Goal: Information Seeking & Learning: Find specific fact

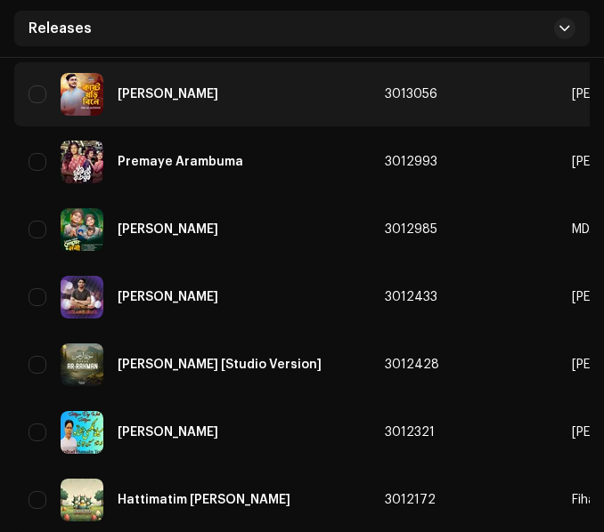
scroll to position [1958, 0]
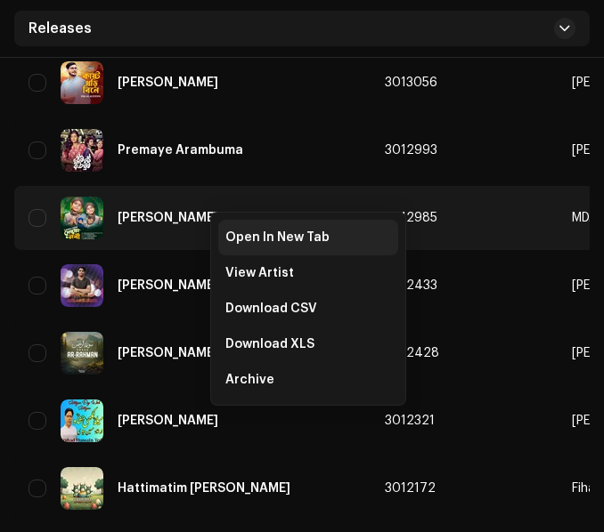
click at [231, 244] on span "Open In New Tab" at bounding box center [277, 238] width 104 height 14
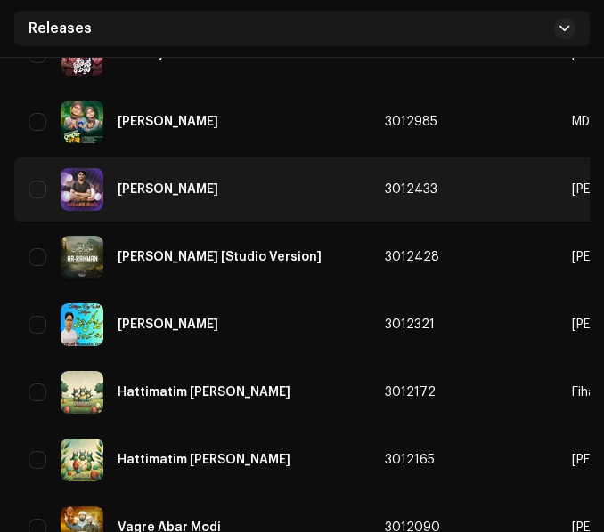
scroll to position [2136, 0]
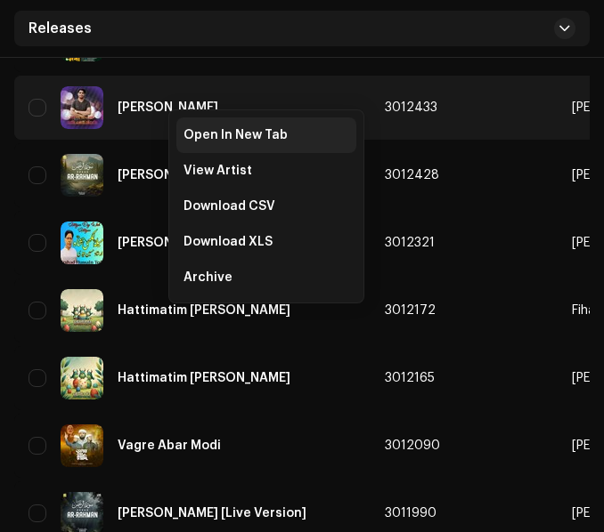
click at [190, 133] on span "Open In New Tab" at bounding box center [235, 135] width 104 height 14
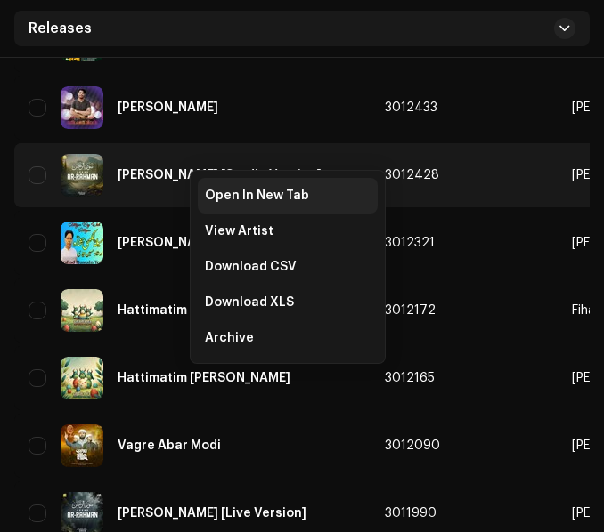
click at [206, 188] on div "Open In New Tab" at bounding box center [288, 196] width 180 height 36
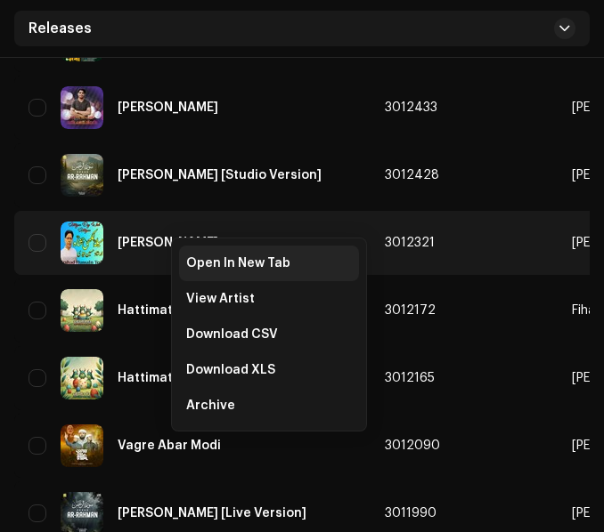
click at [202, 260] on span "Open In New Tab" at bounding box center [238, 263] width 104 height 14
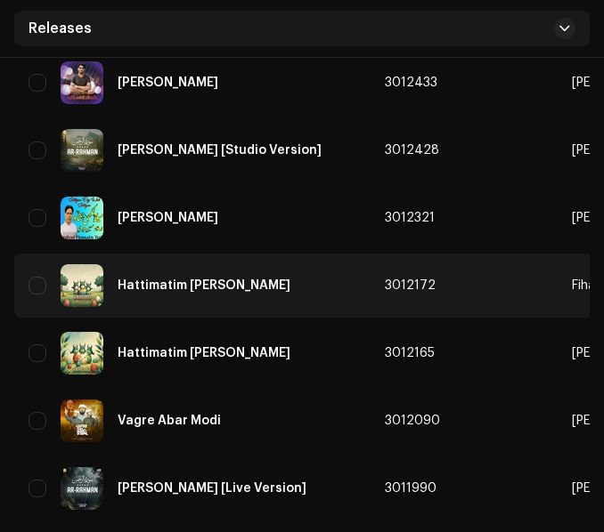
scroll to position [2225, 0]
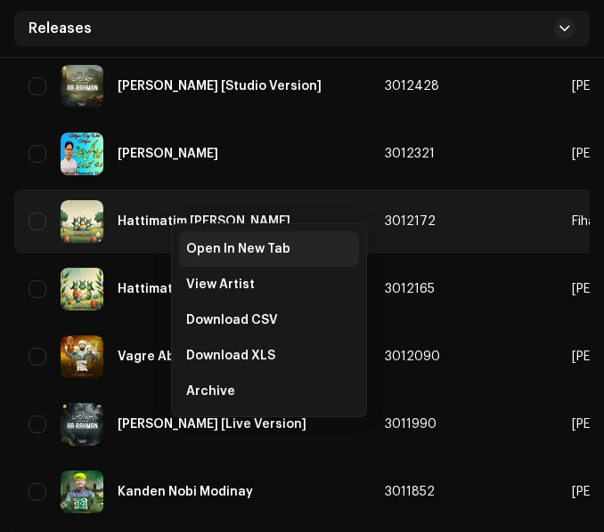
click at [191, 244] on span "Open In New Tab" at bounding box center [238, 249] width 104 height 14
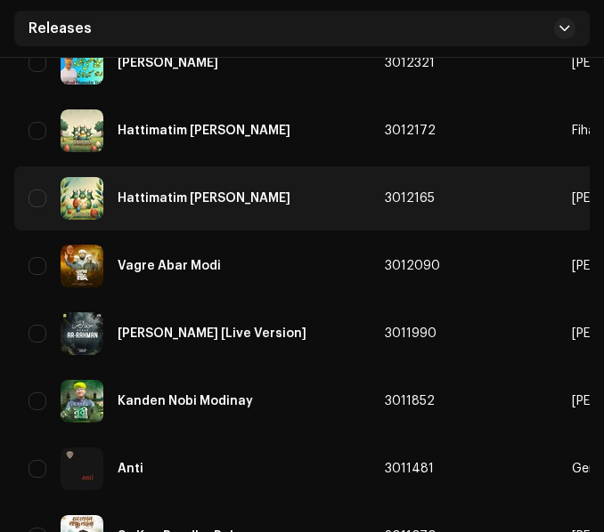
scroll to position [2403, 0]
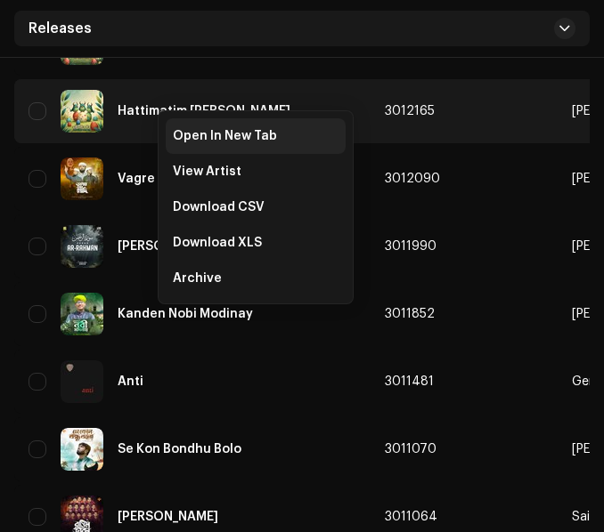
click at [180, 134] on span "Open In New Tab" at bounding box center [225, 136] width 104 height 14
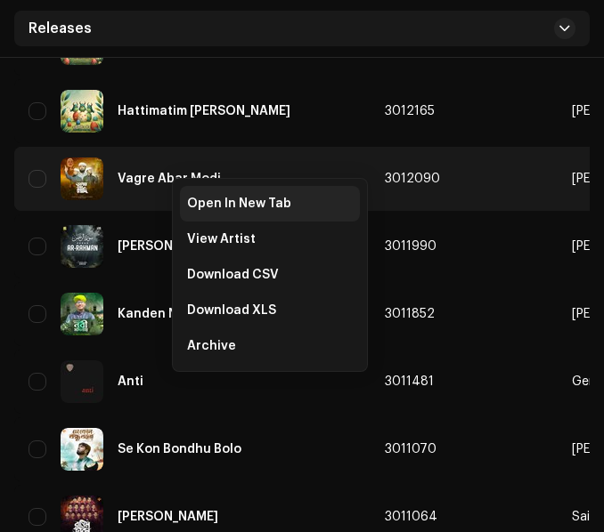
click at [197, 198] on span "Open In New Tab" at bounding box center [239, 204] width 104 height 14
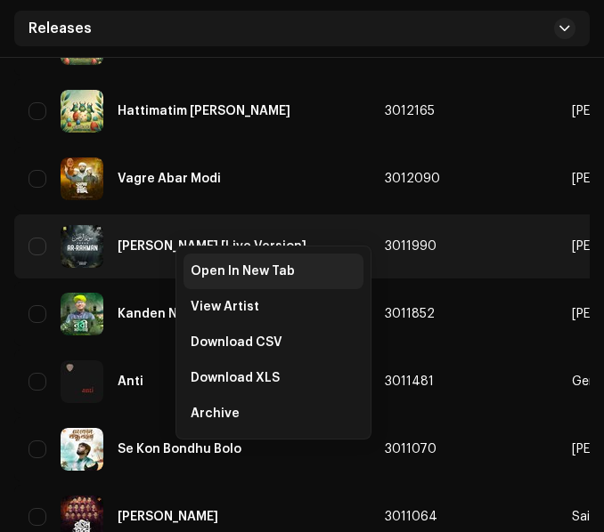
click at [201, 265] on span "Open In New Tab" at bounding box center [242, 271] width 104 height 14
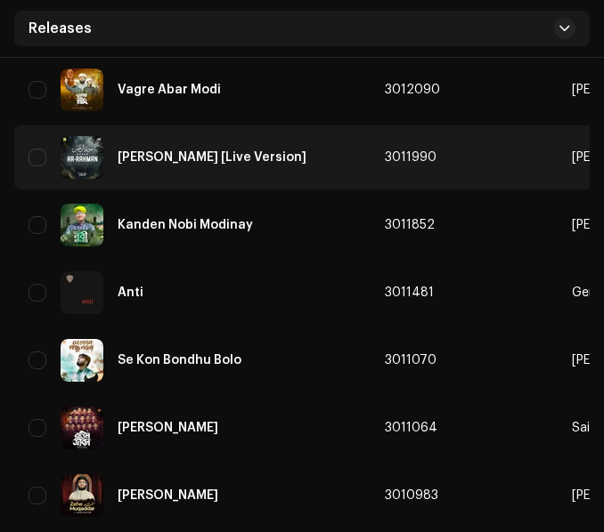
scroll to position [2581, 0]
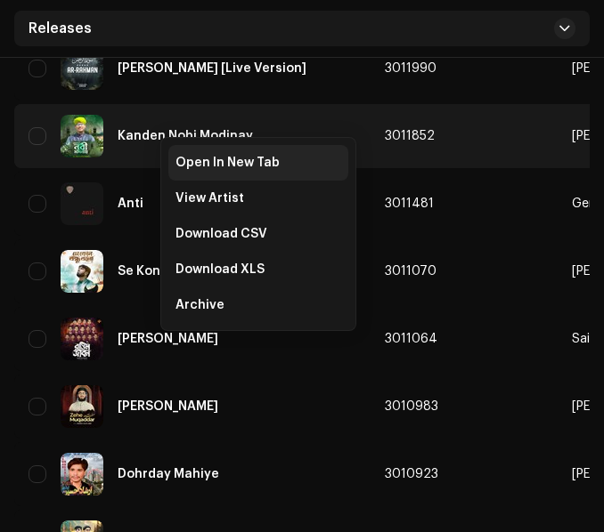
click at [182, 160] on span "Open In New Tab" at bounding box center [227, 163] width 104 height 14
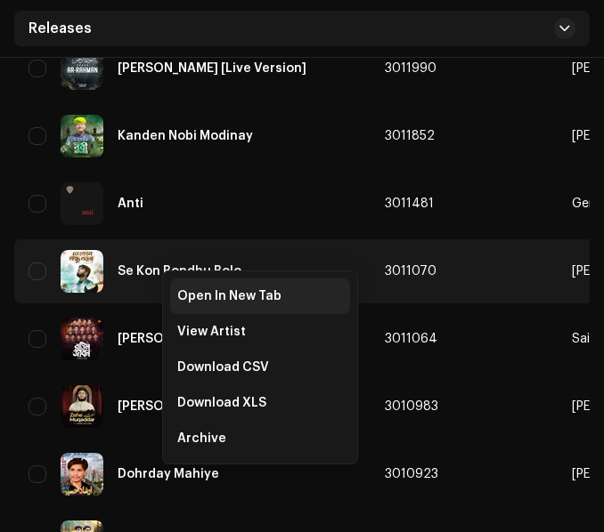
click at [183, 293] on span "Open In New Tab" at bounding box center [229, 296] width 104 height 14
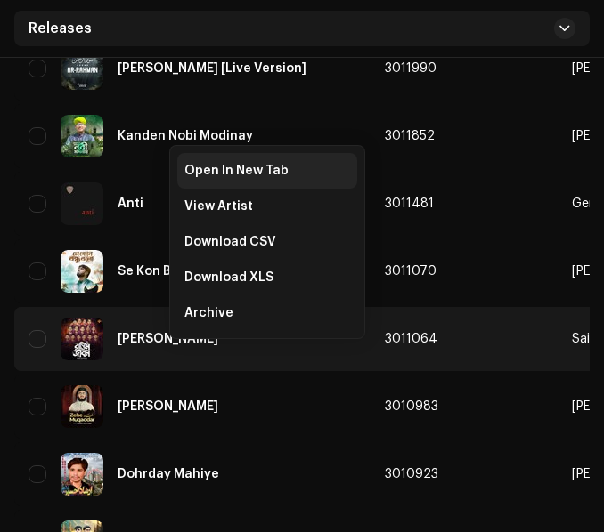
click at [225, 173] on span "Open In New Tab" at bounding box center [236, 171] width 104 height 14
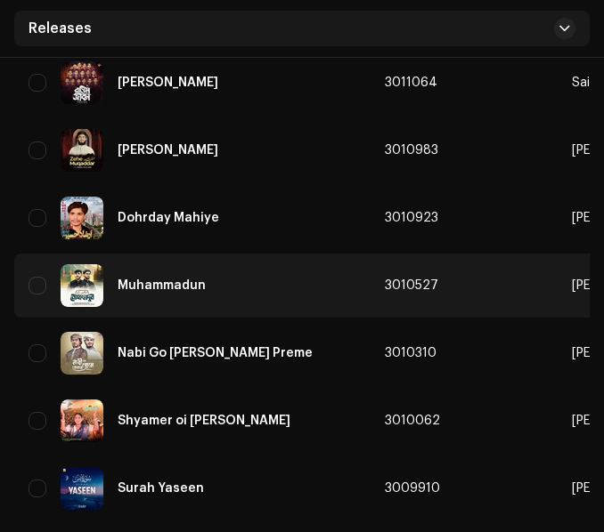
scroll to position [2848, 0]
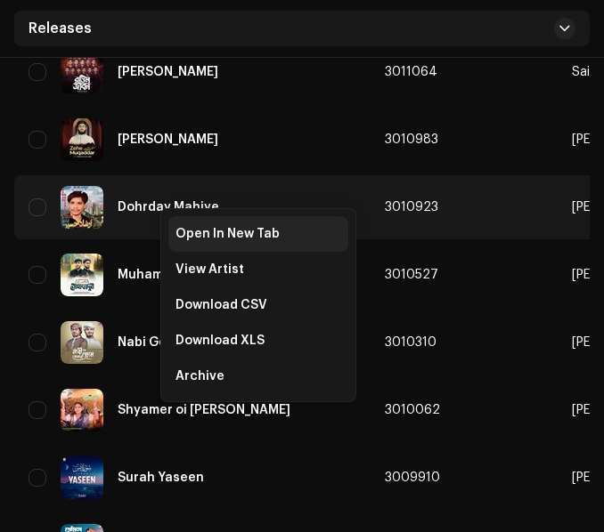
click at [185, 229] on span "Open In New Tab" at bounding box center [227, 234] width 104 height 14
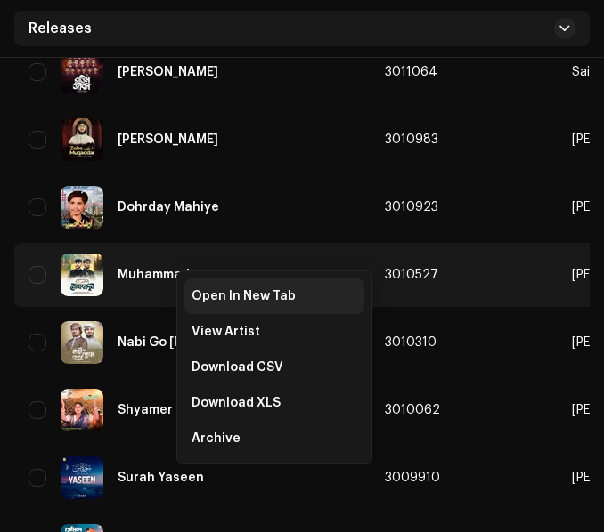
click at [196, 295] on span "Open In New Tab" at bounding box center [243, 296] width 104 height 14
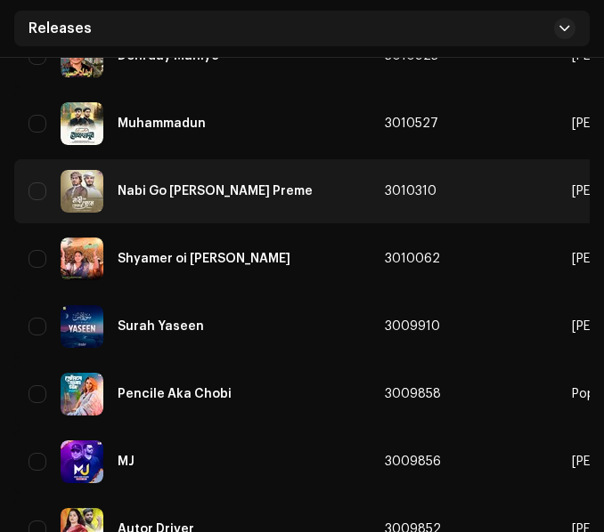
scroll to position [3026, 0]
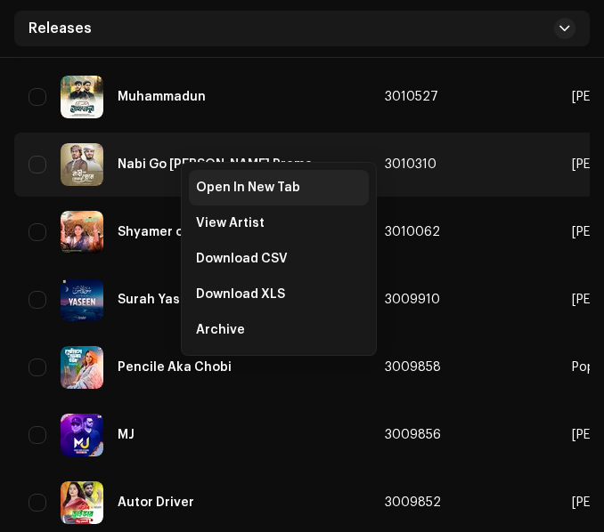
click at [198, 180] on div "Open In New Tab" at bounding box center [279, 188] width 180 height 36
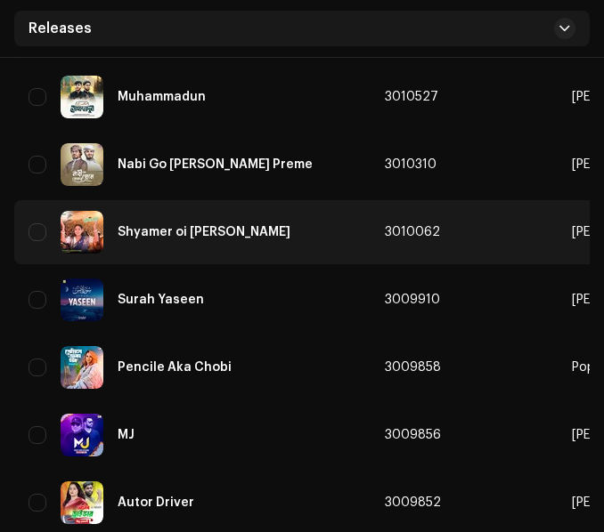
scroll to position [3115, 0]
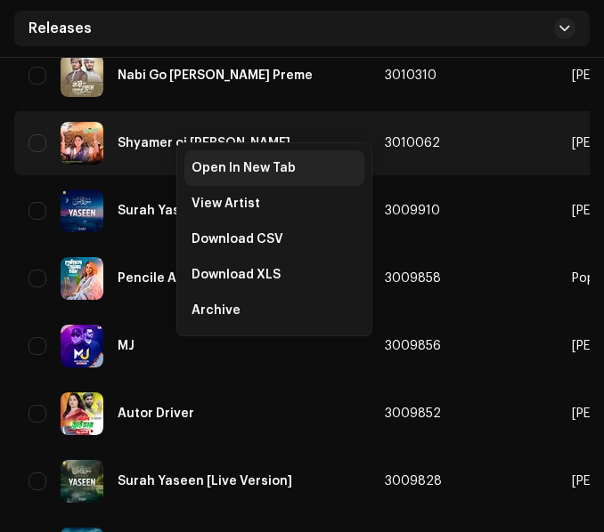
click at [192, 161] on span "Open In New Tab" at bounding box center [243, 168] width 104 height 14
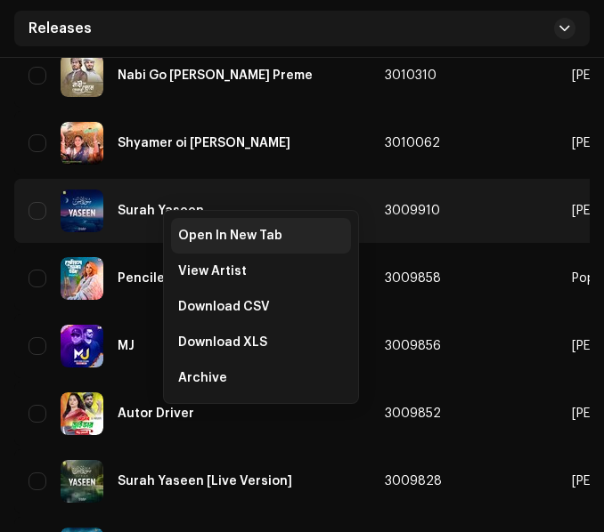
click at [182, 231] on span "Open In New Tab" at bounding box center [230, 236] width 104 height 14
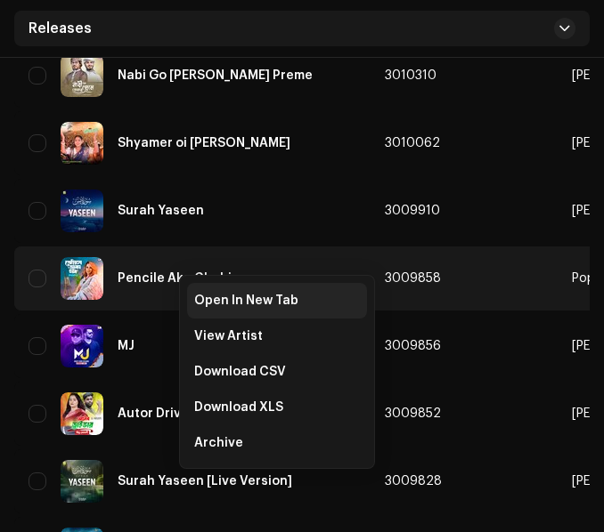
click at [194, 294] on span "Open In New Tab" at bounding box center [246, 301] width 104 height 14
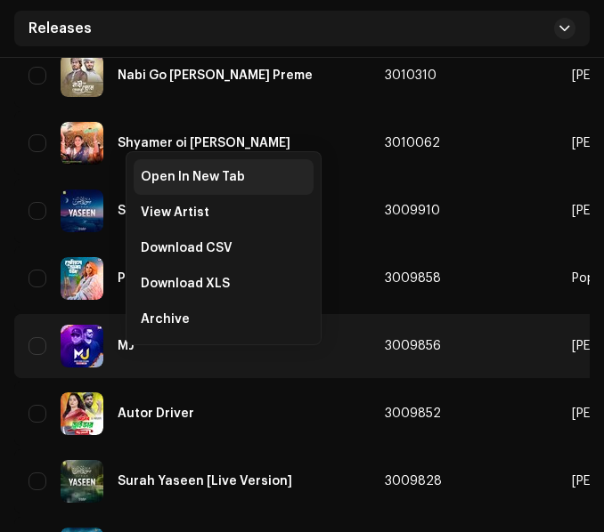
click at [179, 176] on span "Open In New Tab" at bounding box center [193, 177] width 104 height 14
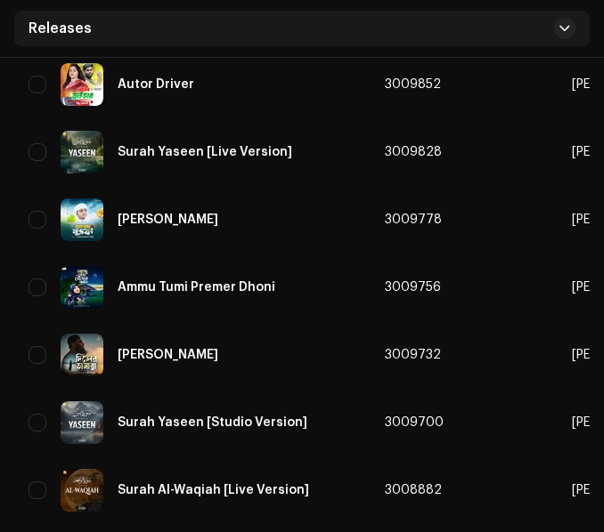
scroll to position [3471, 0]
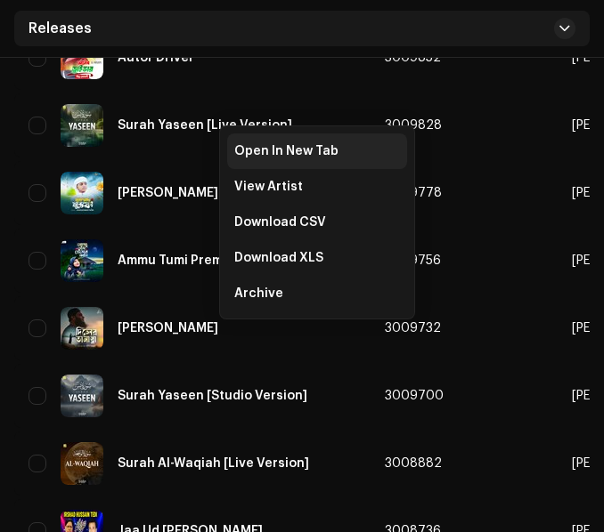
click at [239, 146] on span "Open In New Tab" at bounding box center [286, 151] width 104 height 14
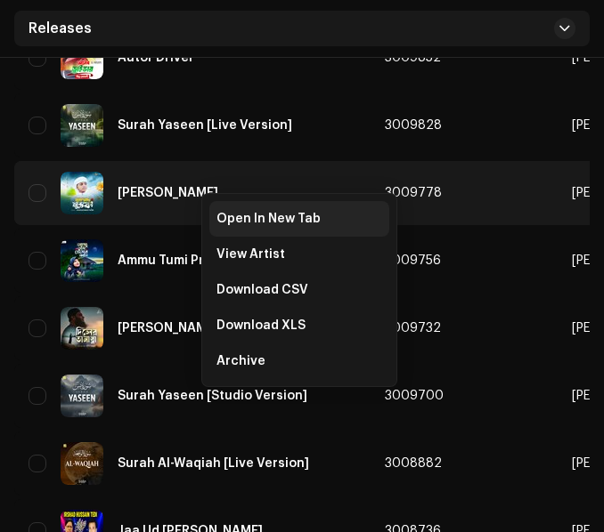
click at [225, 211] on div "Open In New Tab" at bounding box center [299, 219] width 180 height 36
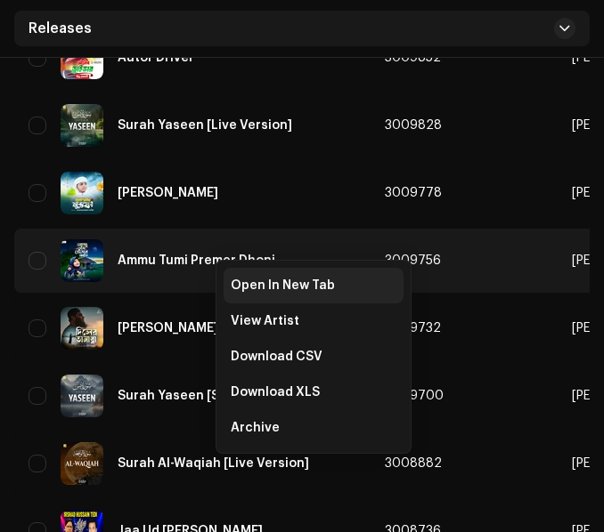
click at [250, 286] on span "Open In New Tab" at bounding box center [283, 286] width 104 height 14
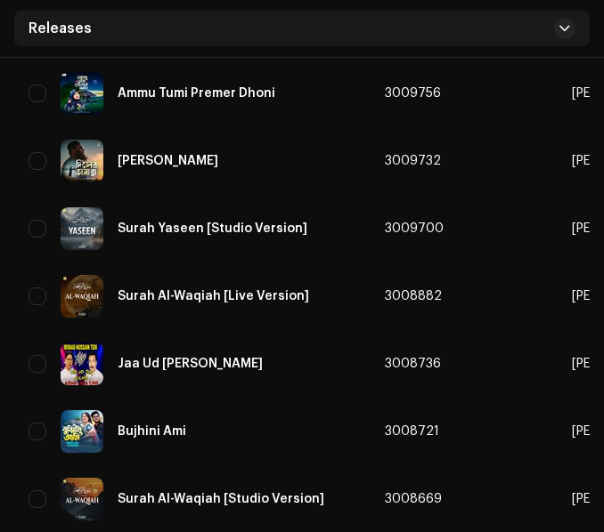
scroll to position [3650, 0]
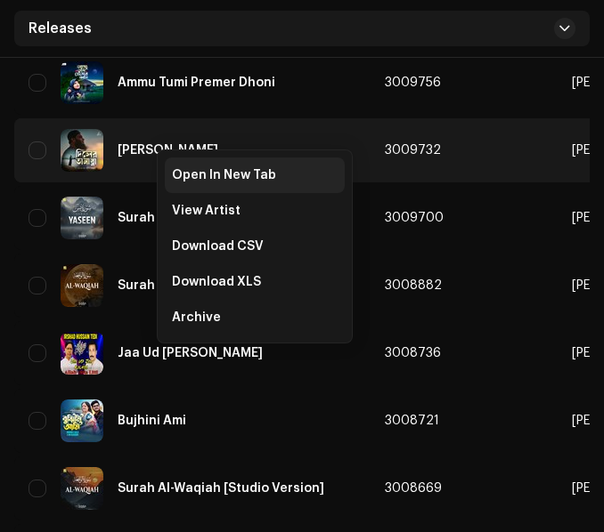
click at [173, 168] on span "Open In New Tab" at bounding box center [224, 175] width 104 height 14
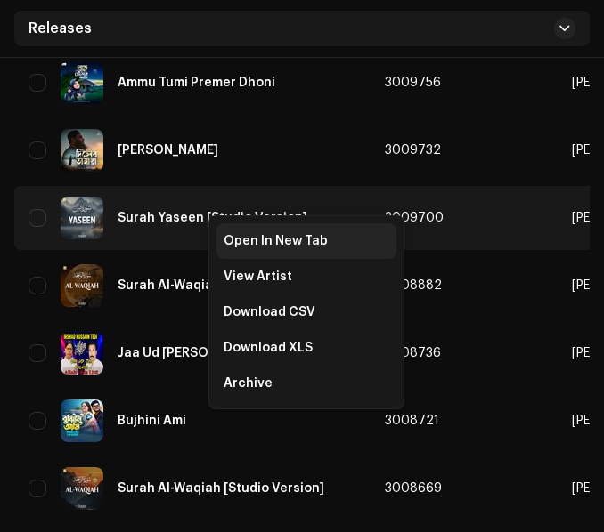
click at [247, 241] on span "Open In New Tab" at bounding box center [275, 241] width 104 height 14
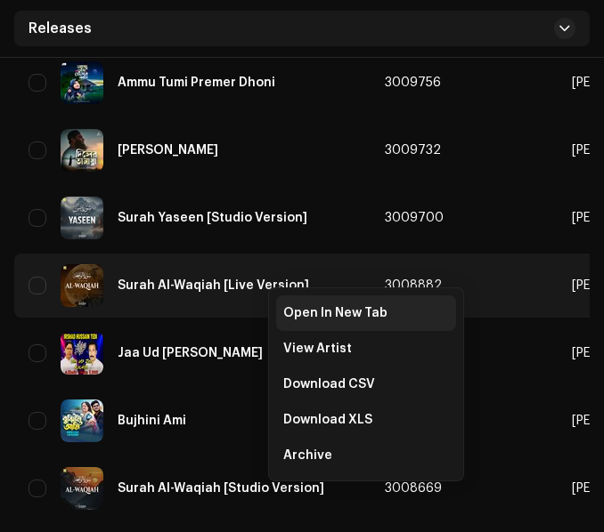
click at [304, 312] on span "Open In New Tab" at bounding box center [335, 313] width 104 height 14
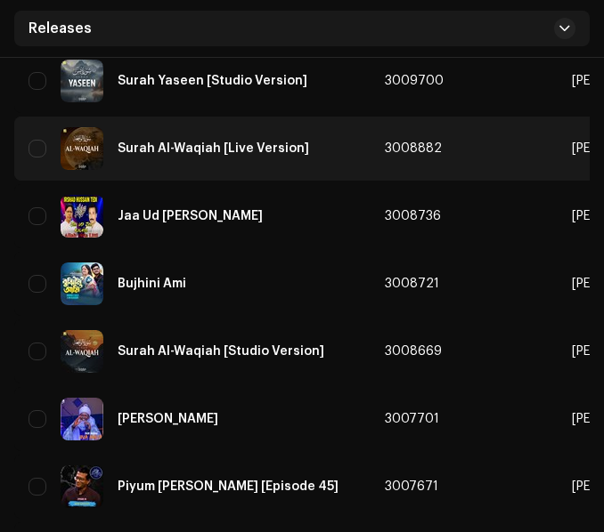
scroll to position [3828, 0]
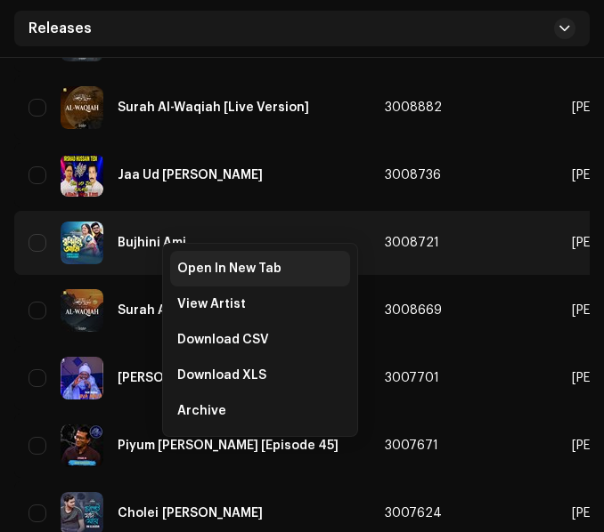
click at [194, 265] on span "Open In New Tab" at bounding box center [229, 269] width 104 height 14
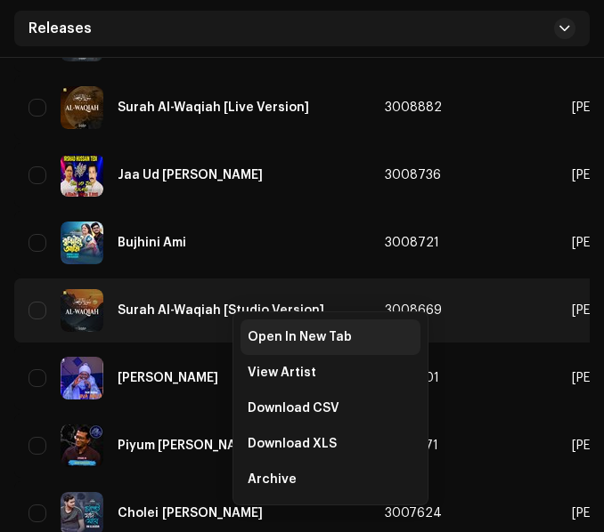
click at [261, 331] on span "Open In New Tab" at bounding box center [299, 337] width 104 height 14
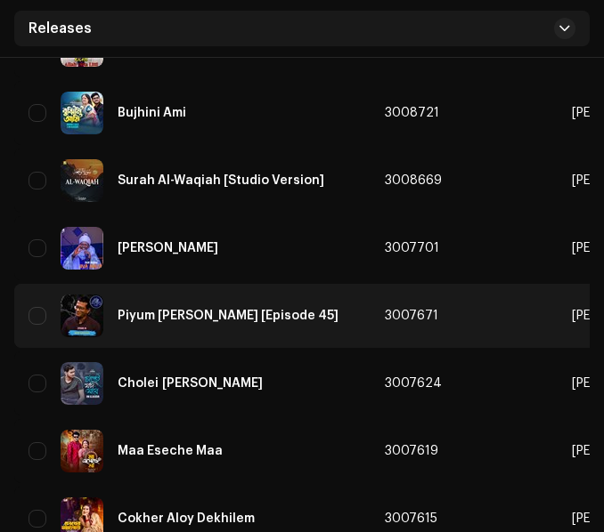
scroll to position [4006, 0]
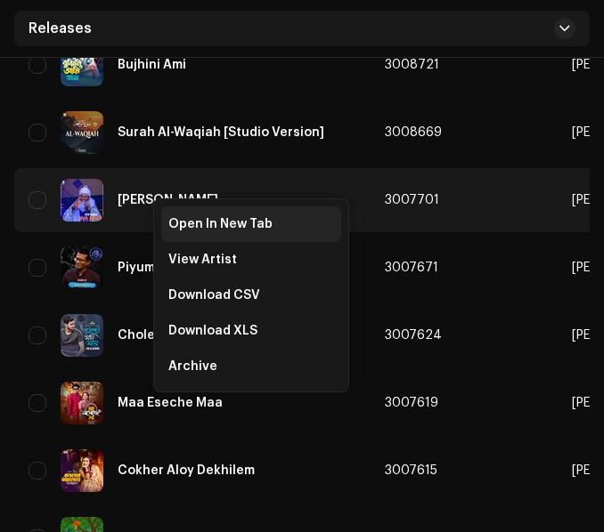
click at [174, 224] on span "Open In New Tab" at bounding box center [220, 224] width 104 height 14
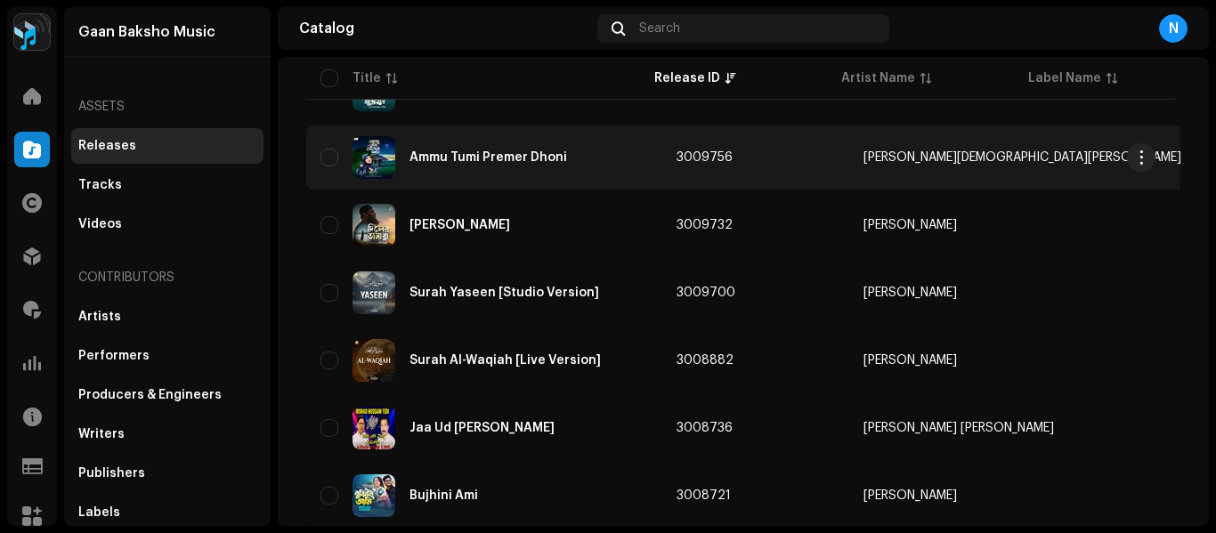
scroll to position [3115, 0]
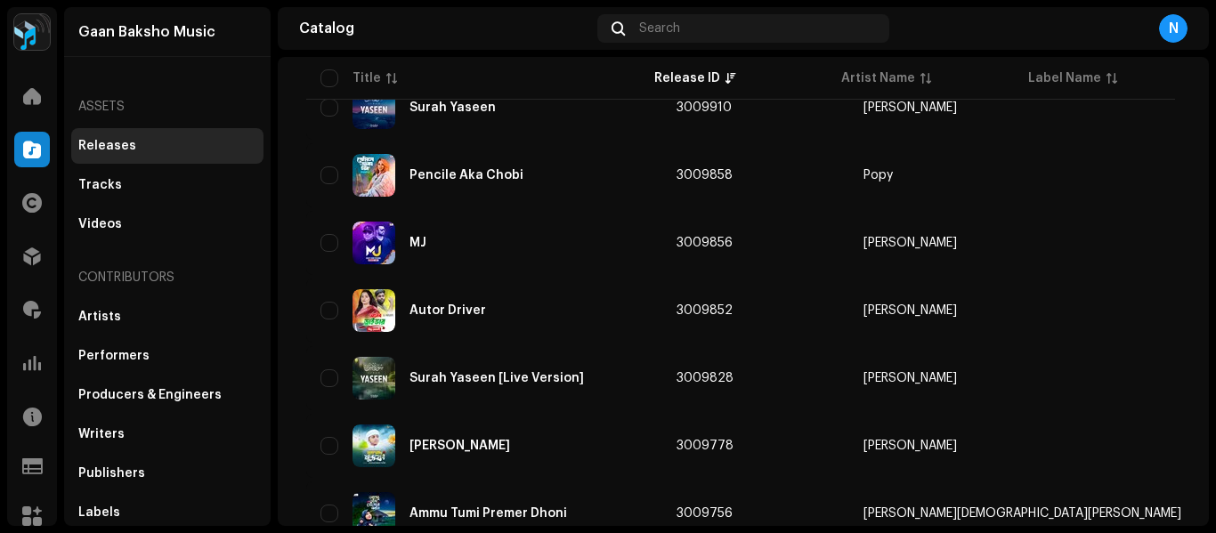
click at [603, 24] on div "N" at bounding box center [1173, 28] width 28 height 28
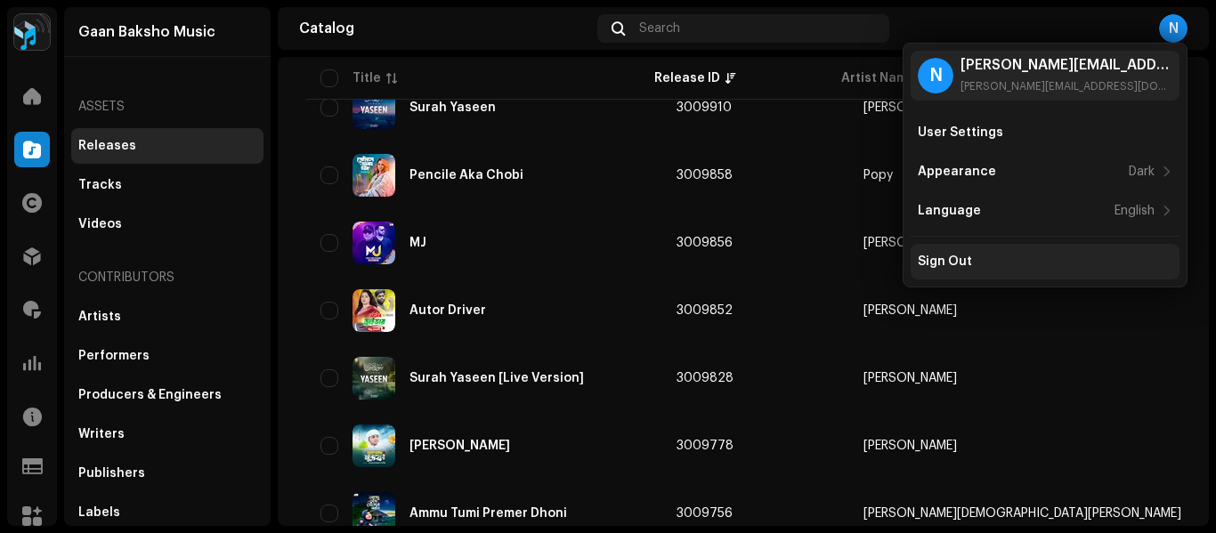
click at [603, 266] on div "Sign Out" at bounding box center [1045, 262] width 255 height 14
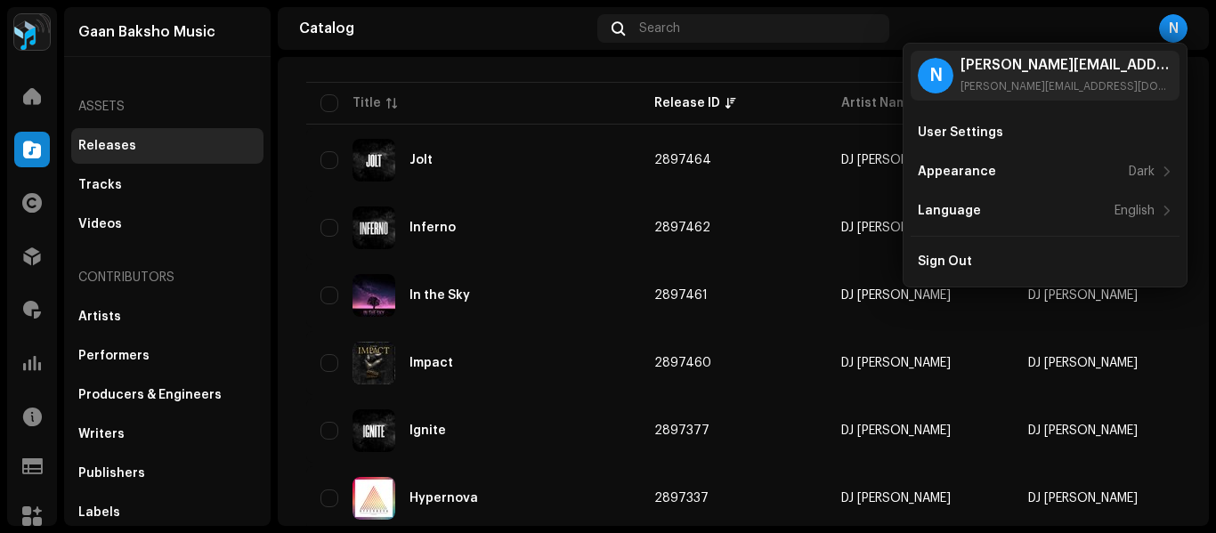
scroll to position [0, 0]
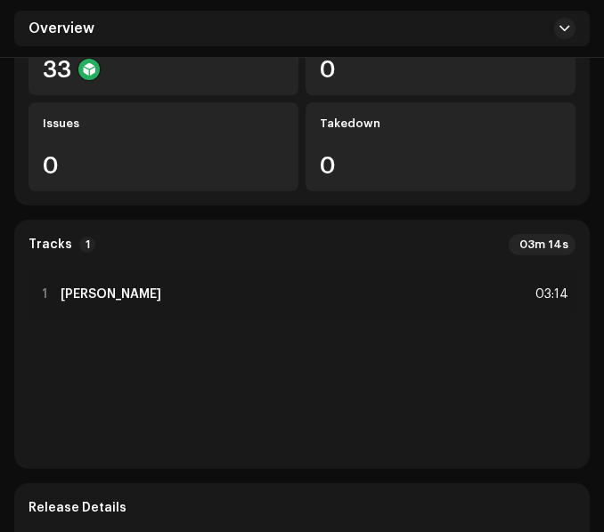
scroll to position [356, 0]
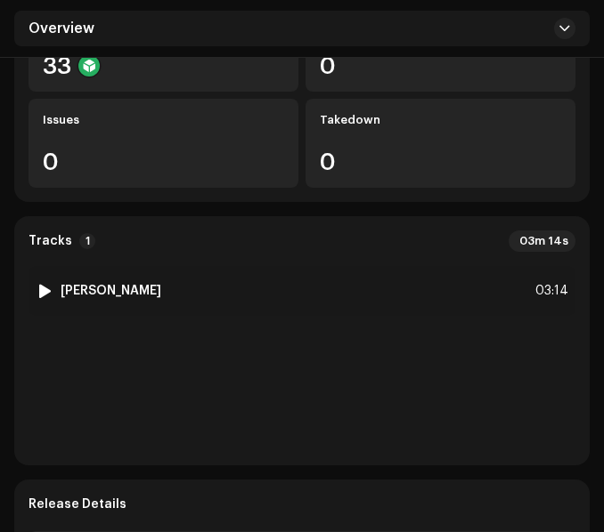
click at [295, 283] on div "1 Ami Ekai Kedachi 03:14" at bounding box center [301, 291] width 547 height 50
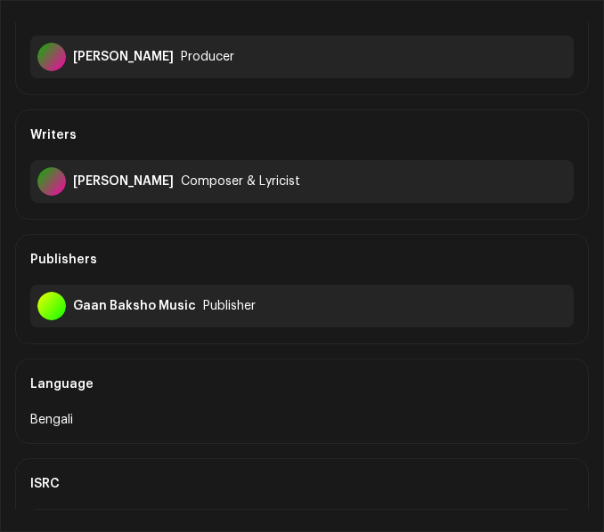
scroll to position [267, 0]
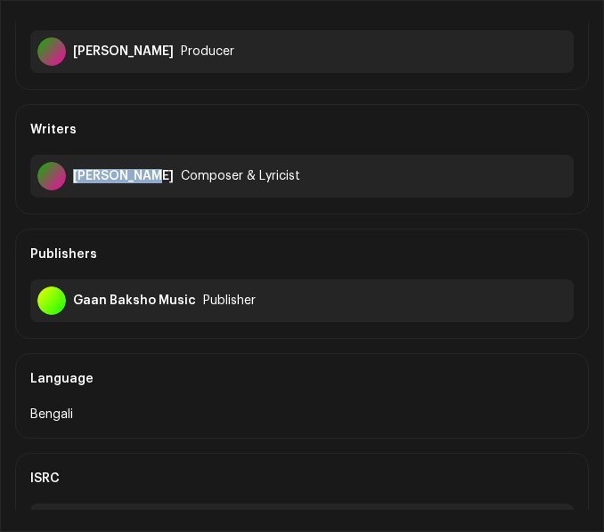
drag, startPoint x: 74, startPoint y: 177, endPoint x: 151, endPoint y: 174, distance: 77.5
click at [151, 174] on div "[PERSON_NAME]" at bounding box center [123, 176] width 101 height 14
copy div "[PERSON_NAME]"
click at [273, 269] on div "Publishers" at bounding box center [301, 255] width 543 height 50
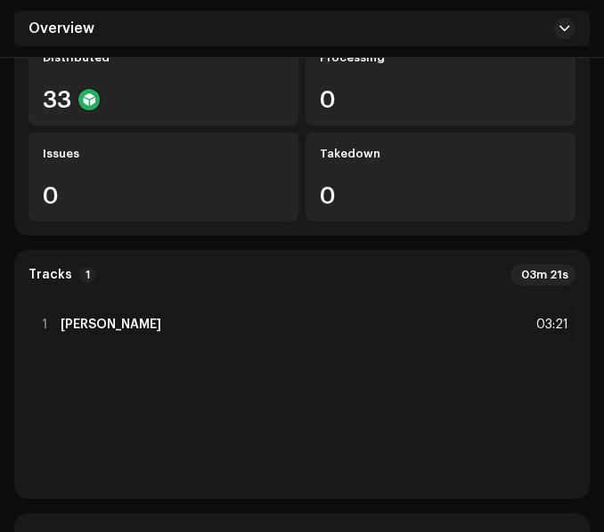
scroll to position [356, 0]
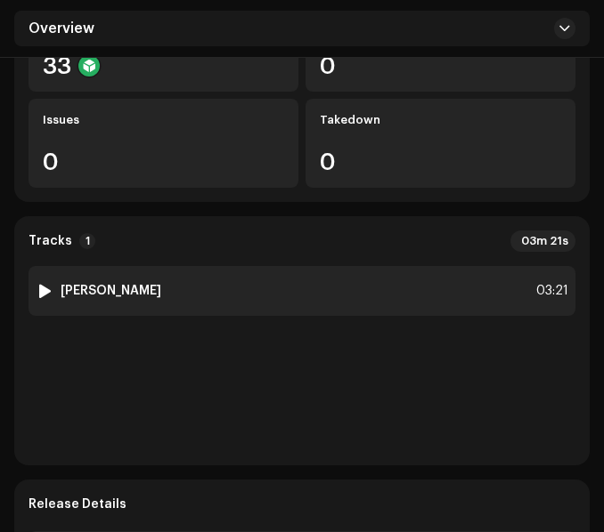
click at [286, 316] on div "1 Amra Peyara Mustafa Nabi 03:21" at bounding box center [301, 291] width 547 height 50
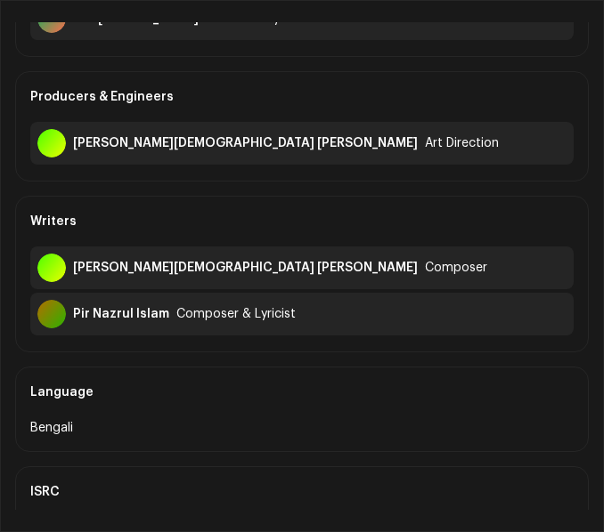
scroll to position [178, 0]
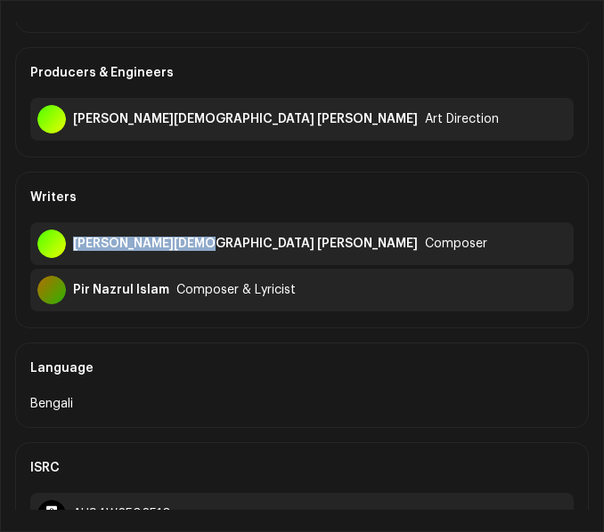
drag, startPoint x: 74, startPoint y: 241, endPoint x: 184, endPoint y: 253, distance: 111.0
click at [184, 253] on div "Naimul Islam Farid Composer" at bounding box center [301, 244] width 543 height 43
copy div "Naimul Islam Farid"
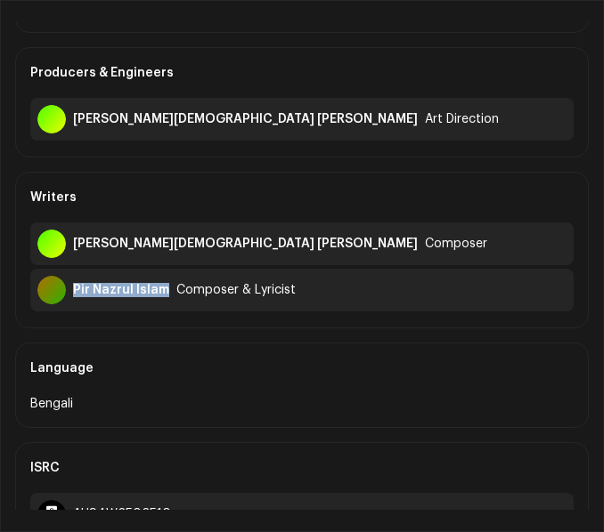
drag, startPoint x: 73, startPoint y: 289, endPoint x: 165, endPoint y: 289, distance: 91.7
click at [165, 289] on div "Pir Nazrul Islam" at bounding box center [121, 290] width 96 height 14
copy div "Pir Nazrul Islam"
click at [288, 214] on div "Writers" at bounding box center [301, 198] width 543 height 50
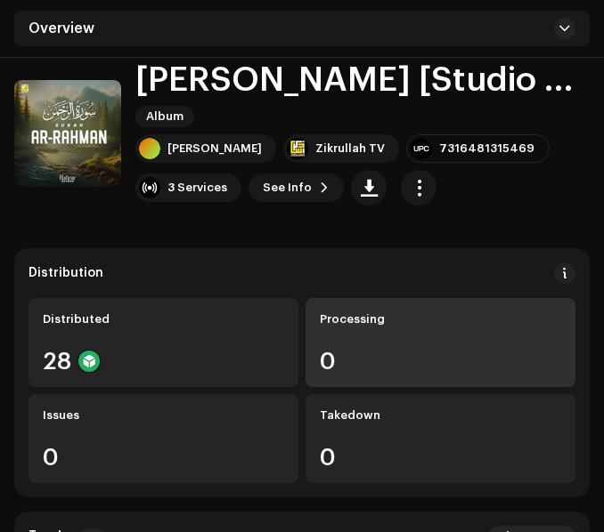
scroll to position [356, 0]
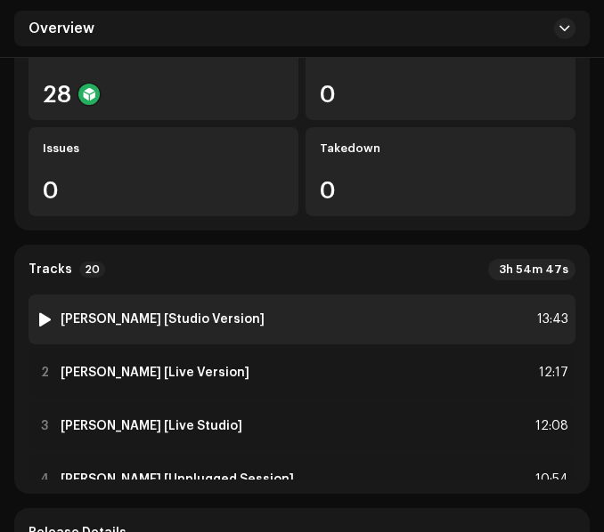
click at [321, 320] on div "1 Surah Ar-Rahman [Studio Version] 13:43" at bounding box center [301, 320] width 547 height 50
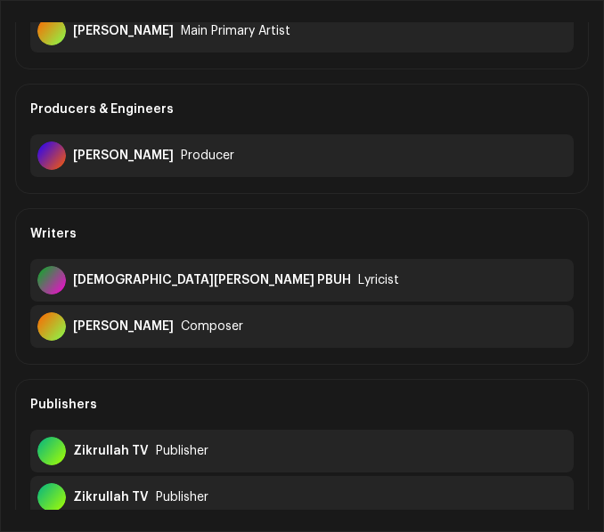
scroll to position [178, 0]
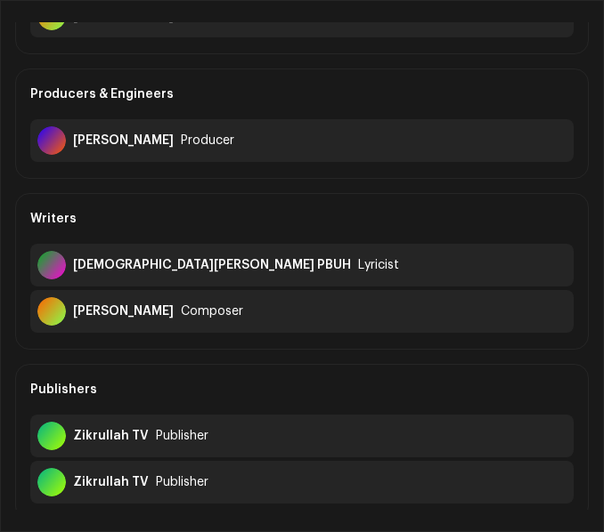
click at [303, 80] on div "Producers & Engineers" at bounding box center [301, 94] width 543 height 50
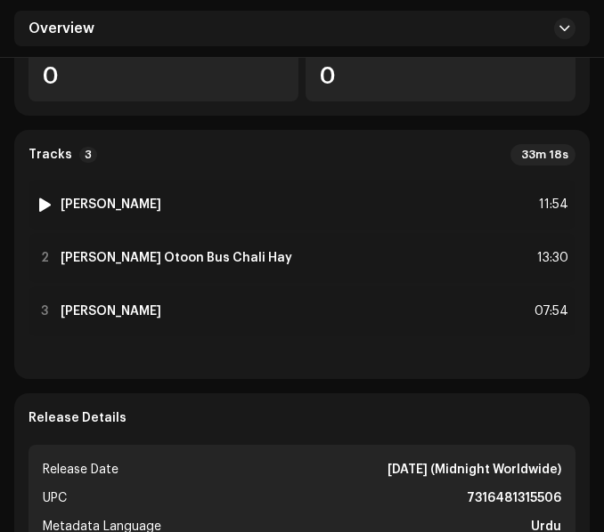
scroll to position [445, 0]
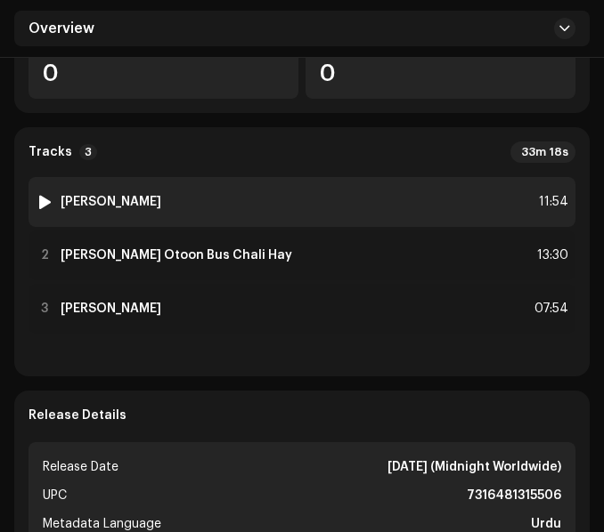
click at [295, 227] on div "1 [PERSON_NAME] 11:54" at bounding box center [301, 202] width 547 height 50
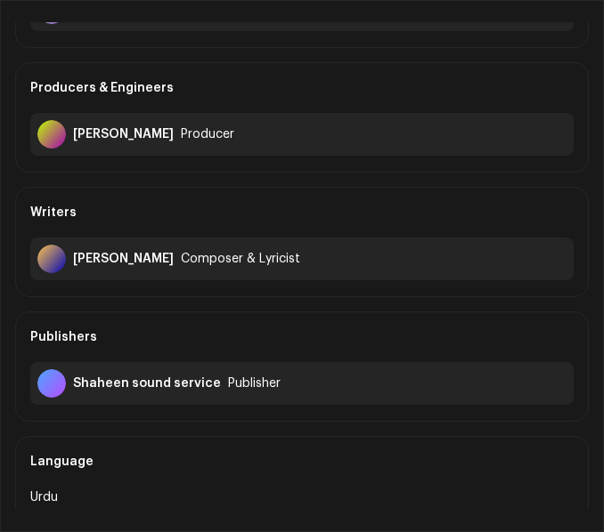
scroll to position [178, 0]
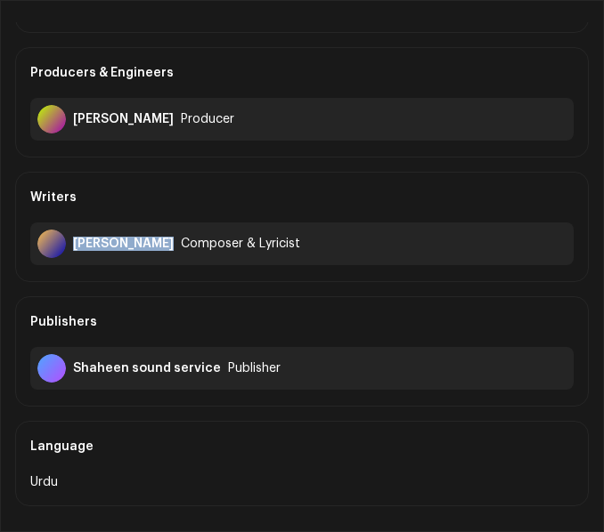
drag, startPoint x: 73, startPoint y: 244, endPoint x: 156, endPoint y: 254, distance: 83.4
click at [156, 254] on div "Abrar Hussain Composer & Lyricist" at bounding box center [301, 244] width 543 height 43
copy div "Abrar Hussain"
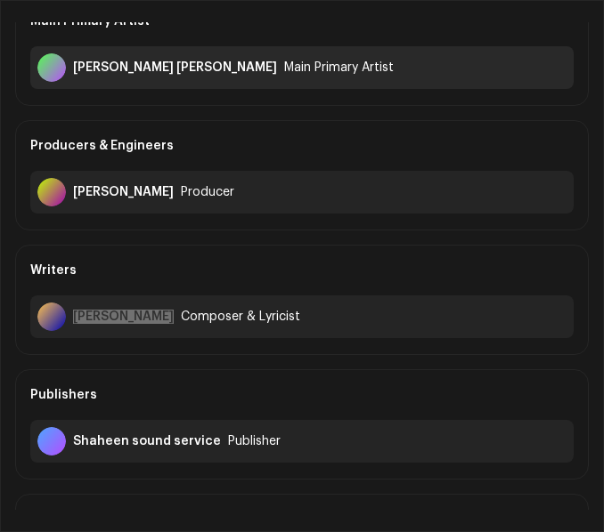
scroll to position [0, 0]
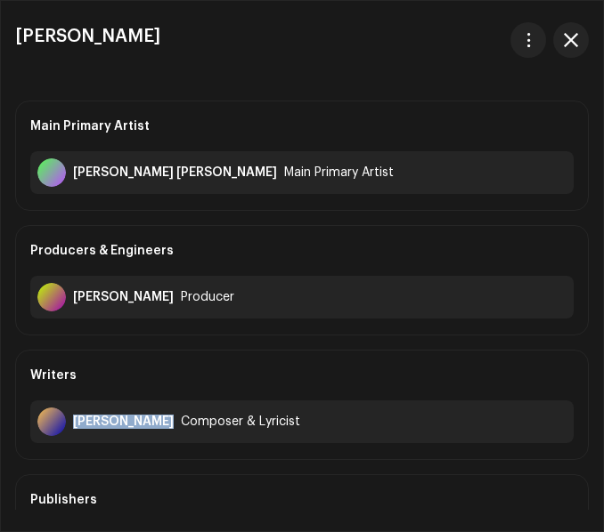
click at [567, 42] on span "button" at bounding box center [570, 40] width 14 height 14
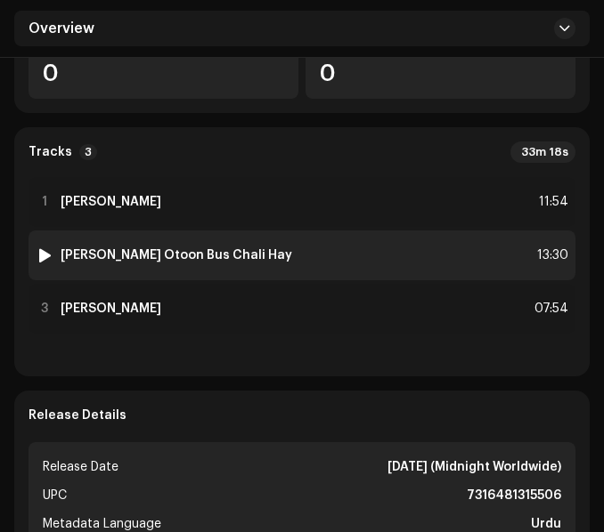
click at [296, 280] on div "2 Aday Otoon Bus Chali Hay 13:30" at bounding box center [301, 256] width 547 height 50
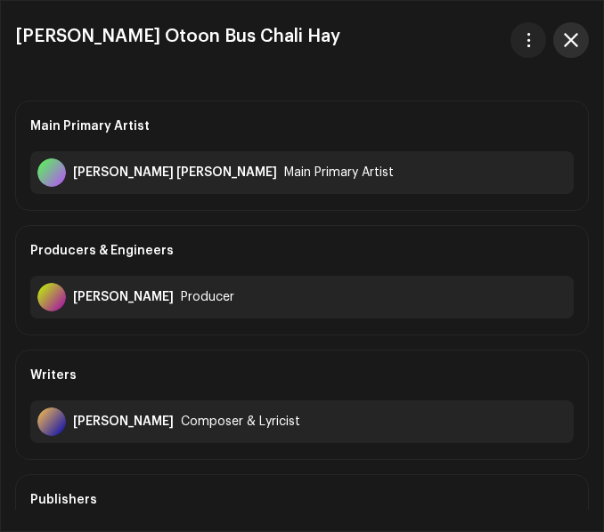
click at [581, 28] on button "button" at bounding box center [571, 40] width 36 height 36
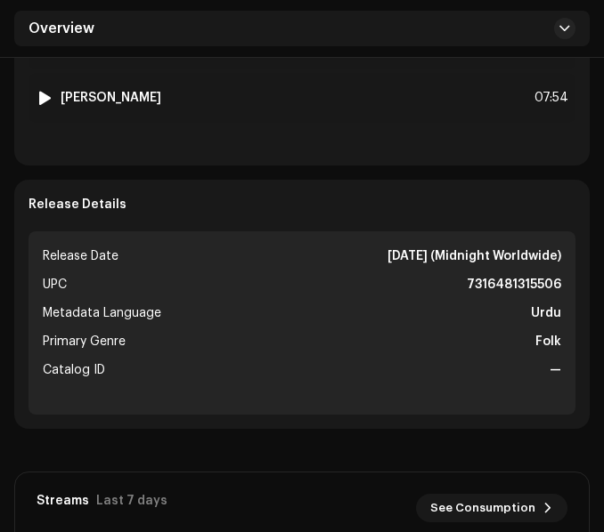
scroll to position [712, 0]
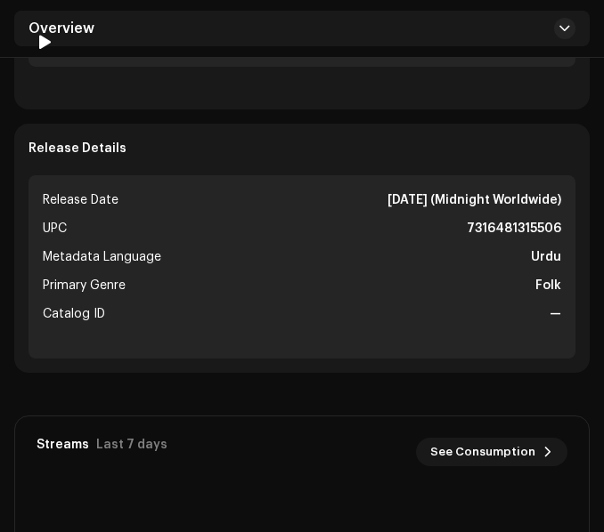
click at [278, 67] on div "3 Saqeeya Toon Raj Key 07:54" at bounding box center [301, 42] width 547 height 50
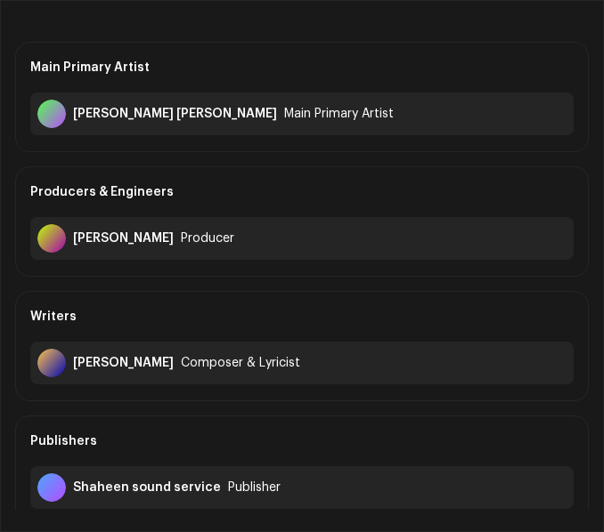
scroll to position [89, 0]
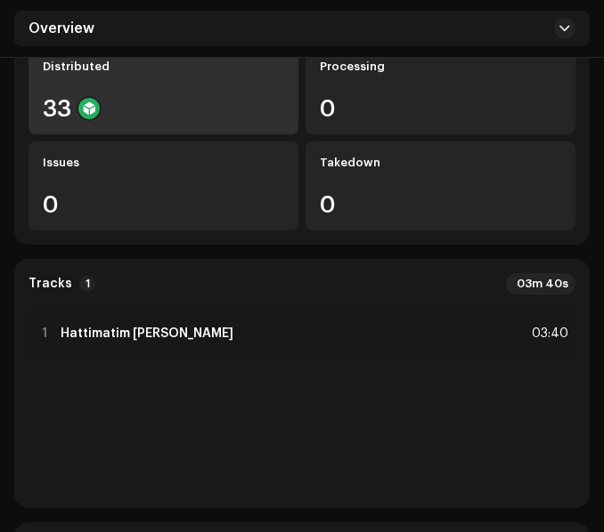
scroll to position [356, 0]
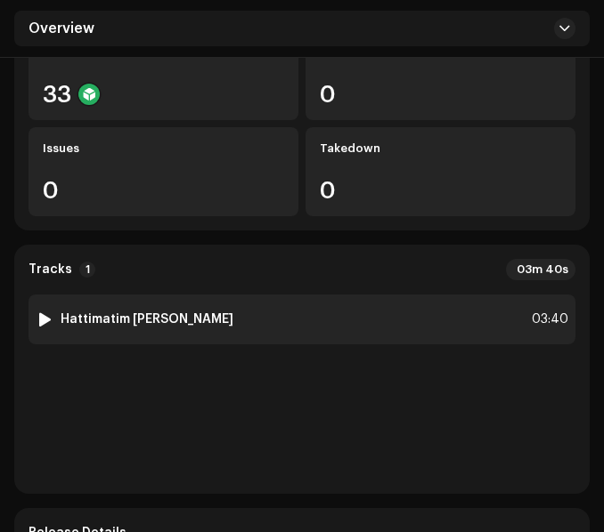
click at [275, 306] on div "1 Hattimatim [PERSON_NAME] 03:40" at bounding box center [301, 320] width 547 height 50
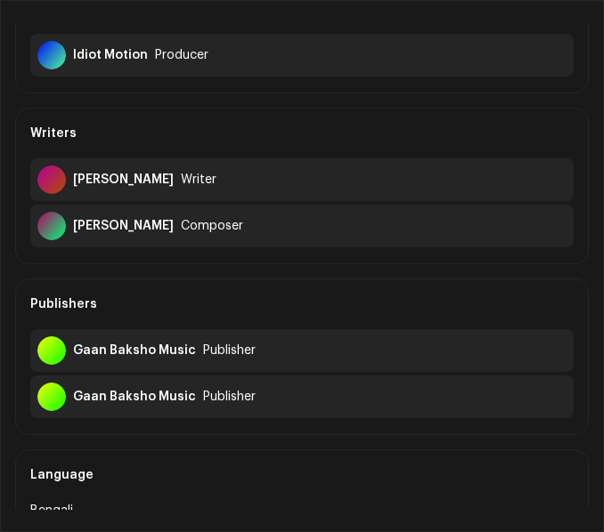
scroll to position [267, 0]
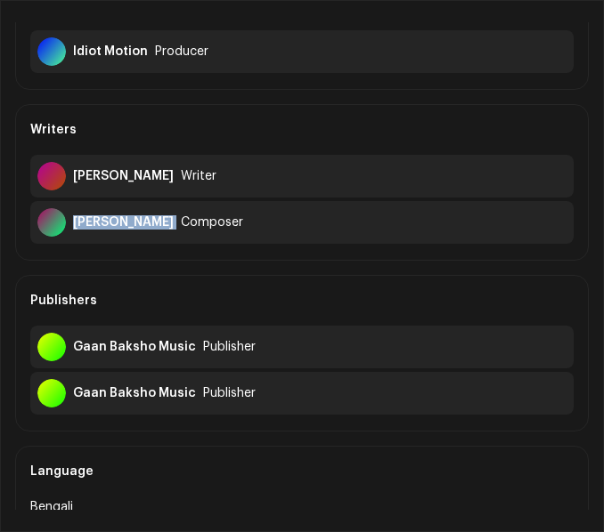
drag, startPoint x: 74, startPoint y: 223, endPoint x: 188, endPoint y: 232, distance: 114.4
click at [188, 232] on div "Tasnuv N Rahman Composer" at bounding box center [301, 222] width 543 height 43
copy div "Tasnuv N Rahman"
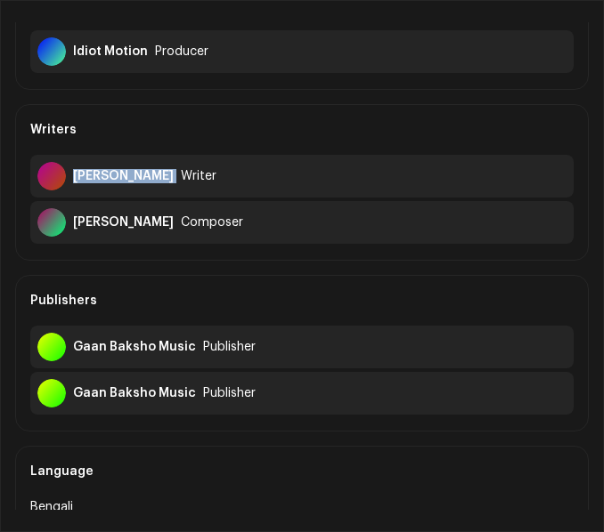
drag, startPoint x: 73, startPoint y: 175, endPoint x: 192, endPoint y: 188, distance: 119.9
click at [192, 188] on div "Roknuzzaman Khan Writer" at bounding box center [301, 176] width 543 height 43
copy div "Roknuzzaman Khan"
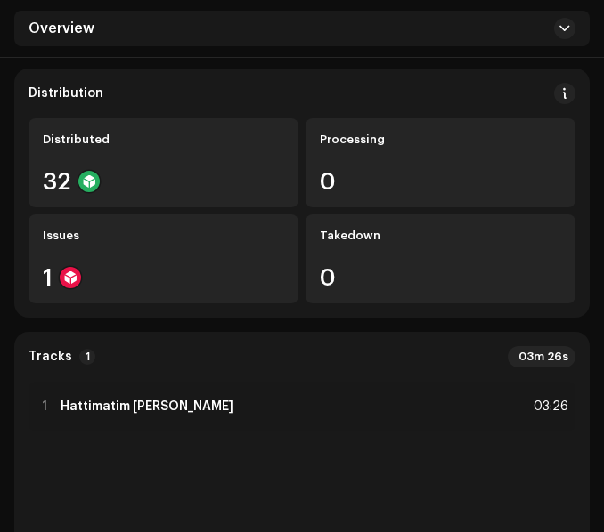
scroll to position [356, 0]
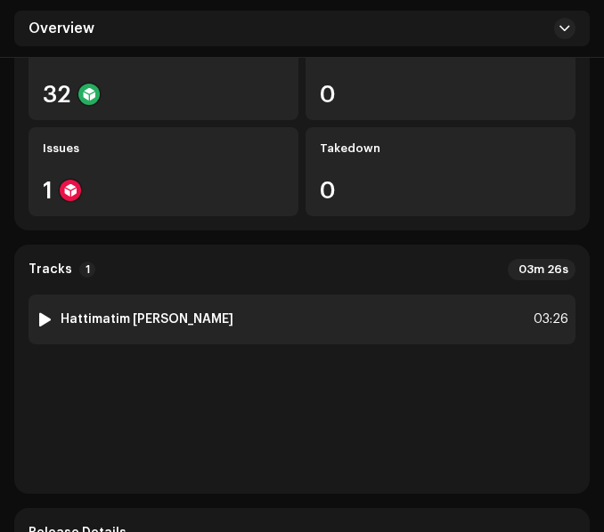
click at [176, 295] on div "1 Hattimatim [PERSON_NAME] 03:26" at bounding box center [301, 320] width 547 height 50
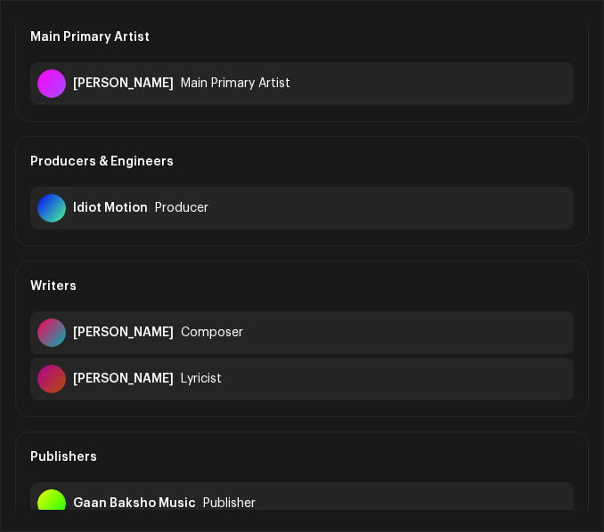
scroll to position [178, 0]
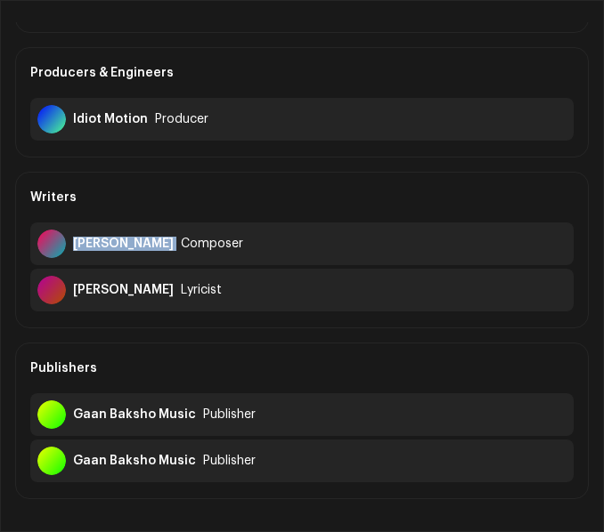
drag, startPoint x: 74, startPoint y: 241, endPoint x: 132, endPoint y: 247, distance: 58.1
click at [132, 247] on div "Bipul Shil Composer" at bounding box center [301, 244] width 543 height 43
copy div "Bipul Shil"
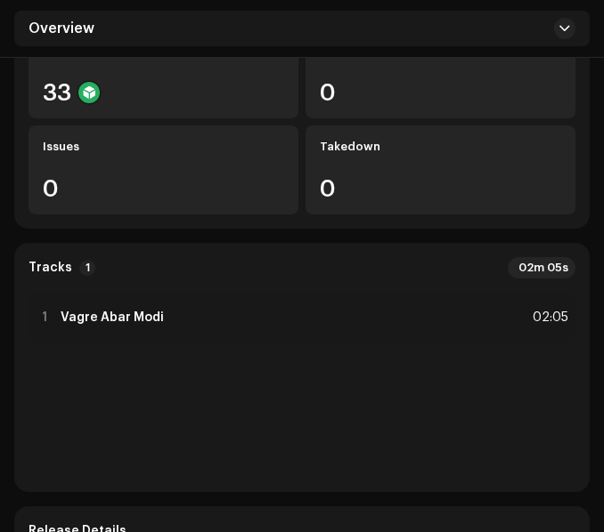
scroll to position [356, 0]
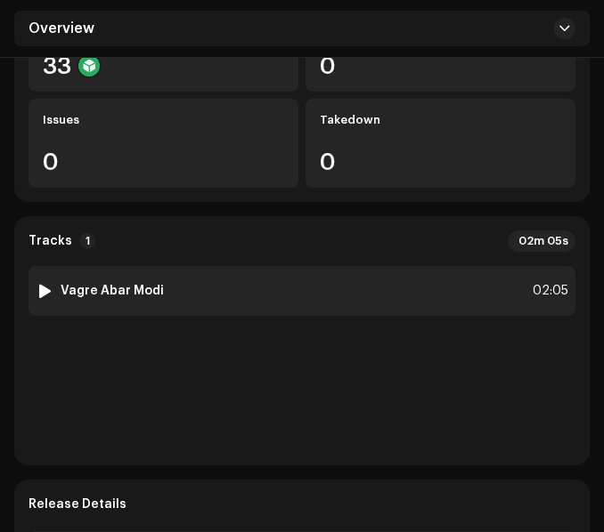
click at [306, 300] on div "1 Vagre Abar Modi 02:05" at bounding box center [301, 291] width 547 height 50
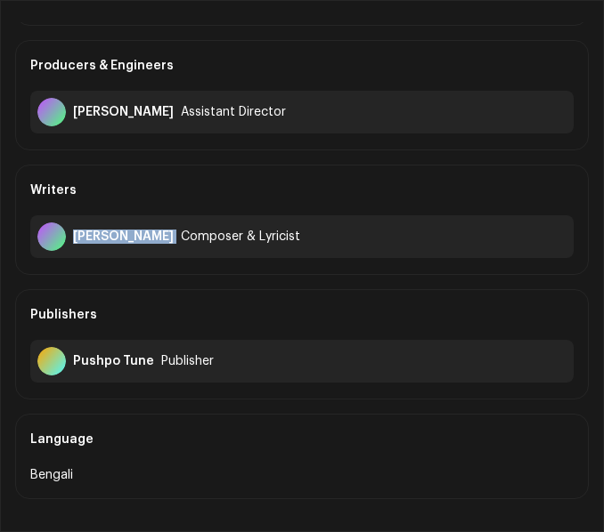
drag, startPoint x: 75, startPoint y: 235, endPoint x: 165, endPoint y: 250, distance: 91.2
click at [165, 250] on div "Emran Hossain Composer & Lyricist" at bounding box center [301, 236] width 543 height 43
copy div "Emran Hossain"
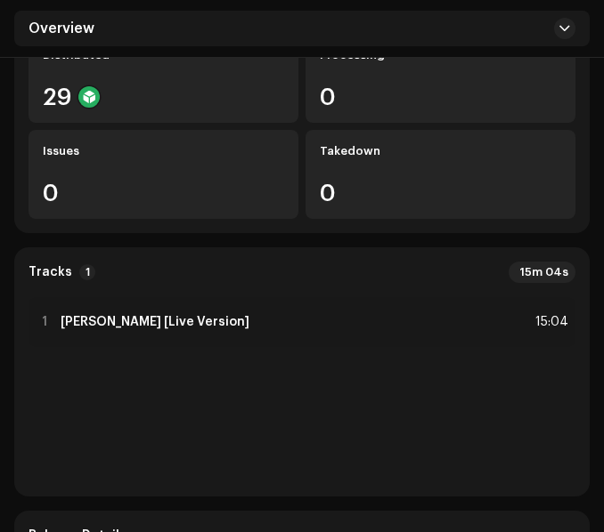
scroll to position [356, 0]
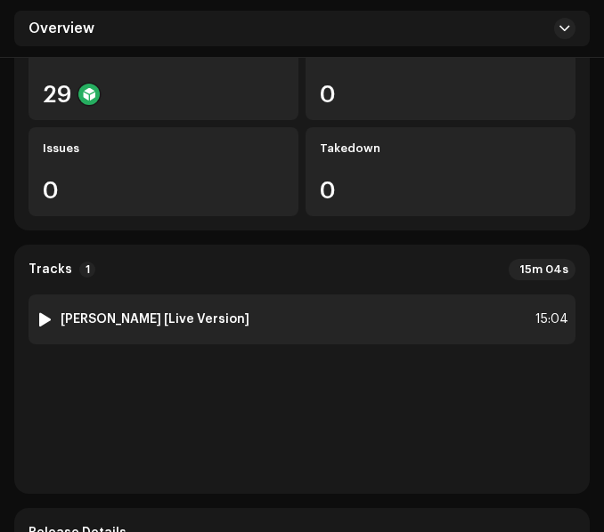
click at [336, 328] on div "1 [PERSON_NAME] [Live Version] 15:04" at bounding box center [301, 320] width 547 height 50
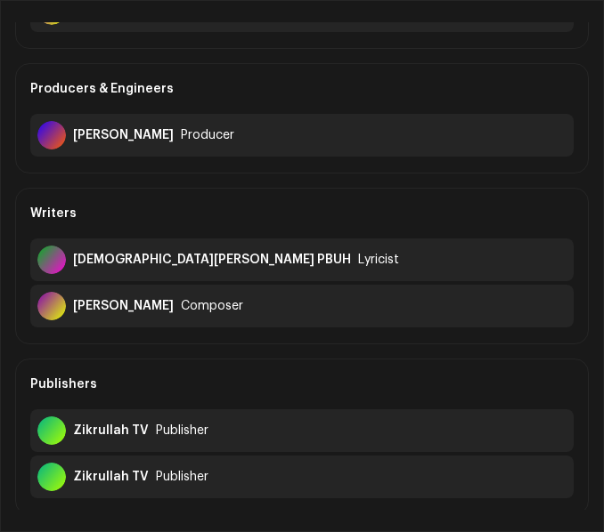
scroll to position [267, 0]
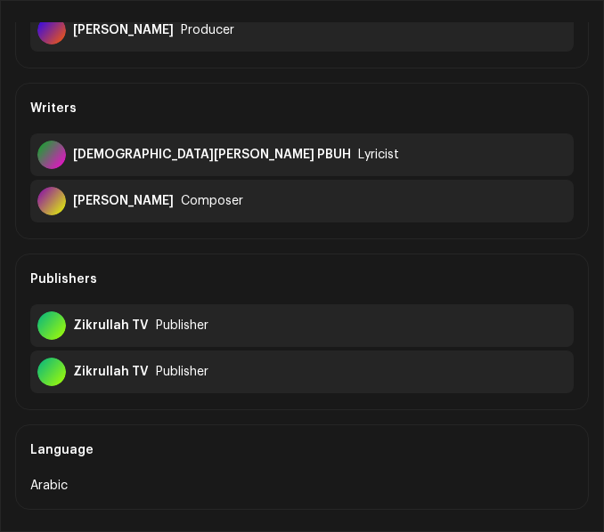
drag, startPoint x: 73, startPoint y: 198, endPoint x: 175, endPoint y: 213, distance: 103.4
click at [175, 213] on div "[PERSON_NAME] Composer" at bounding box center [301, 201] width 543 height 43
copy div "[PERSON_NAME]"
drag, startPoint x: 75, startPoint y: 156, endPoint x: 231, endPoint y: 158, distance: 156.7
click at [231, 158] on div "[DEMOGRAPHIC_DATA][PERSON_NAME] PBUH Lyricist" at bounding box center [301, 155] width 543 height 43
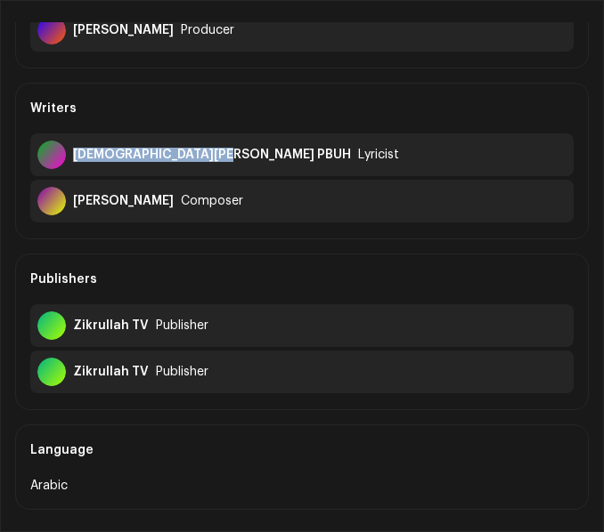
copy div "[DEMOGRAPHIC_DATA][PERSON_NAME] PBUH"
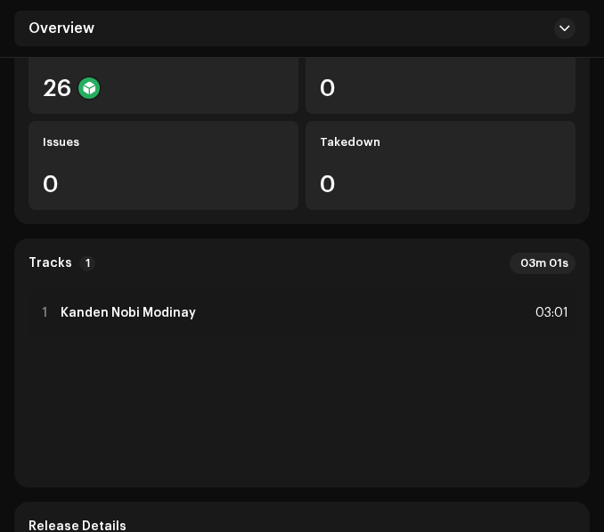
scroll to position [356, 0]
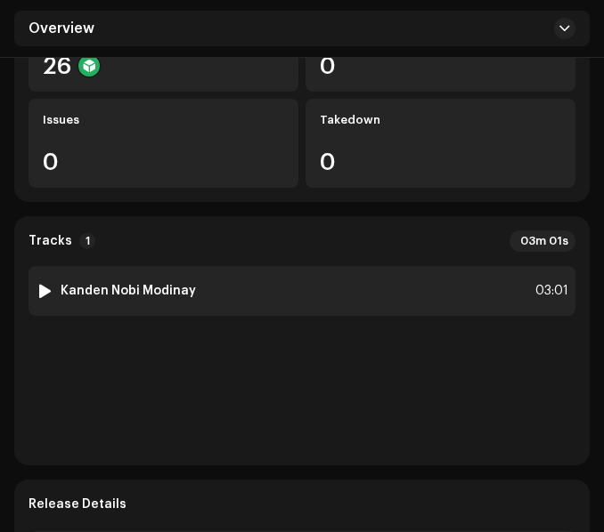
click at [268, 292] on div "1 Kanden Nobi Modinay 03:01" at bounding box center [301, 291] width 547 height 50
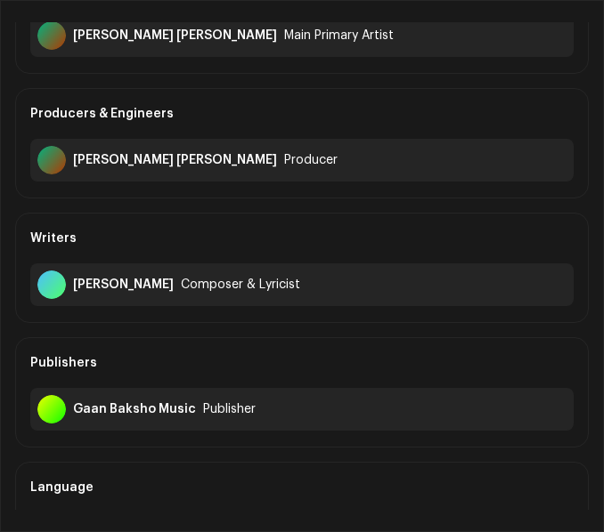
scroll to position [178, 0]
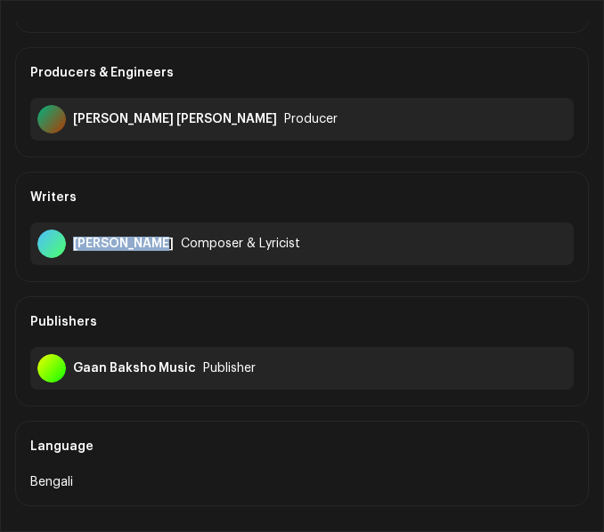
drag, startPoint x: 75, startPoint y: 242, endPoint x: 146, endPoint y: 241, distance: 71.2
click at [146, 241] on div "Yasin Arafat Composer & Lyricist" at bounding box center [301, 244] width 543 height 43
copy div "Yasin Arafat"
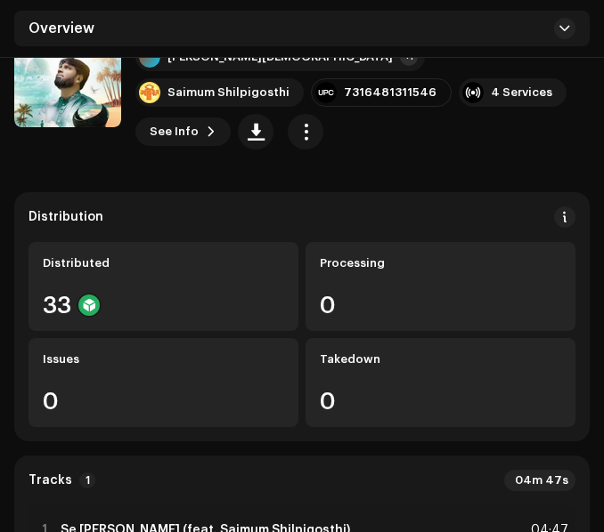
scroll to position [267, 0]
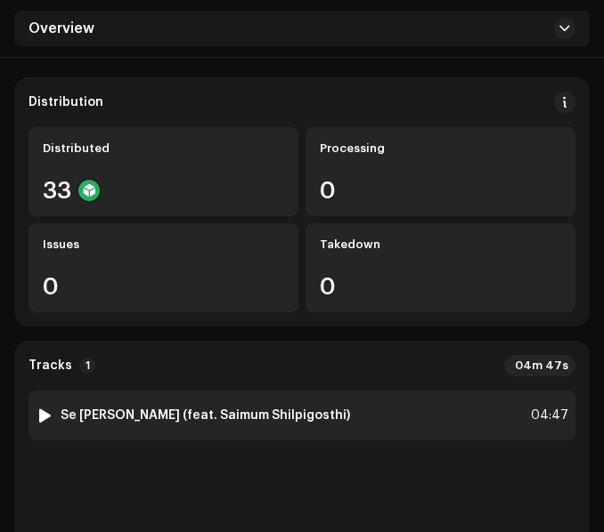
click at [320, 407] on div "1 Se Kon Bondhu Bolo (feat. Saimum Shilpigosthi)" at bounding box center [193, 416] width 314 height 18
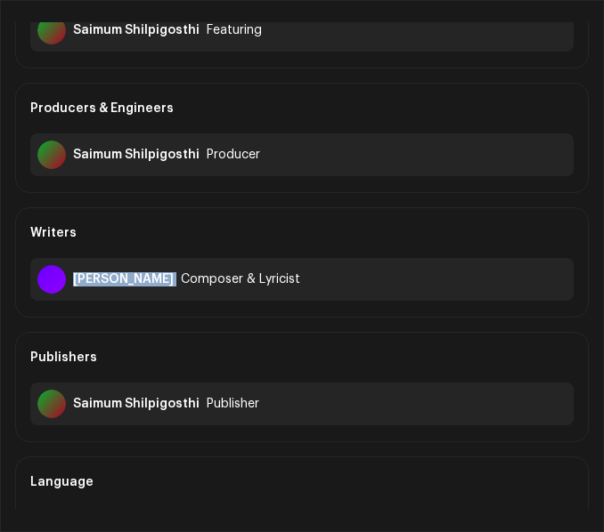
drag, startPoint x: 74, startPoint y: 277, endPoint x: 209, endPoint y: 300, distance: 137.3
click at [209, 300] on div "Motiur Rahman Mollik Composer & Lyricist" at bounding box center [301, 279] width 543 height 43
copy div "Motiur Rahman Mollik"
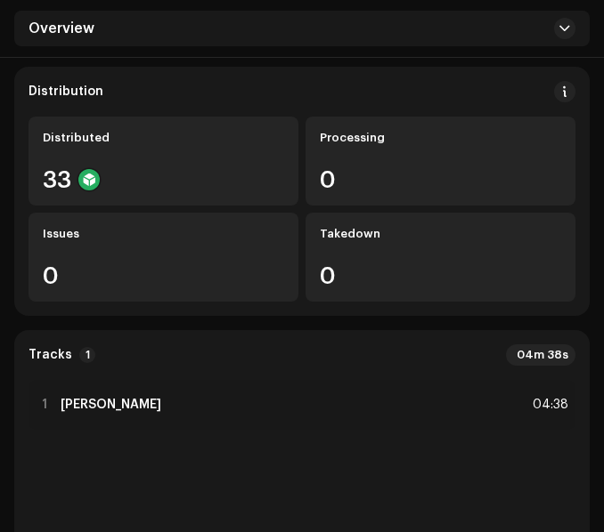
scroll to position [267, 0]
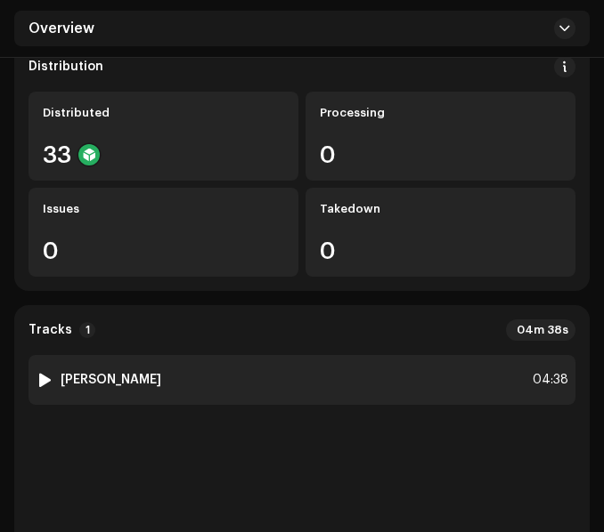
click at [250, 374] on div "1 Rongin Jibon 04:38" at bounding box center [301, 380] width 547 height 50
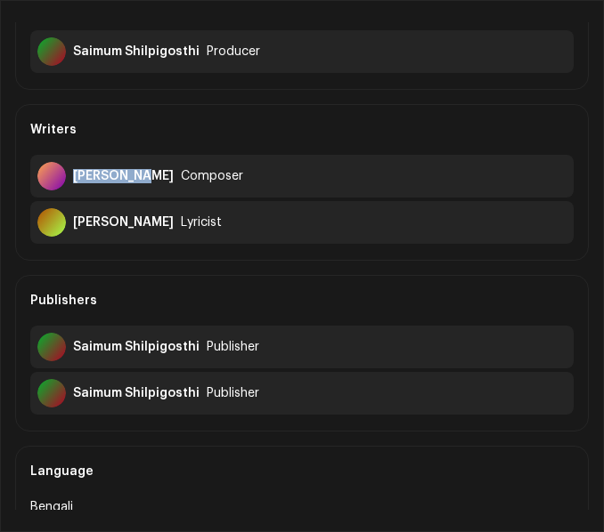
drag, startPoint x: 75, startPoint y: 174, endPoint x: 143, endPoint y: 178, distance: 68.6
click at [143, 178] on div "[PERSON_NAME]" at bounding box center [123, 176] width 101 height 14
copy div "[PERSON_NAME]"
drag, startPoint x: 73, startPoint y: 225, endPoint x: 157, endPoint y: 222, distance: 83.7
click at [157, 222] on div "[PERSON_NAME]" at bounding box center [123, 222] width 101 height 14
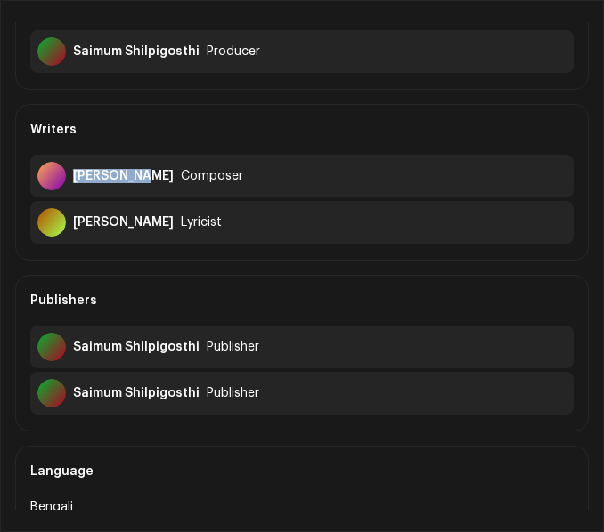
copy div "[PERSON_NAME]"
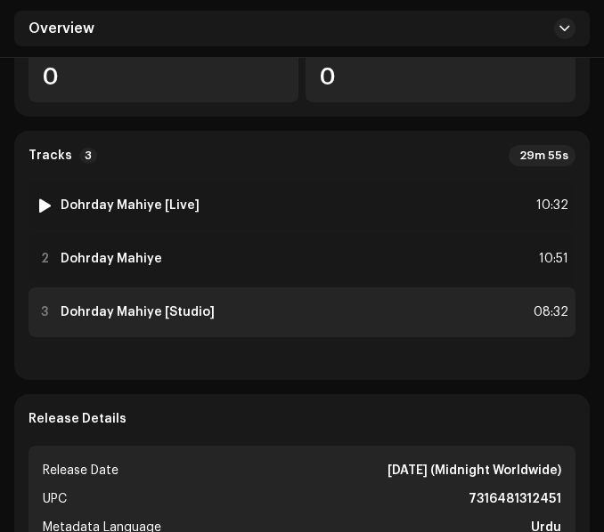
scroll to position [445, 0]
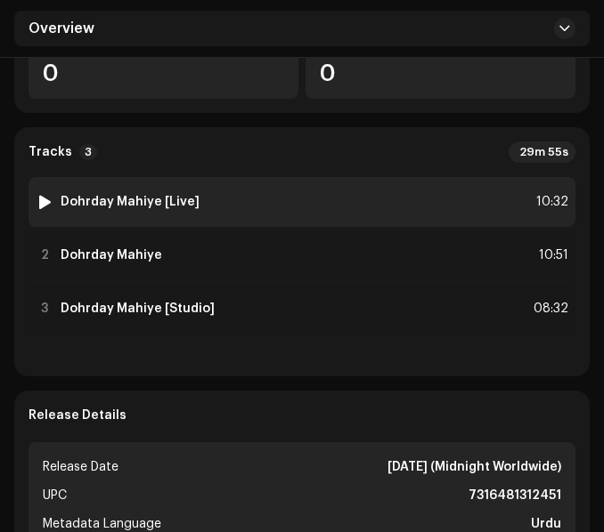
click at [268, 212] on div "1 Dohrday Mahiye [Live] 10:32" at bounding box center [301, 202] width 547 height 50
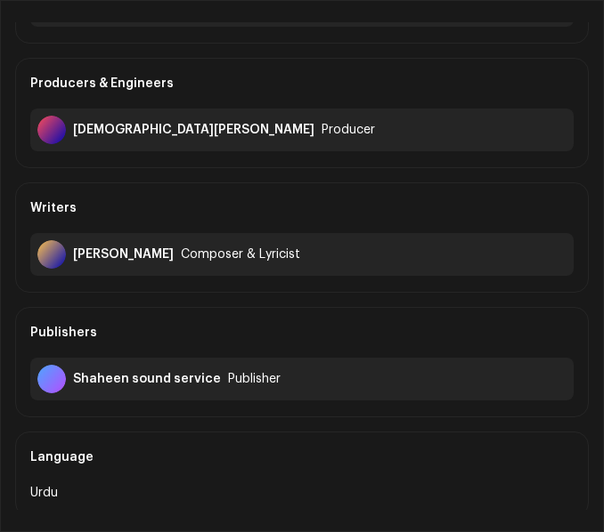
scroll to position [178, 0]
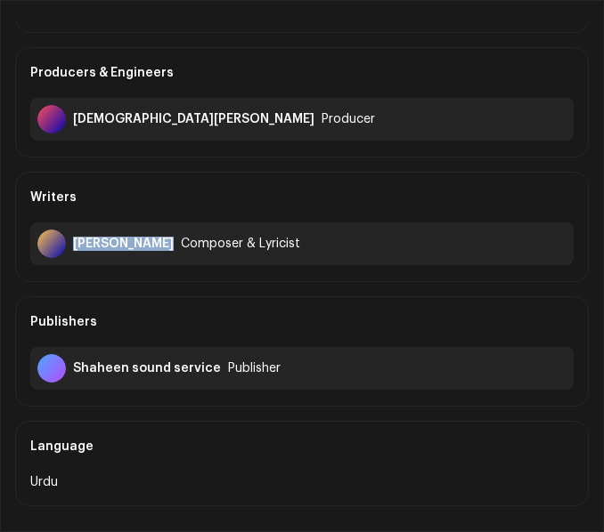
drag, startPoint x: 74, startPoint y: 244, endPoint x: 157, endPoint y: 247, distance: 82.8
click at [157, 247] on div "Abrar Hussain Composer & Lyricist" at bounding box center [301, 244] width 543 height 43
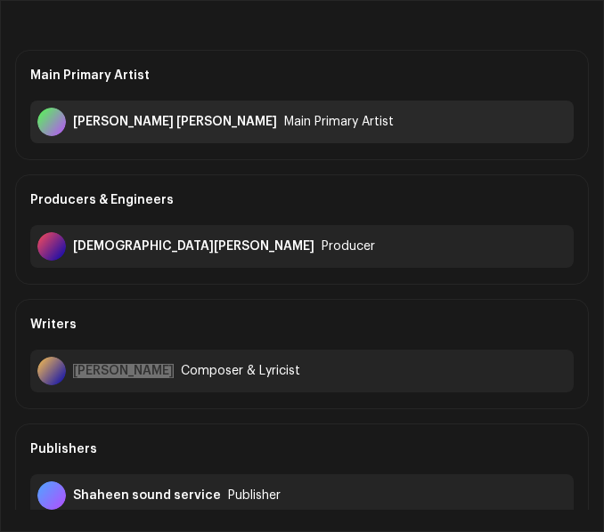
scroll to position [0, 0]
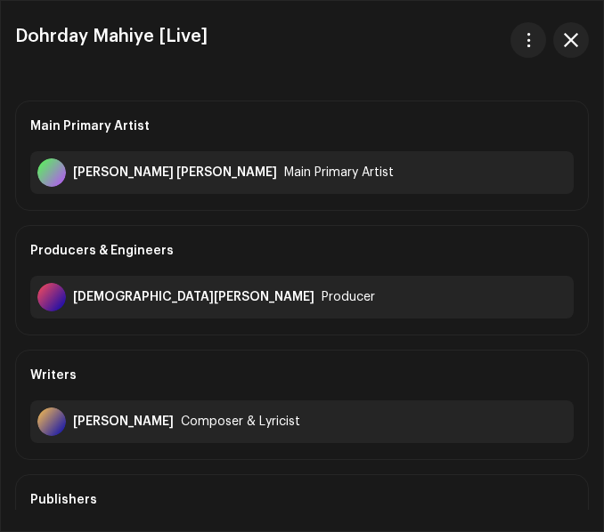
drag, startPoint x: 582, startPoint y: 78, endPoint x: 573, endPoint y: 101, distance: 24.0
drag, startPoint x: 573, startPoint y: 101, endPoint x: 556, endPoint y: 51, distance: 52.6
click at [556, 51] on button "button" at bounding box center [571, 40] width 36 height 36
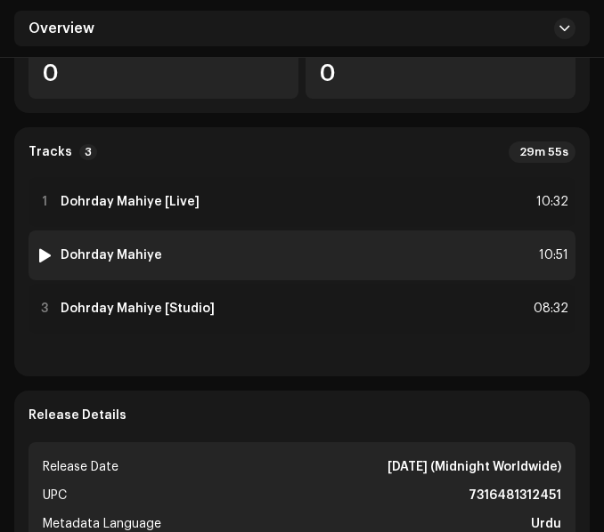
click at [337, 262] on div "2 Dohrday Mahiye 10:51" at bounding box center [301, 256] width 547 height 50
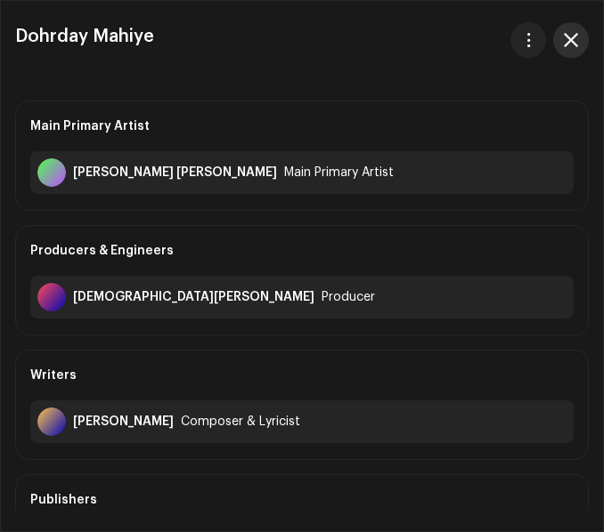
click at [569, 28] on button "button" at bounding box center [571, 40] width 36 height 36
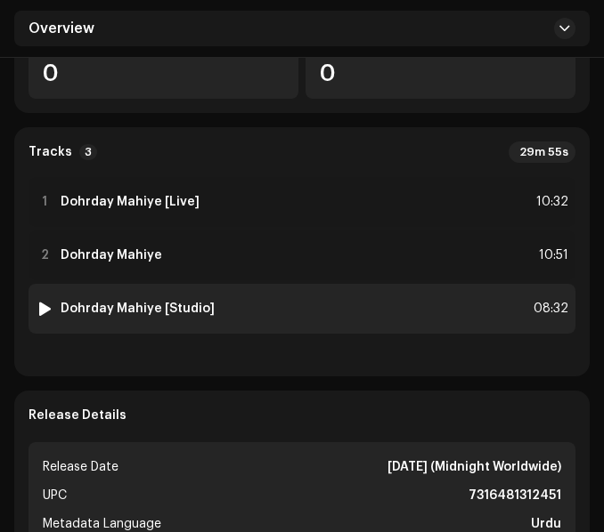
click at [216, 307] on div "3 Dohrday Mahiye [Studio] 08:32" at bounding box center [301, 309] width 547 height 50
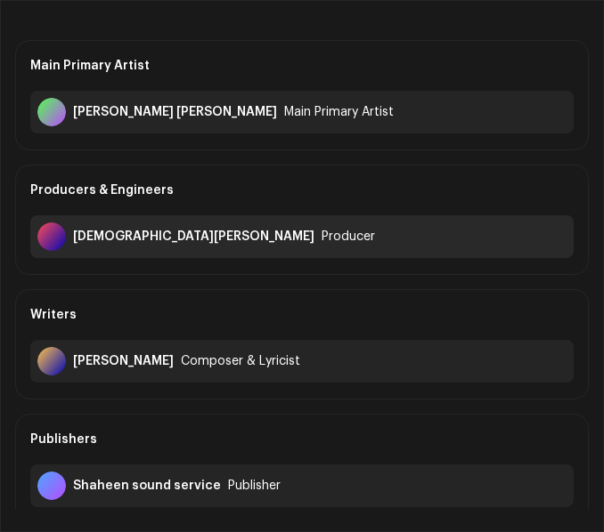
scroll to position [89, 0]
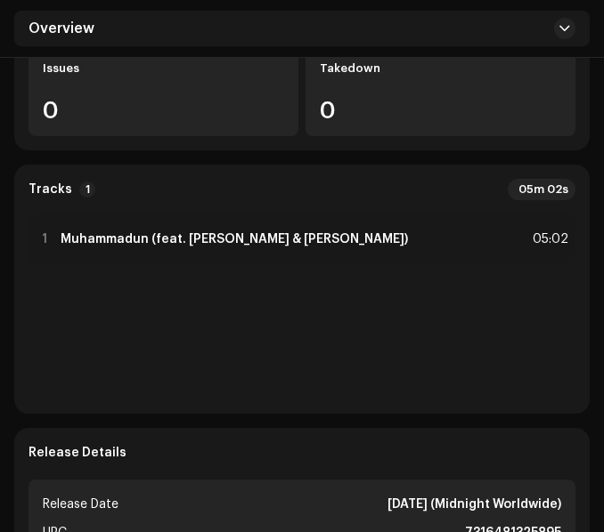
scroll to position [445, 0]
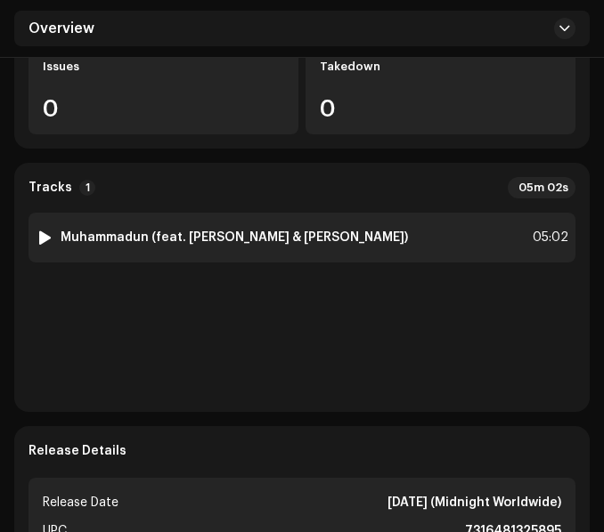
click at [202, 231] on strong "Muhammadun (feat. [PERSON_NAME] & [PERSON_NAME])" at bounding box center [234, 238] width 347 height 14
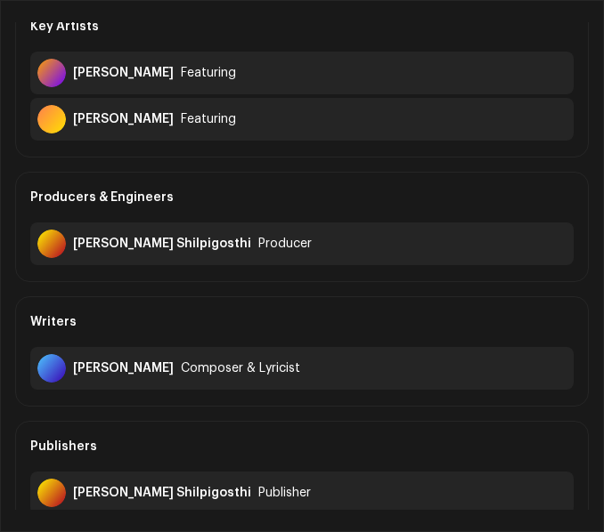
scroll to position [356, 0]
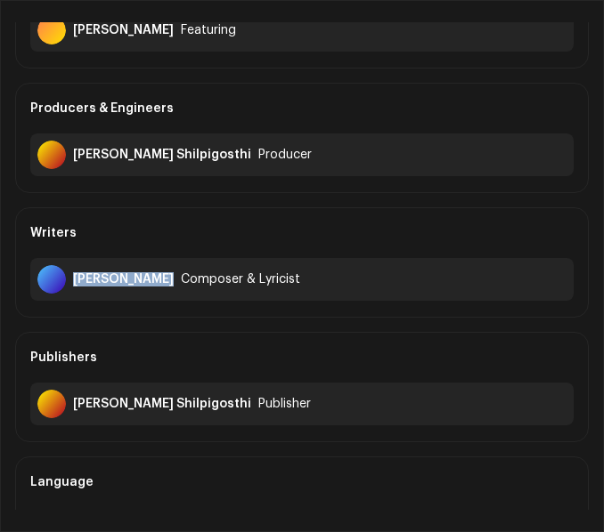
drag, startPoint x: 72, startPoint y: 279, endPoint x: 154, endPoint y: 293, distance: 83.0
click at [154, 293] on div "Tawhid Sufian Composer & Lyricist" at bounding box center [301, 279] width 543 height 43
copy div "Tawhid Sufian"
click at [359, 218] on div "Writers" at bounding box center [301, 233] width 543 height 50
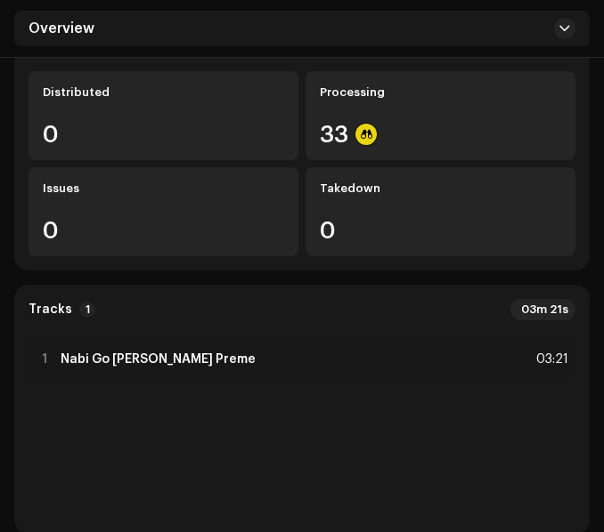
scroll to position [356, 0]
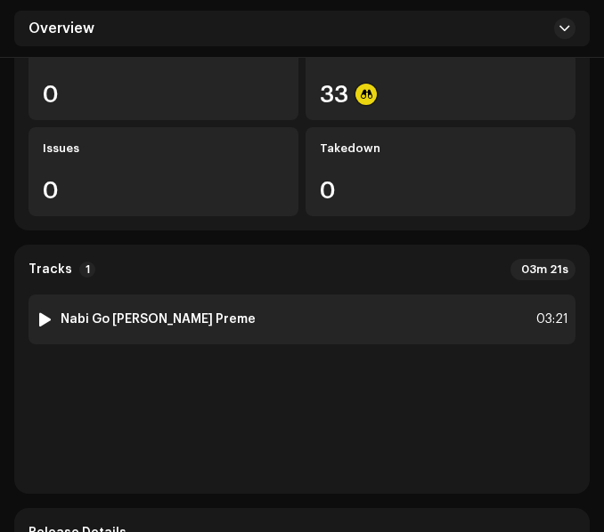
click at [223, 297] on div "1 Nabi Go [PERSON_NAME] Preme 03:21" at bounding box center [301, 320] width 547 height 50
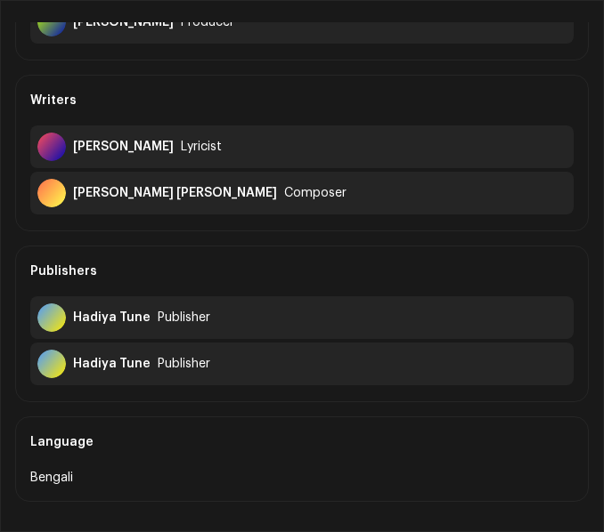
scroll to position [623, 0]
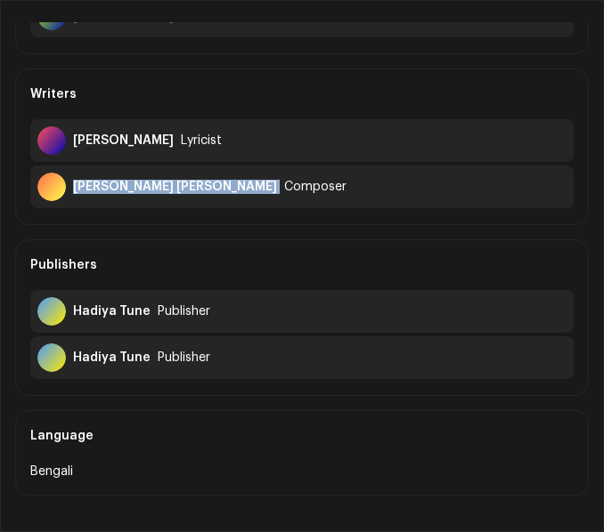
drag, startPoint x: 73, startPoint y: 183, endPoint x: 201, endPoint y: 189, distance: 128.3
click at [201, 189] on div "Mahbub Hasan Sakib Composer" at bounding box center [301, 187] width 543 height 43
copy div "Mahbub Hasan Sakib"
drag, startPoint x: 74, startPoint y: 137, endPoint x: 183, endPoint y: 147, distance: 109.9
click at [174, 145] on div "Muhammad Junaid" at bounding box center [123, 141] width 101 height 14
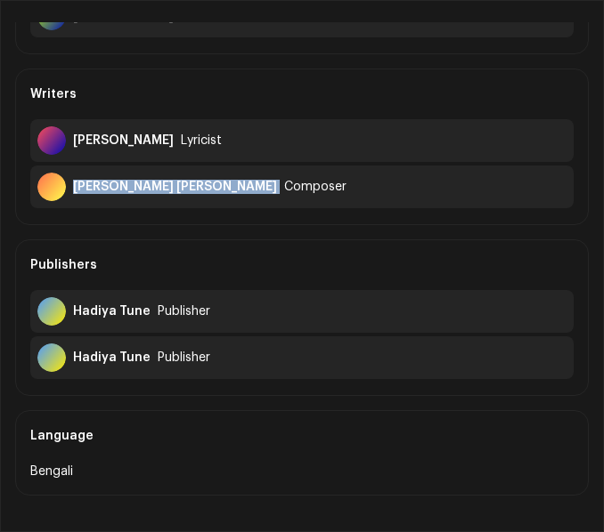
copy div "Muhammad Junaid"
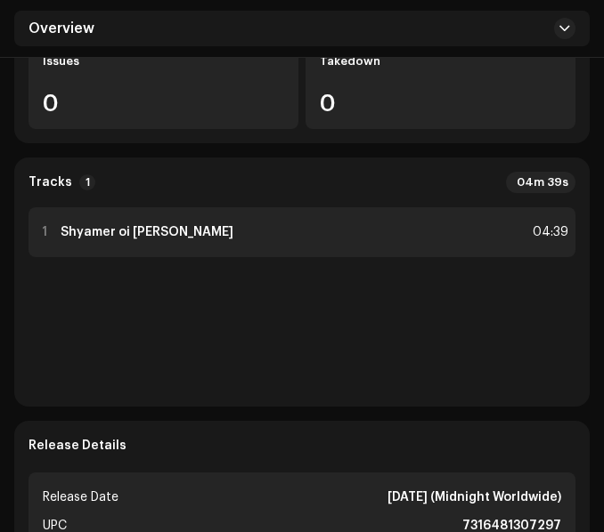
scroll to position [445, 0]
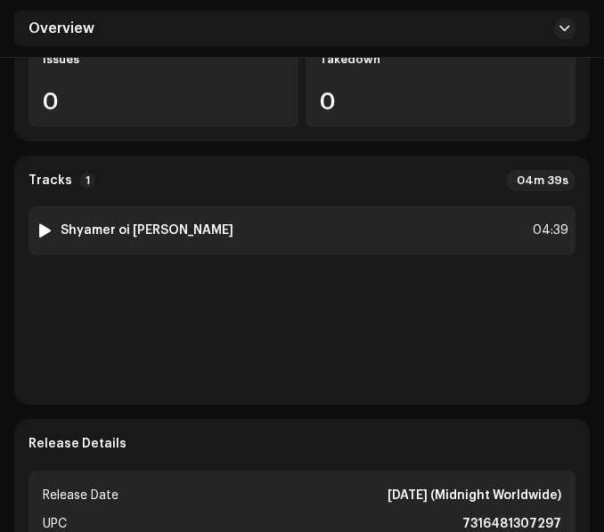
click at [267, 230] on div "1 Shyamer oi [PERSON_NAME] 04:39" at bounding box center [301, 231] width 547 height 50
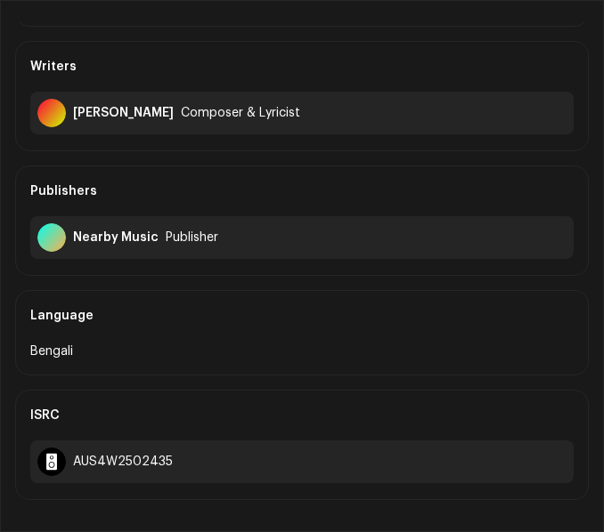
scroll to position [356, 0]
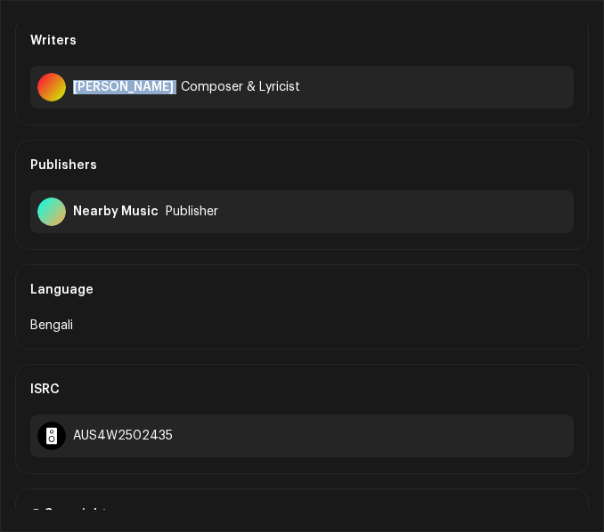
drag, startPoint x: 74, startPoint y: 86, endPoint x: 171, endPoint y: 85, distance: 97.0
click at [171, 85] on div "[PERSON_NAME] Composer & Lyricist" at bounding box center [301, 87] width 543 height 43
copy div "[PERSON_NAME]"
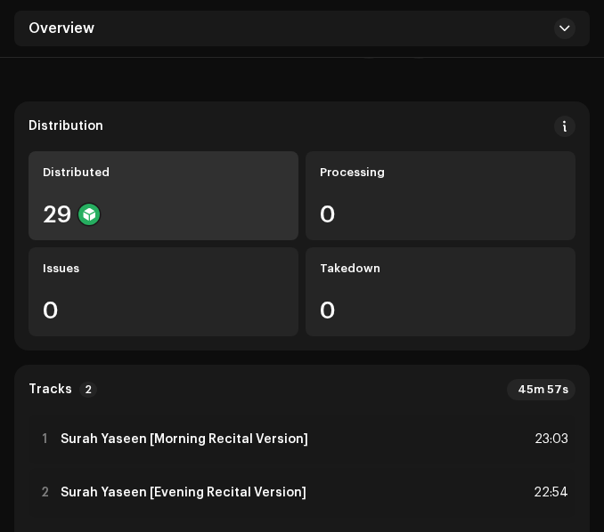
scroll to position [445, 0]
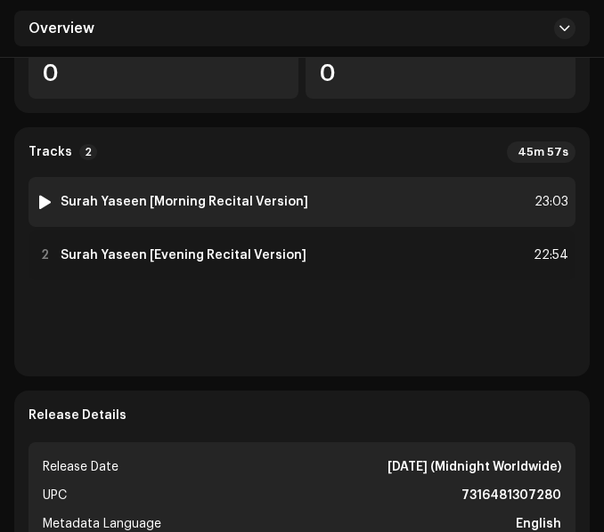
click at [370, 211] on div "1 Surah Yaseen [Morning Recital Version] 23:03" at bounding box center [301, 202] width 547 height 50
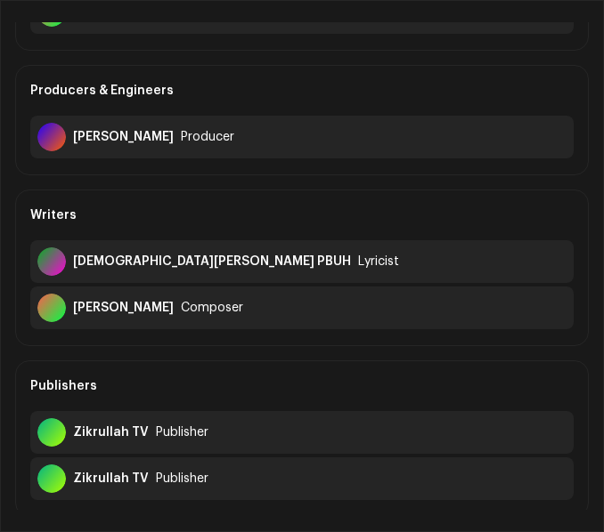
scroll to position [178, 0]
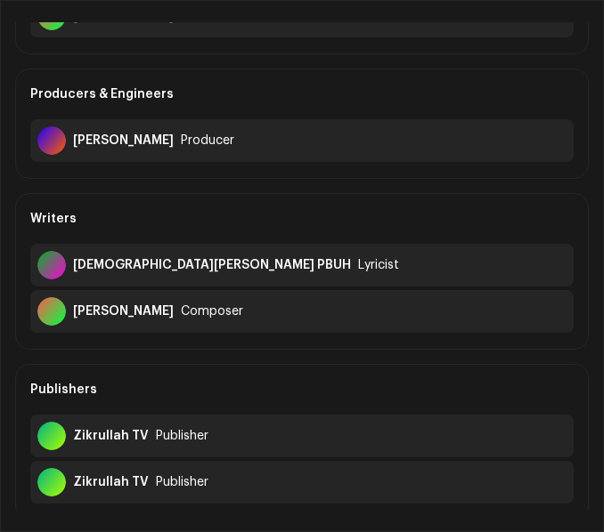
drag, startPoint x: 75, startPoint y: 309, endPoint x: 181, endPoint y: 325, distance: 107.1
click at [181, 325] on div "Abdullah Al Bahar Composer" at bounding box center [301, 311] width 543 height 43
copy div "Abdullah Al Bahar"
drag, startPoint x: 73, startPoint y: 263, endPoint x: 227, endPoint y: 271, distance: 154.2
click at [227, 271] on div "Prophet Muhammad PBUH" at bounding box center [212, 265] width 278 height 14
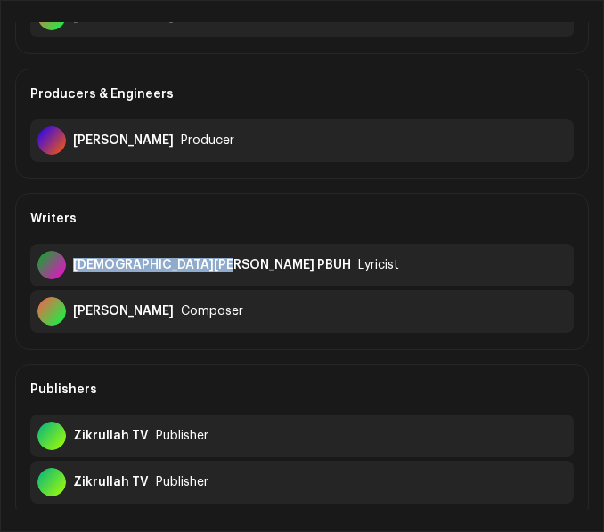
copy div "Prophet Muhammad PBUH"
click at [474, 311] on div "Abdullah Al Bahar Composer" at bounding box center [301, 311] width 543 height 43
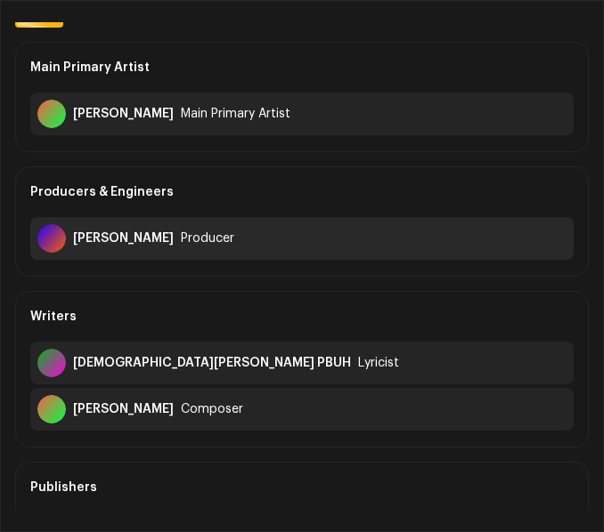
scroll to position [0, 0]
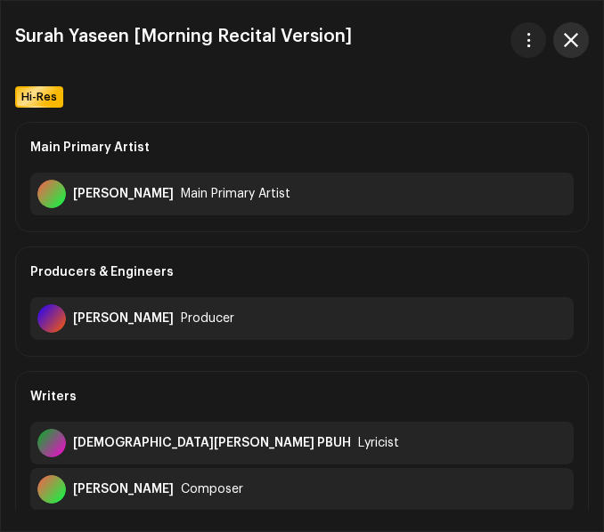
click at [578, 42] on button "button" at bounding box center [571, 40] width 36 height 36
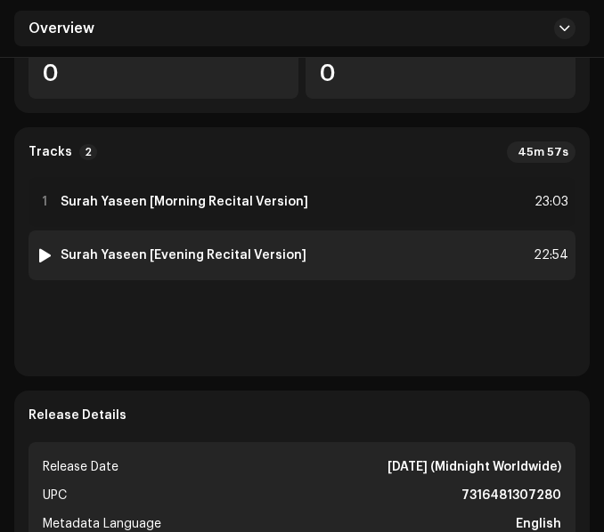
click at [365, 255] on div "2 Surah Yaseen [Evening Recital Version] 22:54" at bounding box center [301, 256] width 547 height 50
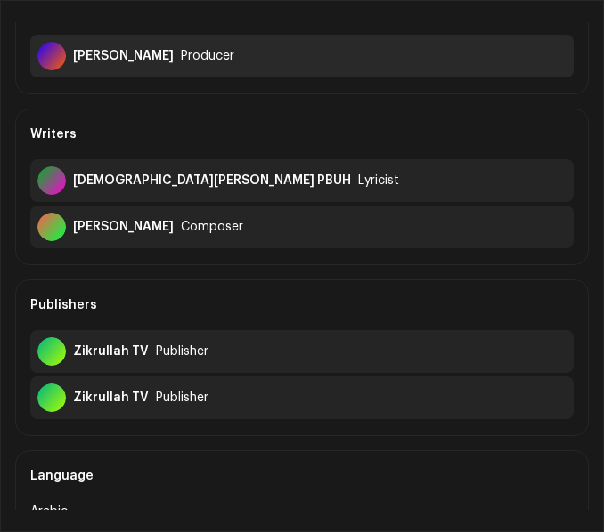
scroll to position [267, 0]
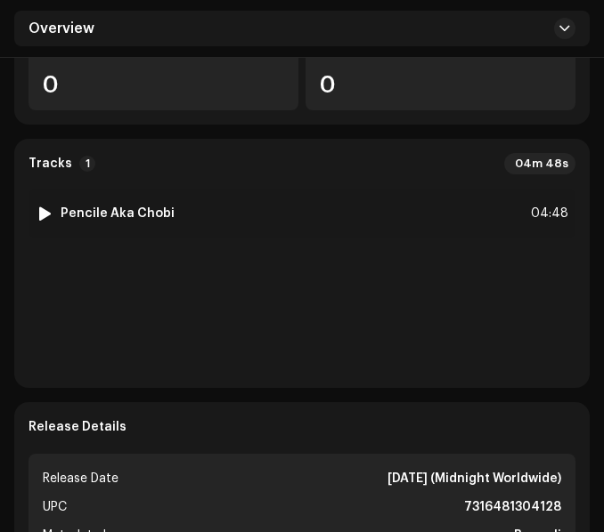
scroll to position [445, 0]
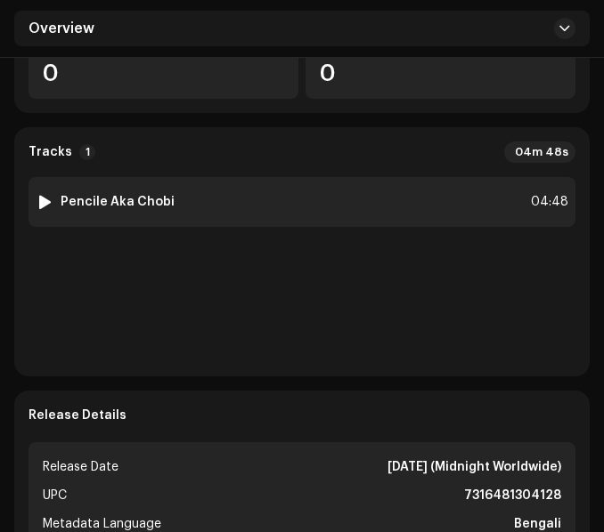
click at [251, 206] on div "1 Pencile Aka Chobi 04:48" at bounding box center [301, 202] width 547 height 50
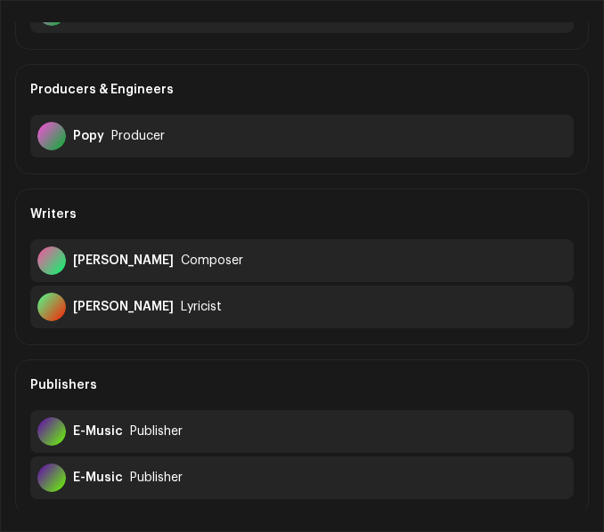
scroll to position [178, 0]
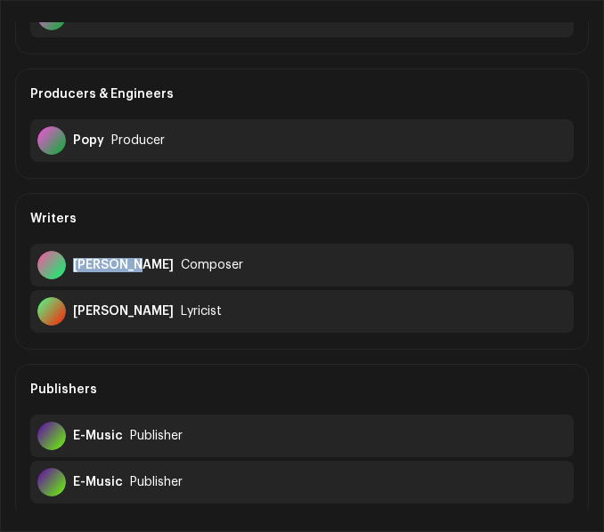
drag, startPoint x: 75, startPoint y: 261, endPoint x: 127, endPoint y: 262, distance: 52.5
click at [127, 262] on div "[PERSON_NAME]" at bounding box center [123, 265] width 101 height 14
copy div "[PERSON_NAME]"
drag, startPoint x: 74, startPoint y: 311, endPoint x: 134, endPoint y: 322, distance: 61.6
click at [134, 322] on div "[PERSON_NAME] Lyricist" at bounding box center [301, 311] width 543 height 43
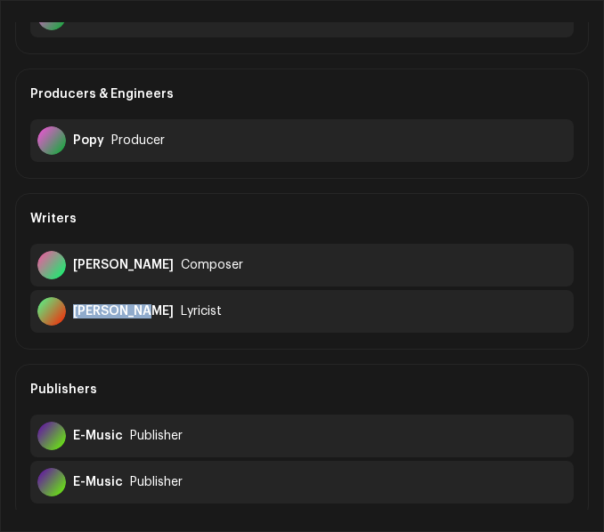
copy div "[PERSON_NAME]"
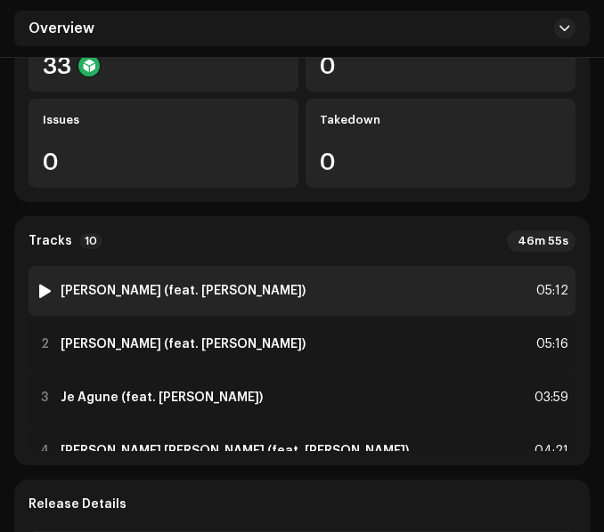
click at [330, 285] on div "1 [PERSON_NAME] (feat. [PERSON_NAME]) 05:12" at bounding box center [301, 291] width 547 height 50
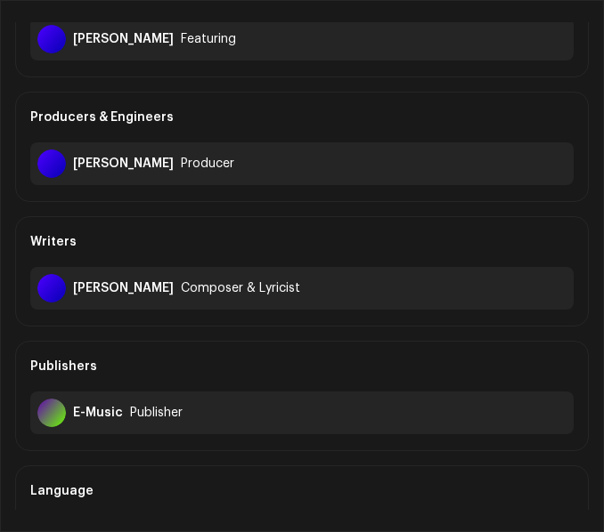
scroll to position [267, 0]
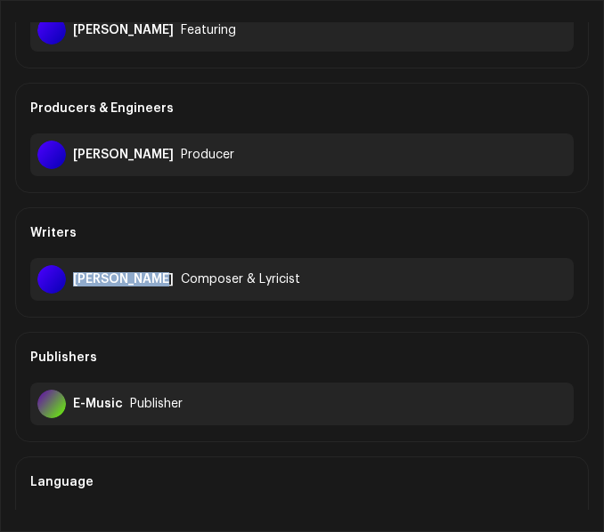
drag, startPoint x: 75, startPoint y: 282, endPoint x: 163, endPoint y: 294, distance: 88.9
click at [163, 294] on div "[PERSON_NAME] Composer & Lyricist" at bounding box center [301, 279] width 543 height 43
copy div "[PERSON_NAME]"
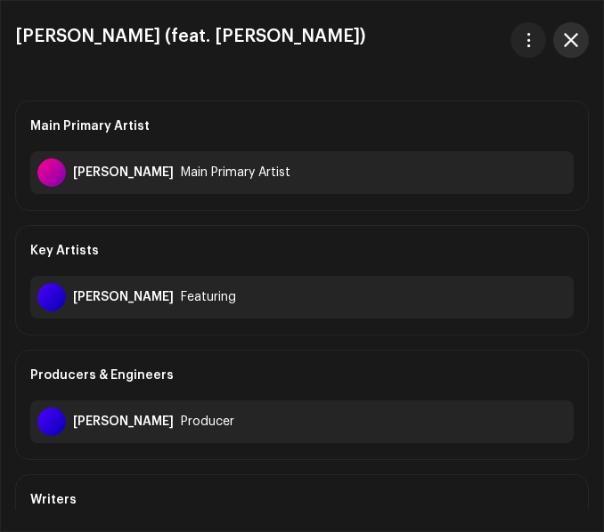
click at [571, 41] on span "button" at bounding box center [570, 40] width 14 height 14
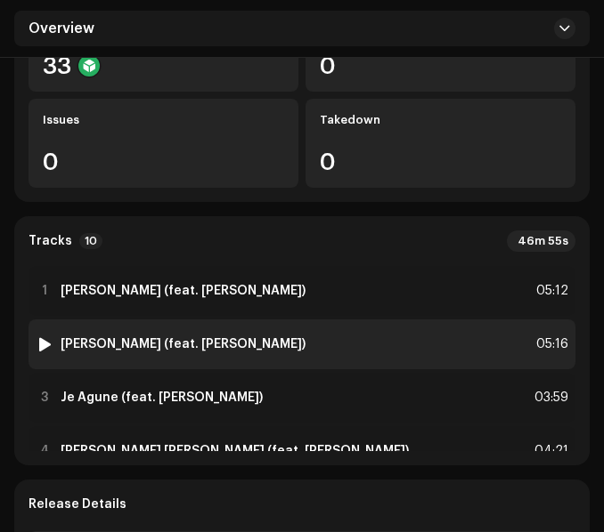
click at [361, 343] on div "2 [PERSON_NAME] (feat. [PERSON_NAME]) 05:16" at bounding box center [301, 345] width 547 height 50
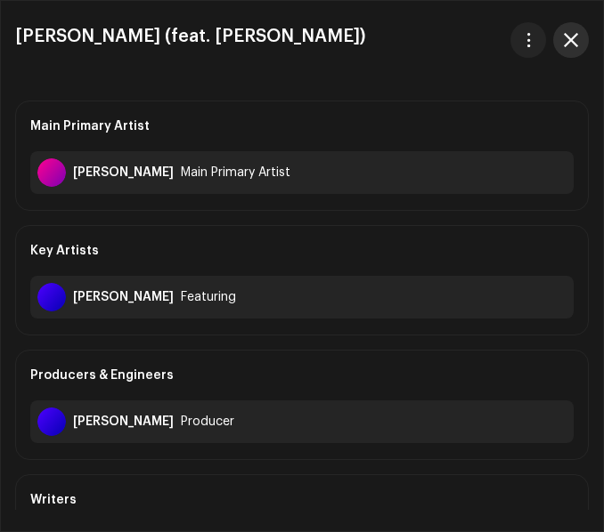
click at [567, 55] on button "button" at bounding box center [571, 40] width 36 height 36
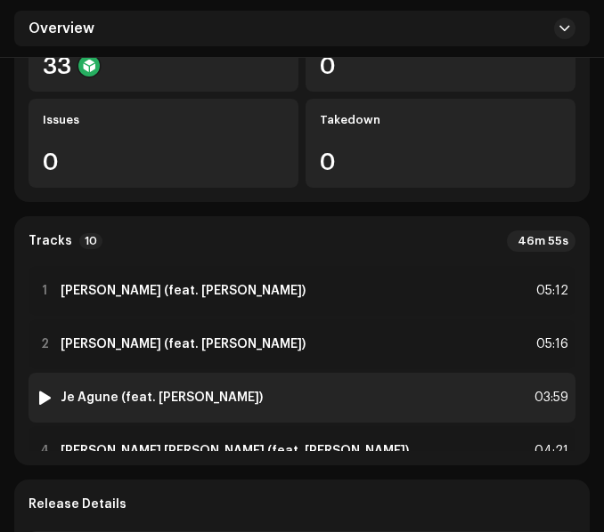
scroll to position [89, 0]
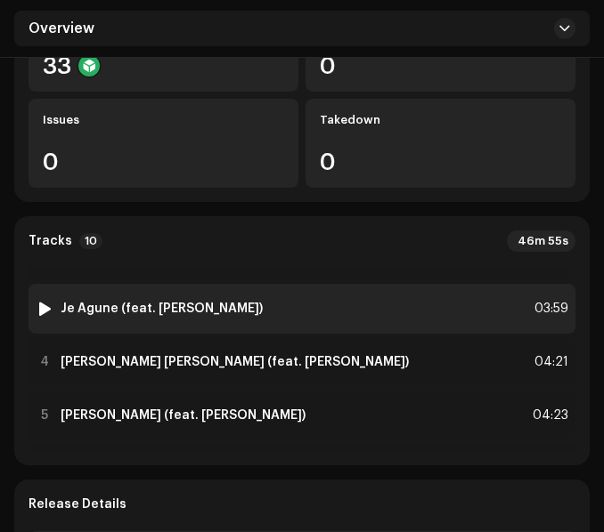
click at [295, 309] on div "3 Je Agune (feat. Mahmud Jewel) 03:59" at bounding box center [301, 309] width 547 height 50
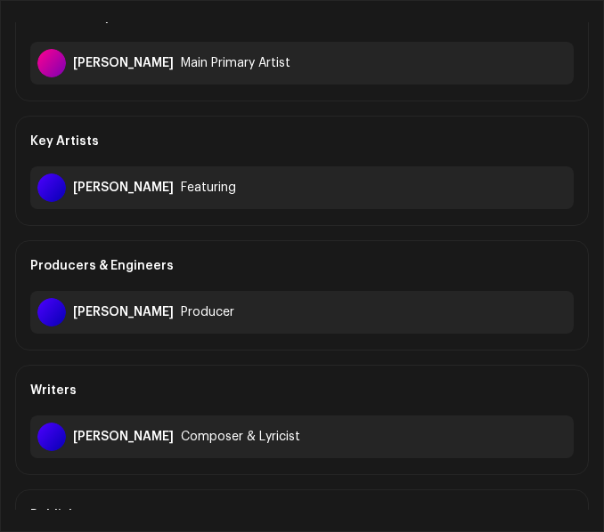
scroll to position [0, 0]
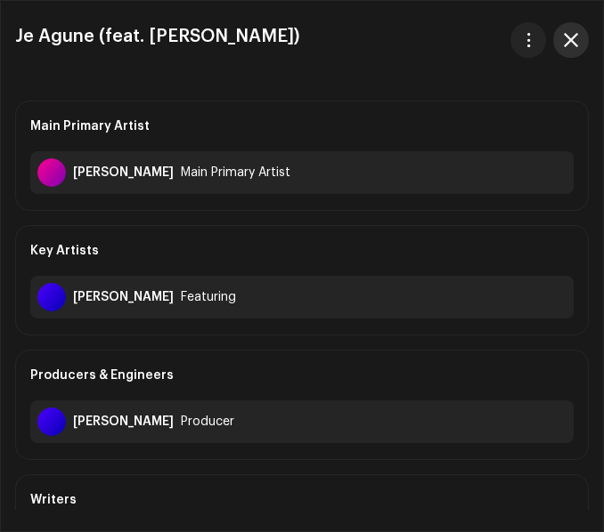
click at [571, 39] on span "button" at bounding box center [570, 40] width 14 height 14
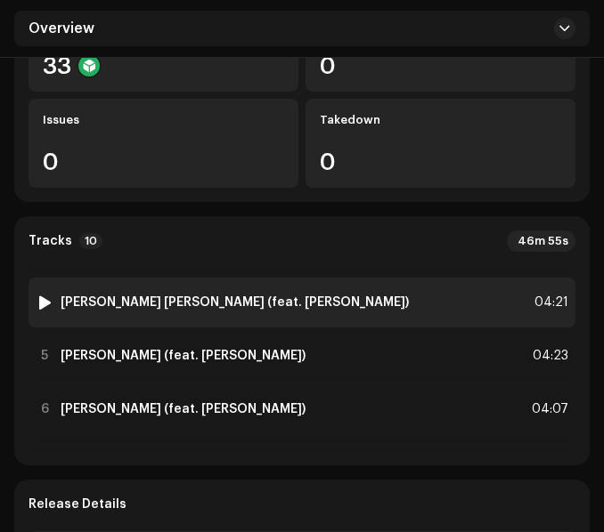
scroll to position [178, 0]
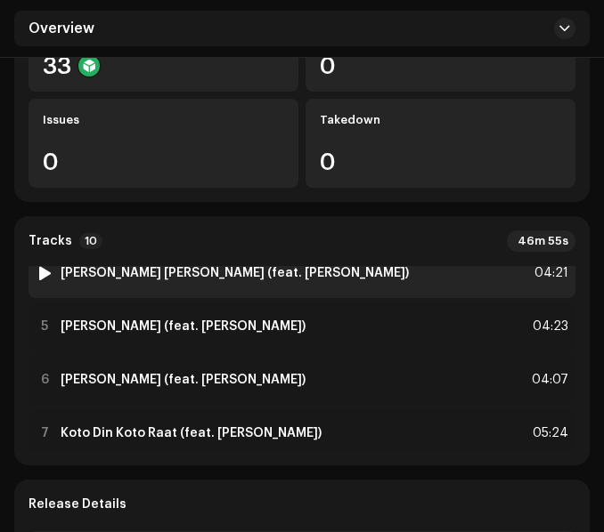
click at [339, 274] on div "4 Jonak Jwala Ratey (feat. Mahmud Jewel) 04:21" at bounding box center [301, 273] width 547 height 50
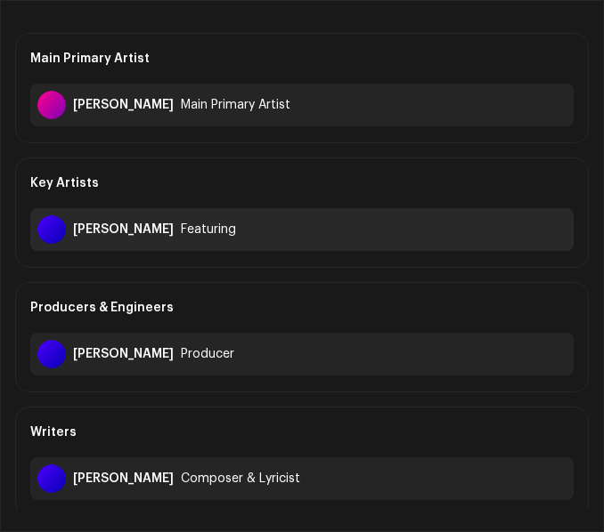
scroll to position [0, 0]
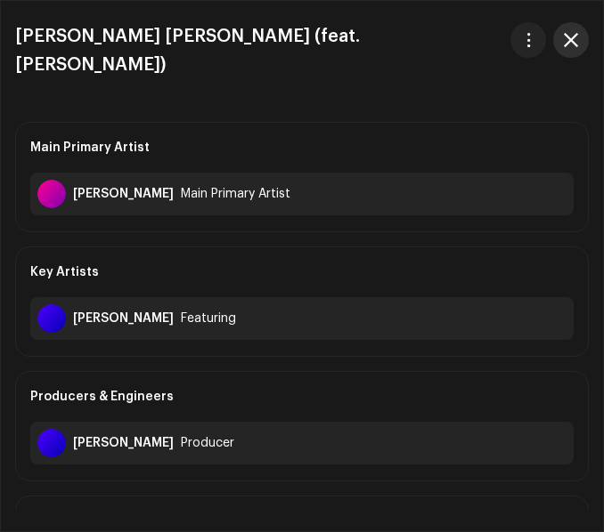
click at [566, 47] on button "button" at bounding box center [571, 40] width 36 height 36
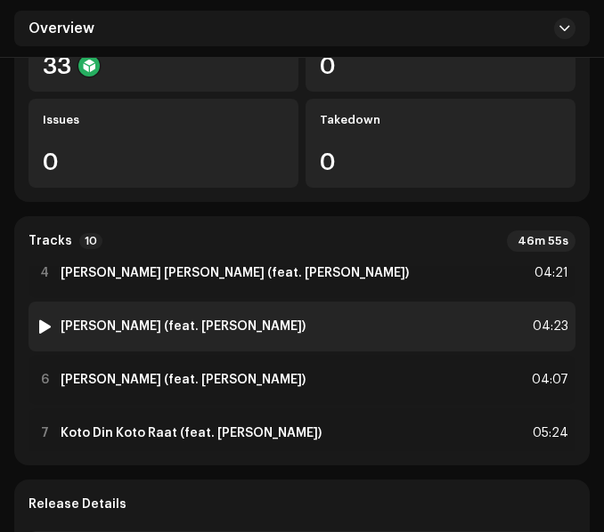
click at [320, 326] on div "5 Ki Maya (feat. Mahmud Jewel) 04:23" at bounding box center [301, 327] width 547 height 50
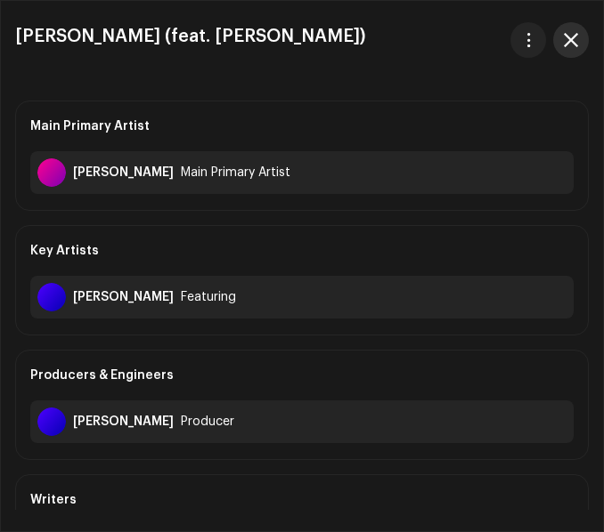
click at [570, 42] on span "button" at bounding box center [570, 40] width 14 height 14
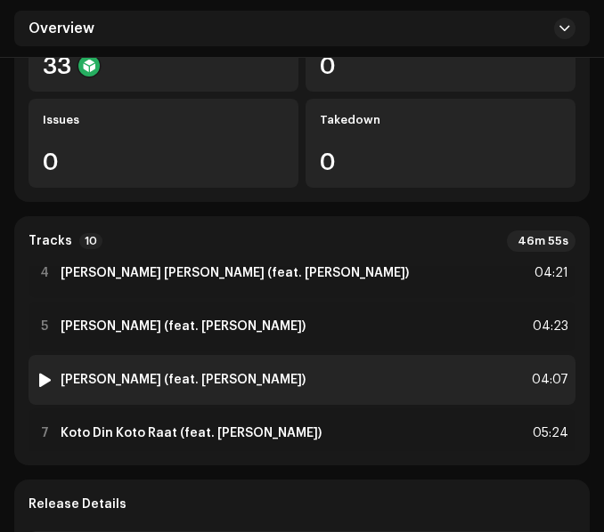
click at [294, 369] on div "6 Kopal Pora (feat. Mahmud Jewel) 04:07" at bounding box center [301, 380] width 547 height 50
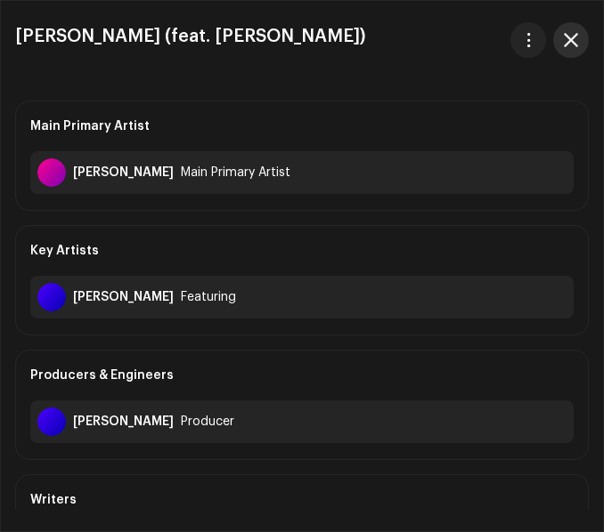
click at [565, 42] on span "button" at bounding box center [570, 40] width 14 height 14
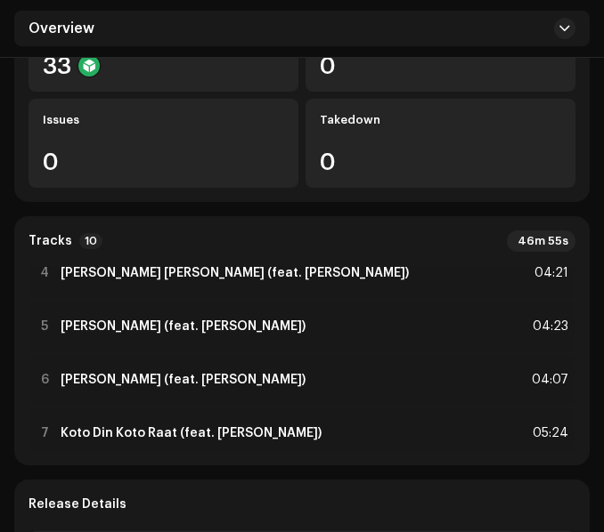
scroll to position [267, 0]
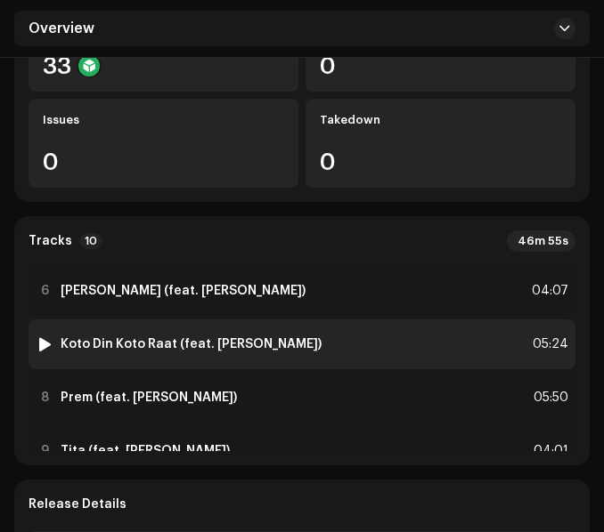
click at [320, 340] on div "7 Koto Din Koto Raat (feat. Mahmud Jewel) 05:24" at bounding box center [301, 345] width 547 height 50
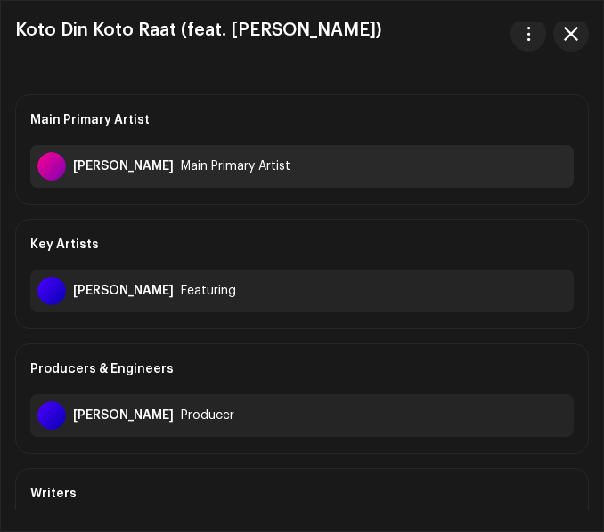
scroll to position [0, 0]
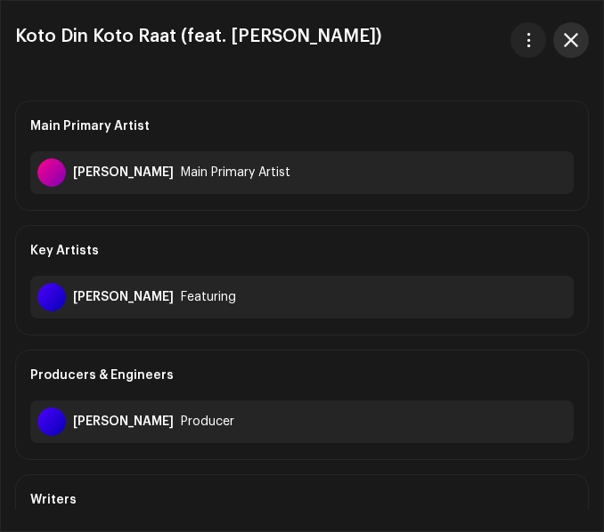
click at [565, 54] on button "button" at bounding box center [571, 40] width 36 height 36
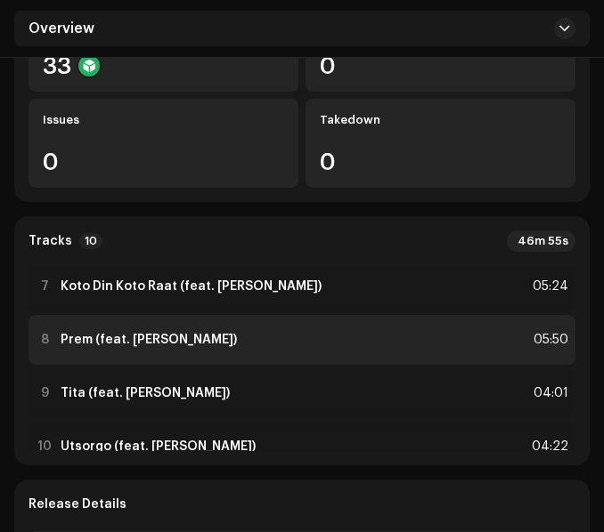
scroll to position [356, 0]
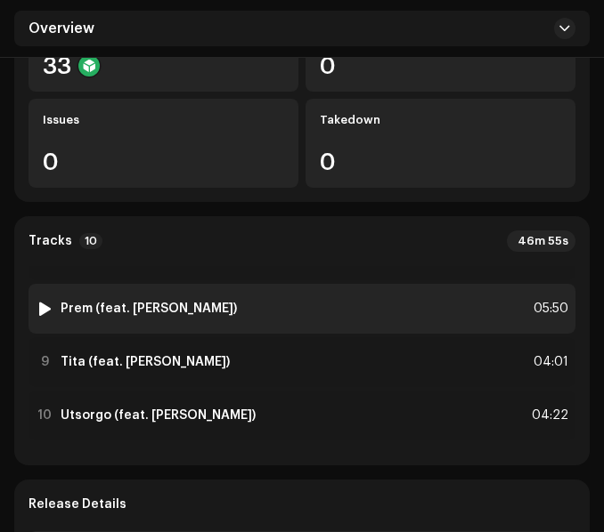
click at [325, 318] on div "8 Prem (feat. Mahmud Jewel) 05:50" at bounding box center [301, 309] width 547 height 50
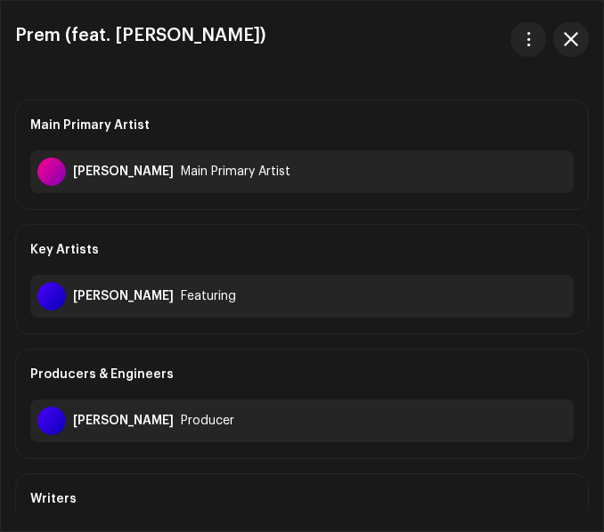
scroll to position [0, 0]
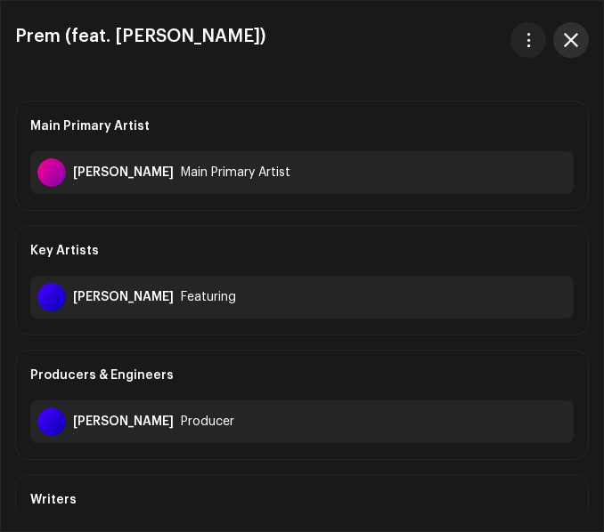
click at [573, 40] on span "button" at bounding box center [570, 40] width 14 height 14
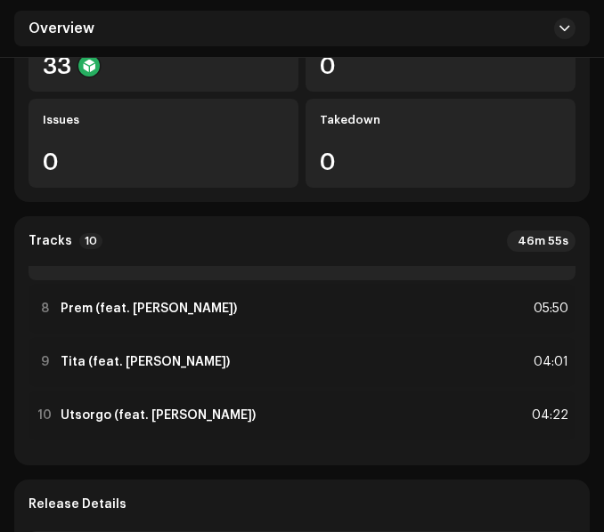
scroll to position [360, 0]
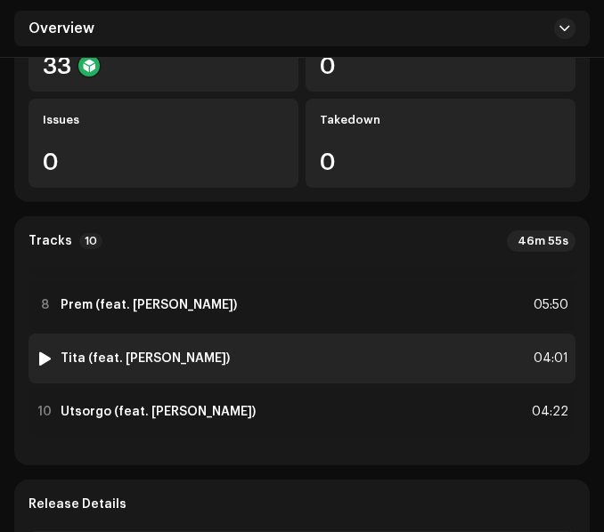
click at [326, 352] on div "9 Tita (feat. Mahmud Jewel) 04:01" at bounding box center [301, 359] width 547 height 50
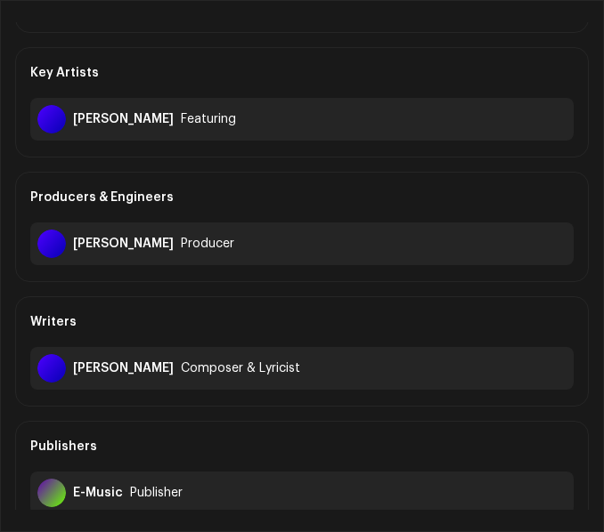
scroll to position [0, 0]
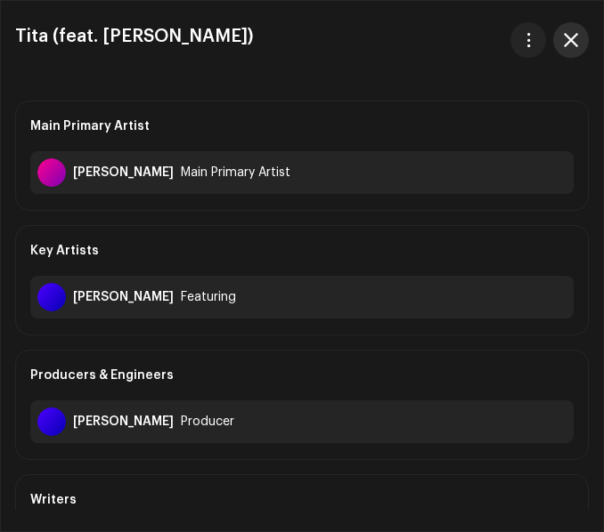
click at [578, 46] on button "button" at bounding box center [571, 40] width 36 height 36
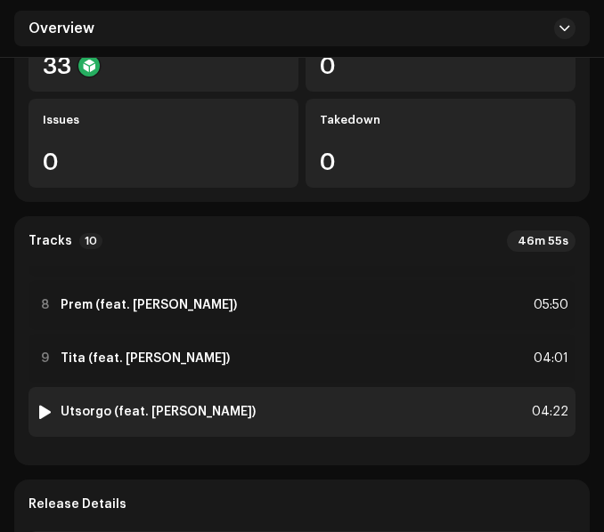
click at [358, 414] on div "10 Utsorgo (feat. Mahmud Jewel) 04:22" at bounding box center [301, 412] width 547 height 50
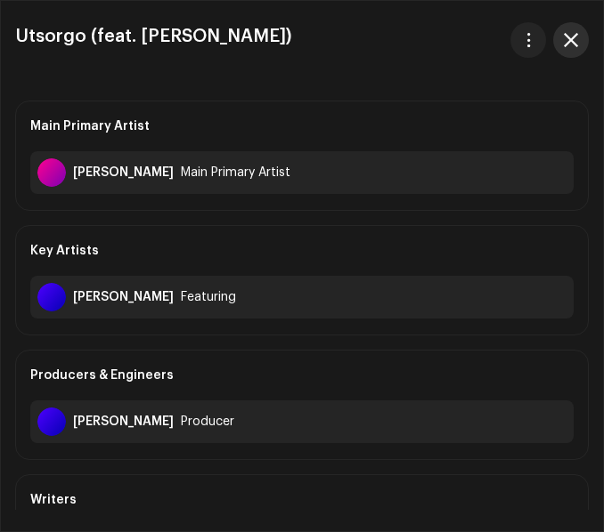
click at [569, 45] on span "button" at bounding box center [570, 40] width 14 height 14
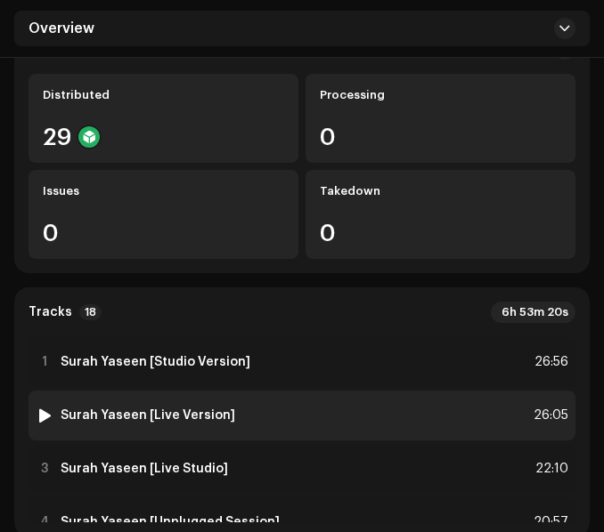
scroll to position [356, 0]
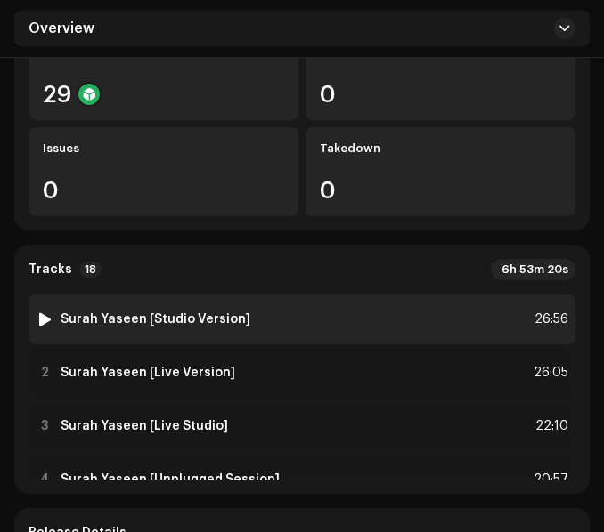
click at [345, 312] on div "1 Surah Yaseen [Studio Version] 26:56" at bounding box center [301, 320] width 547 height 50
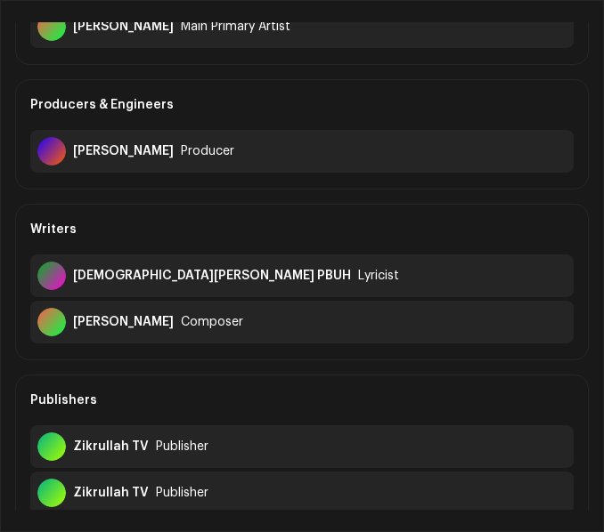
scroll to position [178, 0]
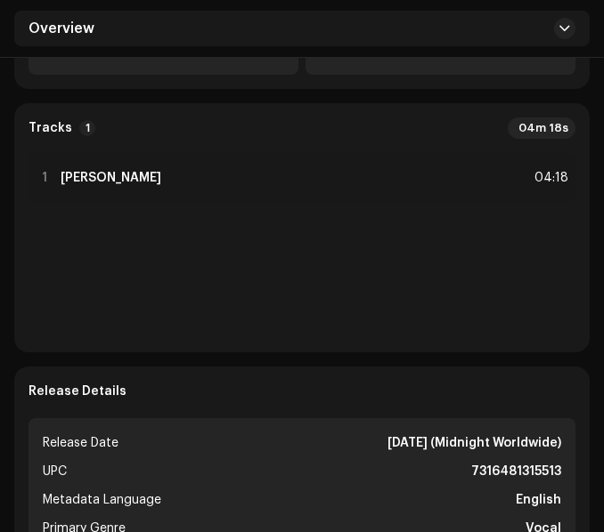
scroll to position [534, 0]
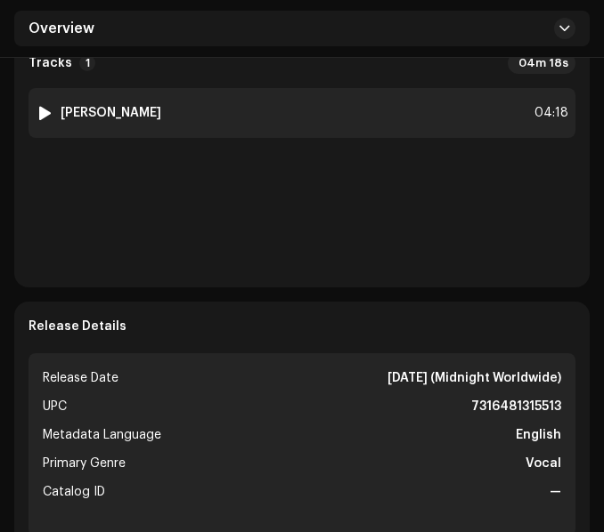
click at [305, 117] on div "1 [PERSON_NAME] 04:18" at bounding box center [301, 113] width 547 height 50
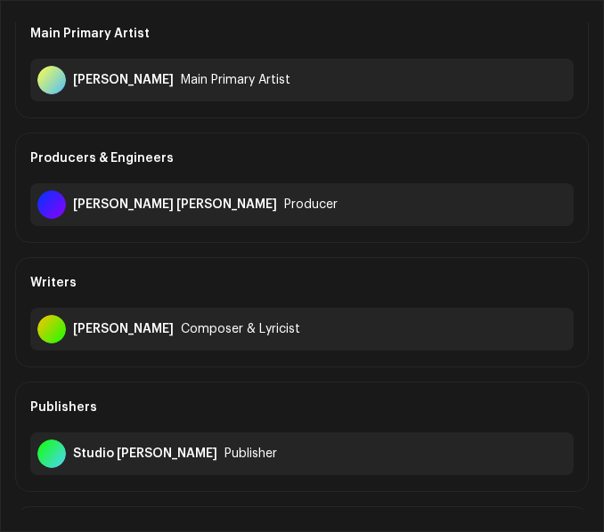
scroll to position [178, 0]
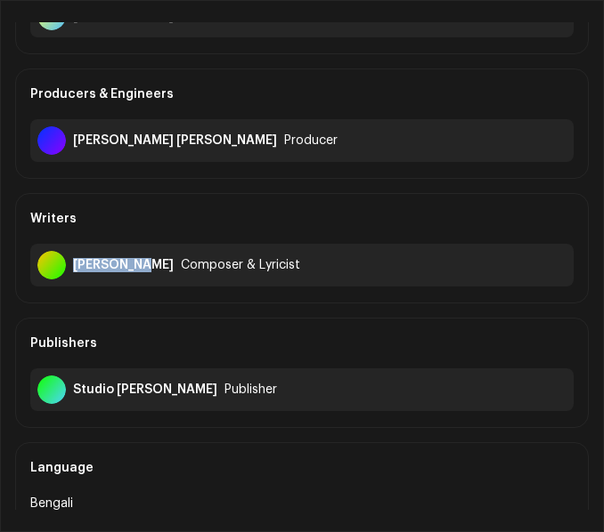
drag, startPoint x: 72, startPoint y: 266, endPoint x: 143, endPoint y: 267, distance: 71.2
click at [143, 267] on div "[PERSON_NAME] Composer & Lyricist" at bounding box center [301, 265] width 543 height 43
copy div "[PERSON_NAME]"
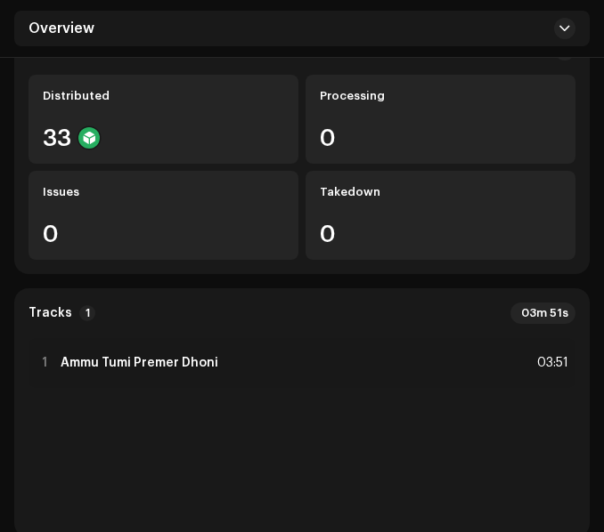
scroll to position [356, 0]
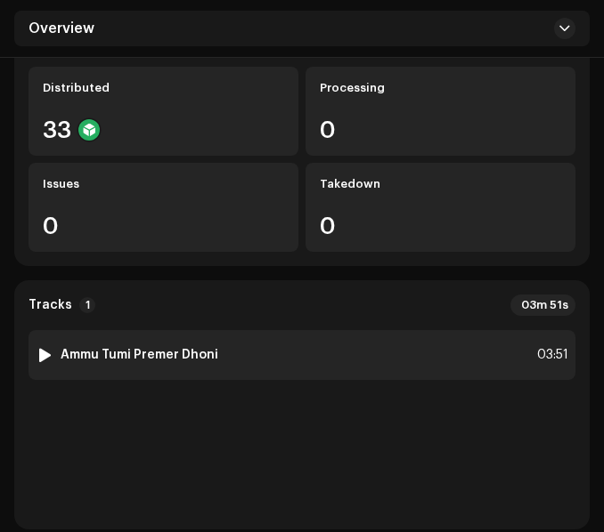
click at [258, 330] on div "1 Ammu Tumi Premer Dhoni 03:51" at bounding box center [301, 355] width 547 height 50
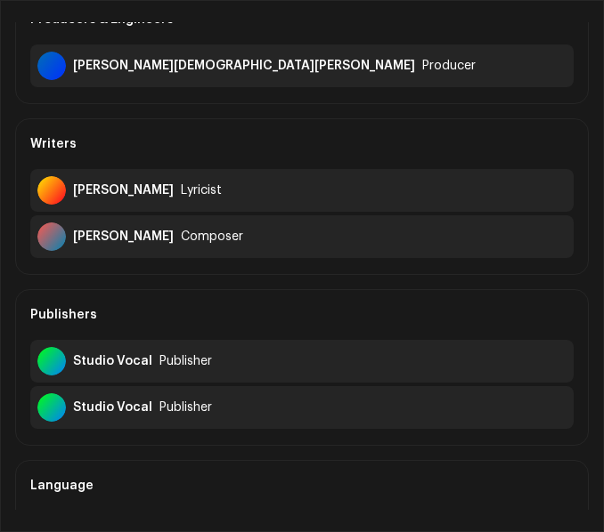
drag, startPoint x: 72, startPoint y: 234, endPoint x: 170, endPoint y: 251, distance: 99.4
click at [170, 251] on div "[PERSON_NAME] Composer" at bounding box center [301, 236] width 543 height 43
copy div "[PERSON_NAME]"
drag, startPoint x: 73, startPoint y: 188, endPoint x: 137, endPoint y: 192, distance: 64.2
click at [137, 192] on div "[PERSON_NAME]" at bounding box center [123, 190] width 101 height 14
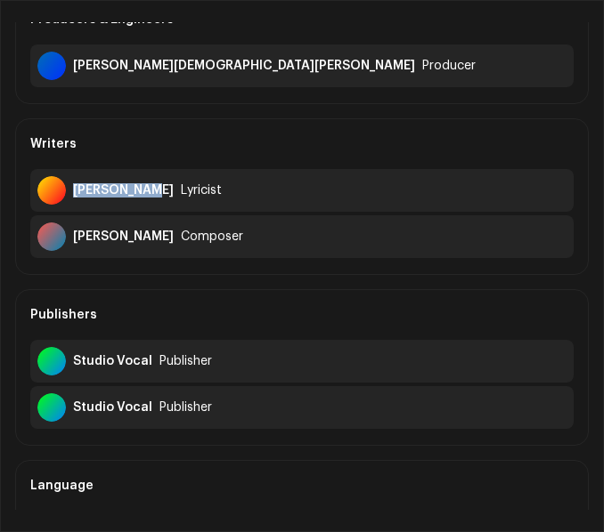
copy div "[PERSON_NAME]"
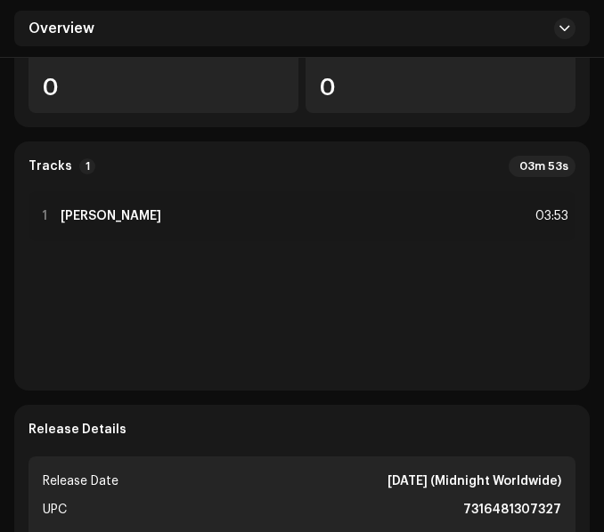
scroll to position [445, 0]
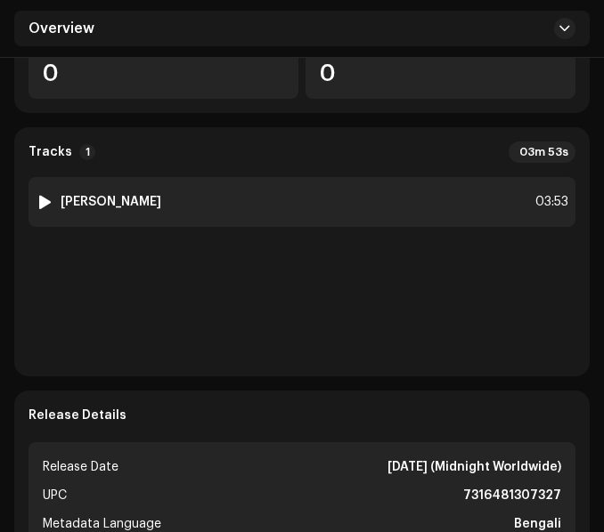
click at [248, 206] on div "1 Diler Tamanna 03:53" at bounding box center [301, 202] width 547 height 50
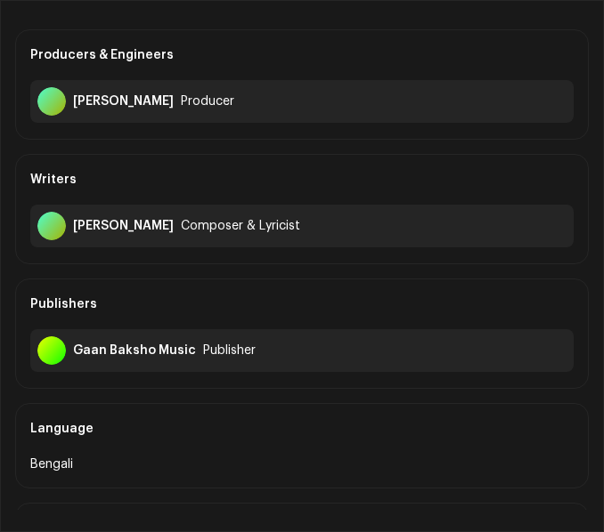
scroll to position [267, 0]
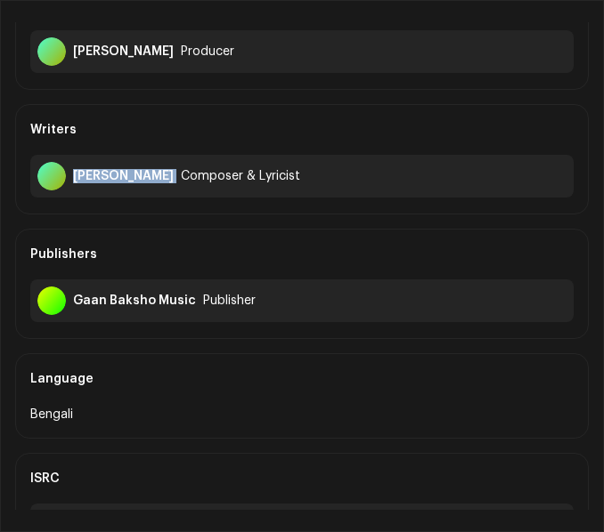
drag, startPoint x: 76, startPoint y: 174, endPoint x: 178, endPoint y: 187, distance: 103.2
click at [178, 187] on div "[PERSON_NAME] Composer & Lyricist" at bounding box center [301, 176] width 543 height 43
copy div "[PERSON_NAME]"
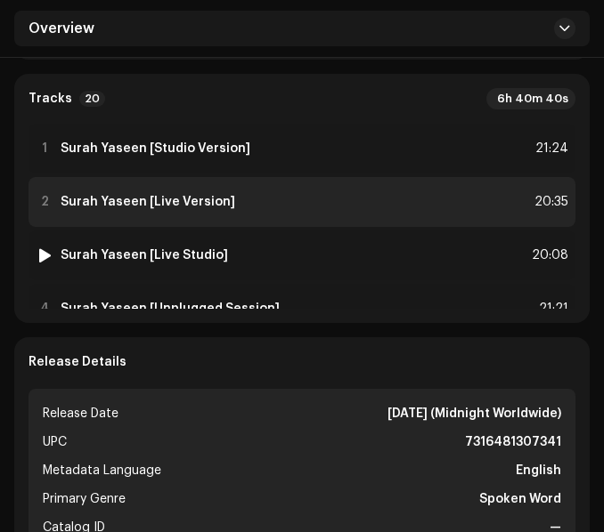
scroll to position [534, 0]
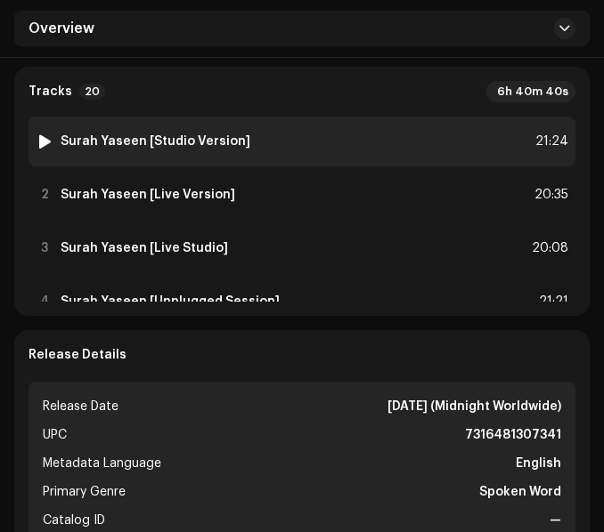
click at [323, 142] on div "1 Surah Yaseen [Studio Version] 21:24" at bounding box center [301, 142] width 547 height 50
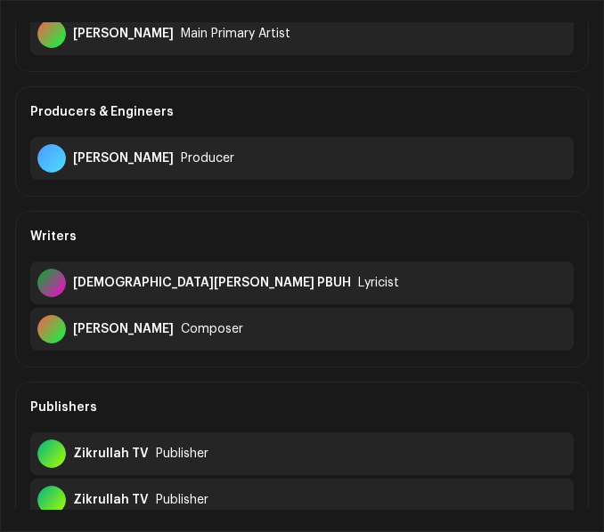
scroll to position [178, 0]
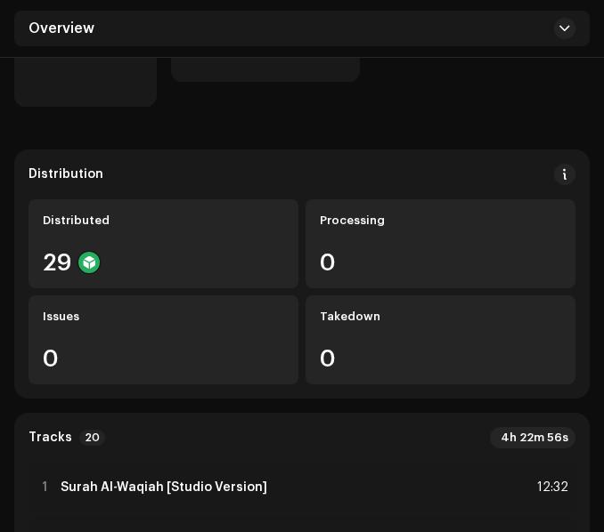
scroll to position [356, 0]
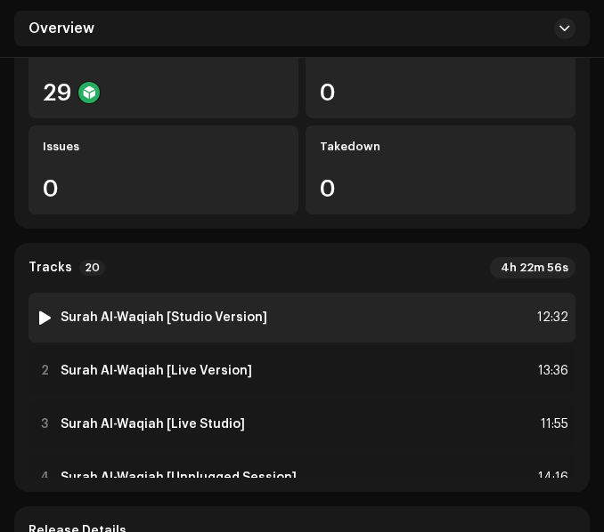
click at [304, 323] on div "1 Surah Al-Waqiah [Studio Version] 12:32" at bounding box center [301, 318] width 547 height 50
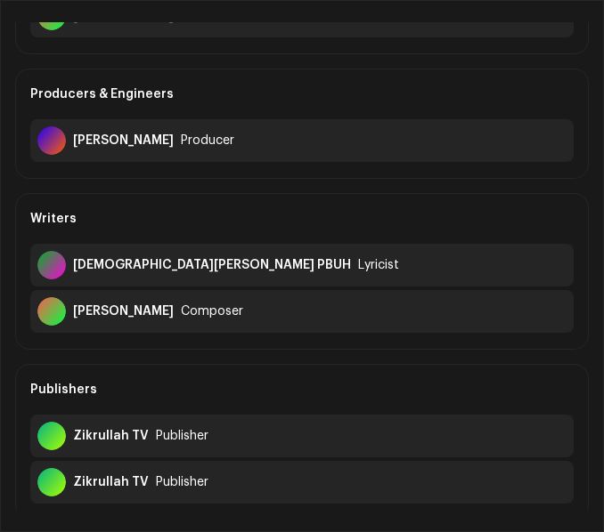
scroll to position [358, 0]
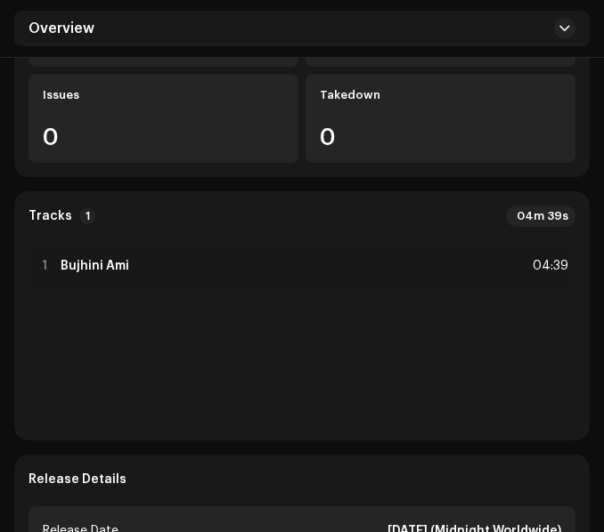
scroll to position [418, 0]
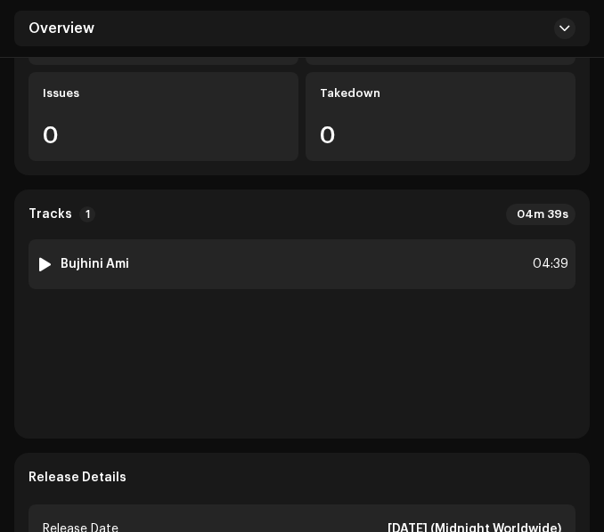
click at [315, 239] on div "1 Bujhini Ami 04:39" at bounding box center [301, 264] width 547 height 50
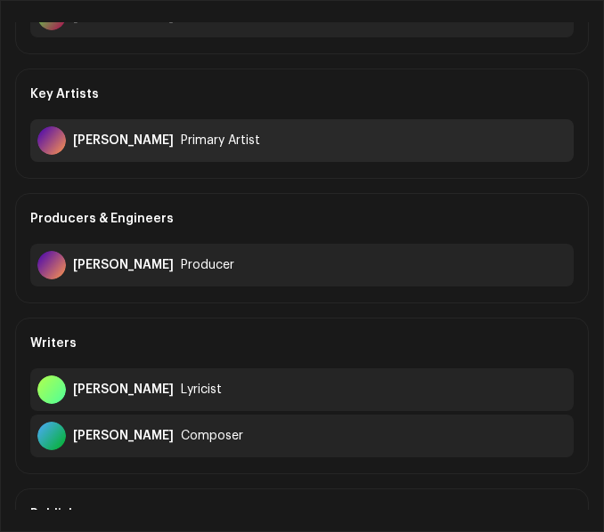
scroll to position [267, 0]
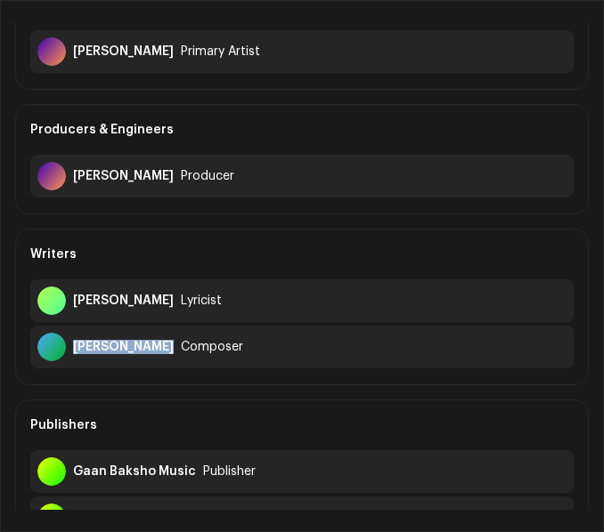
drag, startPoint x: 71, startPoint y: 347, endPoint x: 163, endPoint y: 355, distance: 92.0
click at [163, 355] on div "[PERSON_NAME] Composer" at bounding box center [301, 347] width 543 height 43
copy div "[PERSON_NAME]"
drag, startPoint x: 73, startPoint y: 302, endPoint x: 199, endPoint y: 308, distance: 126.6
click at [199, 308] on div "[PERSON_NAME] Lyricist" at bounding box center [301, 300] width 543 height 43
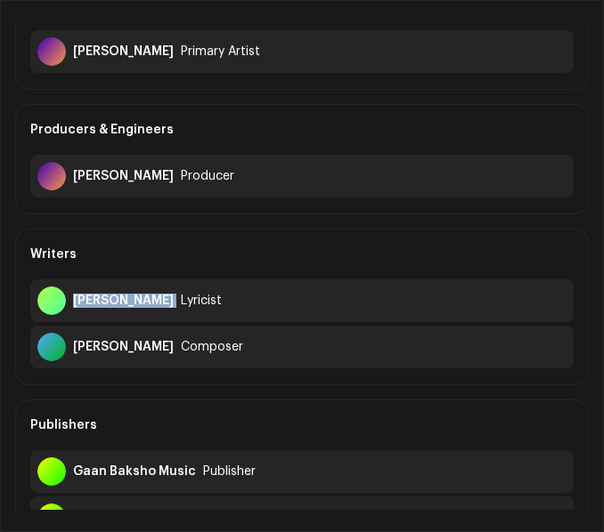
copy div "[PERSON_NAME]"
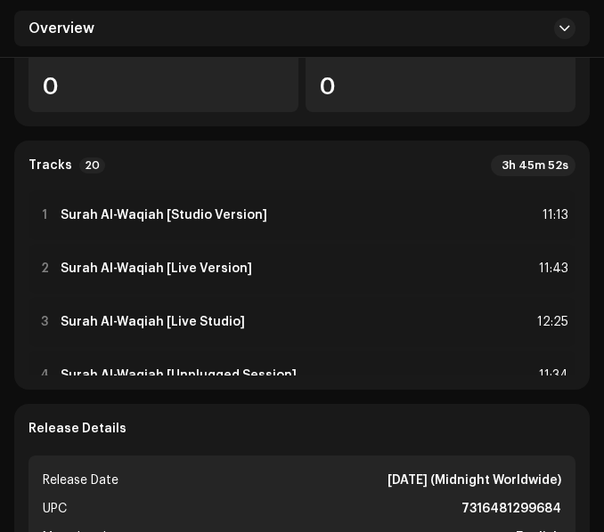
scroll to position [534, 0]
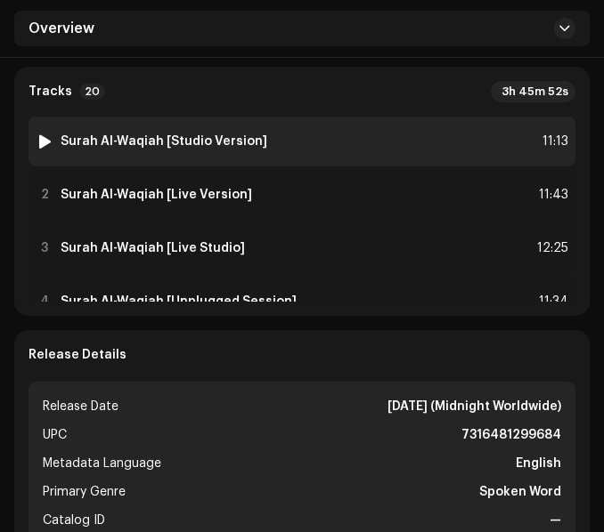
click at [349, 148] on div "1 Surah Al-Waqiah [Studio Version] 11:13" at bounding box center [301, 142] width 547 height 50
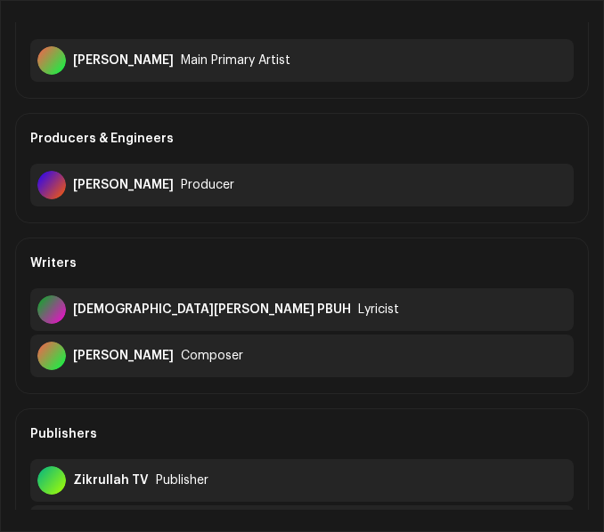
scroll to position [178, 0]
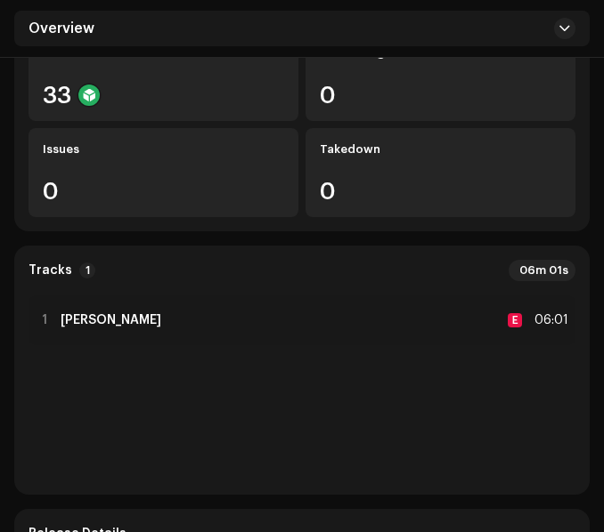
scroll to position [356, 0]
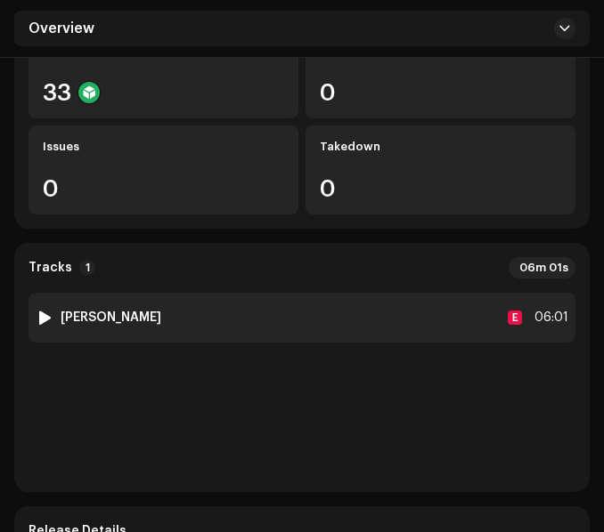
click at [260, 306] on div "1 [PERSON_NAME] E 06:01" at bounding box center [301, 318] width 547 height 50
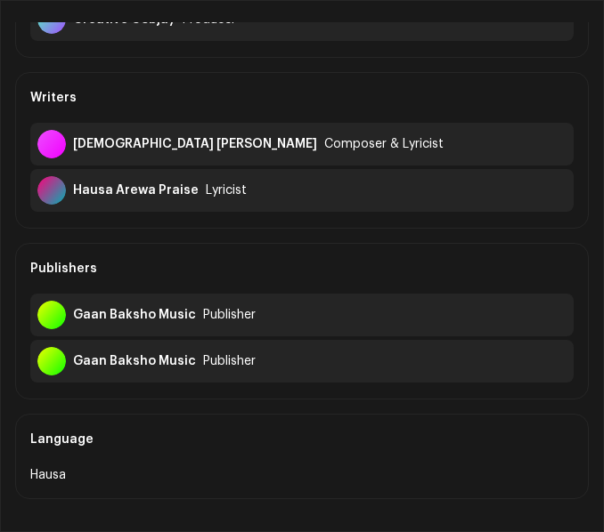
scroll to position [267, 0]
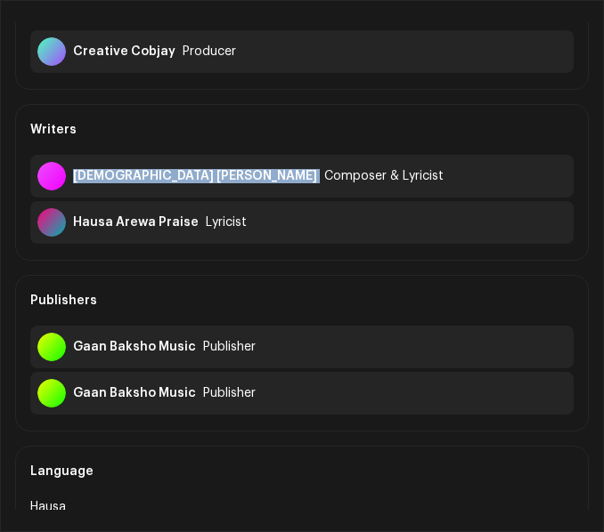
drag, startPoint x: 73, startPoint y: 176, endPoint x: 185, endPoint y: 188, distance: 112.8
click at [185, 188] on div "Evang [PERSON_NAME] Composer & Lyricist" at bounding box center [301, 176] width 543 height 43
copy div "[DEMOGRAPHIC_DATA] [PERSON_NAME]"
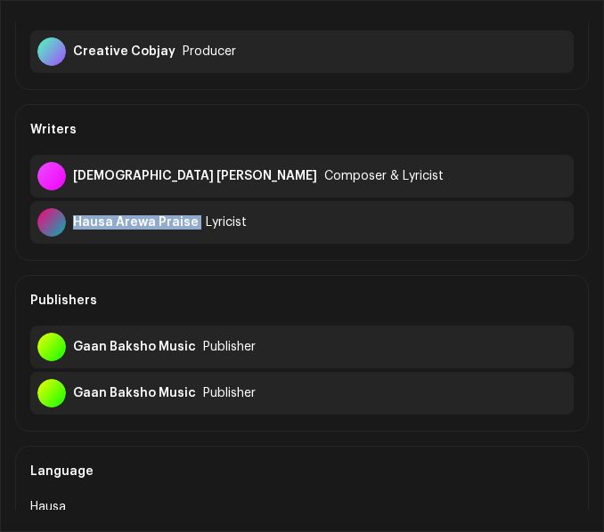
drag, startPoint x: 73, startPoint y: 223, endPoint x: 198, endPoint y: 237, distance: 126.3
click at [198, 237] on div "Hausa Arewa Praise Lyricist" at bounding box center [301, 222] width 543 height 43
copy div "Hausa Arewa Praise"
